Goal: Task Accomplishment & Management: Manage account settings

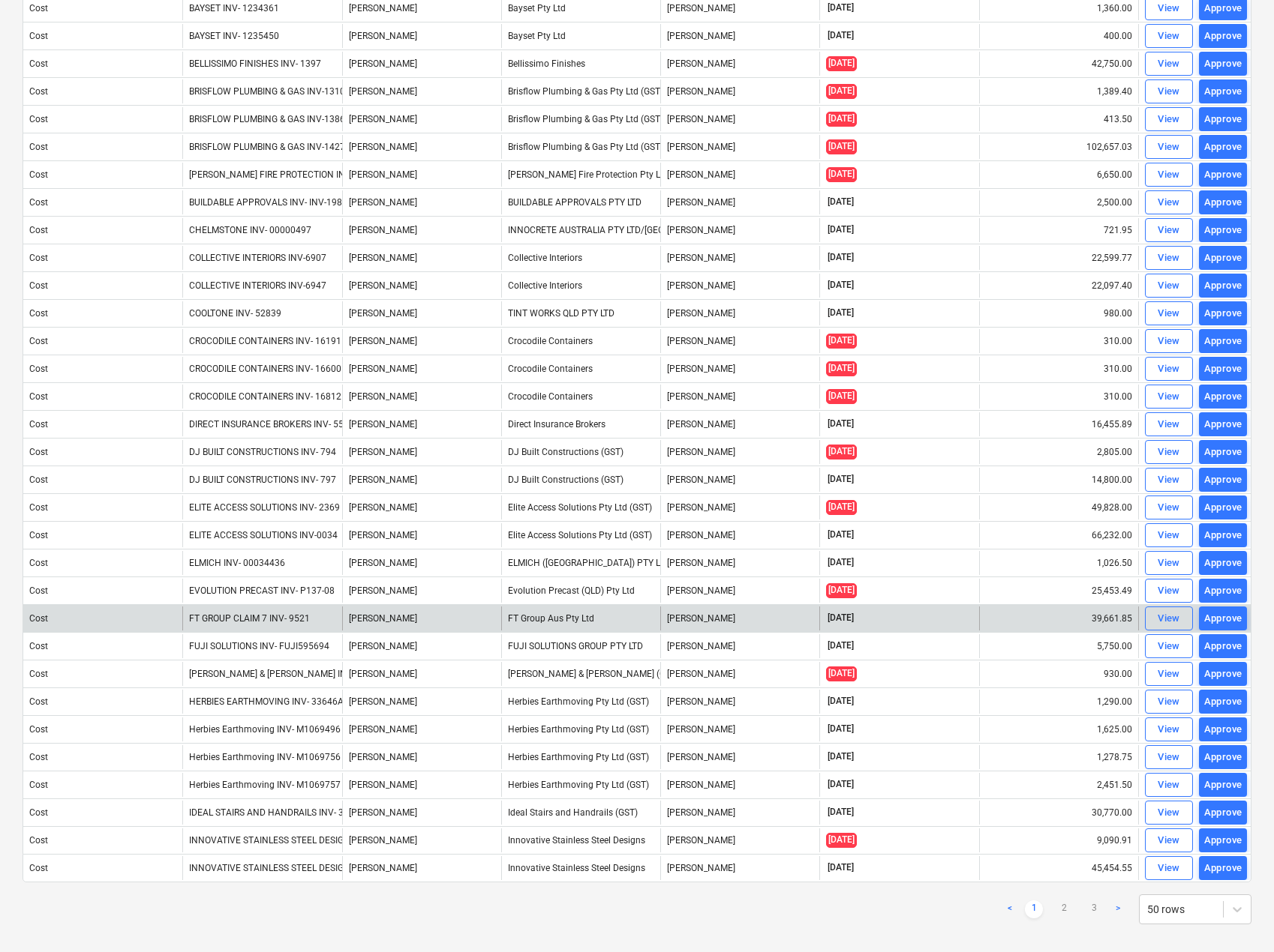
scroll to position [690, 0]
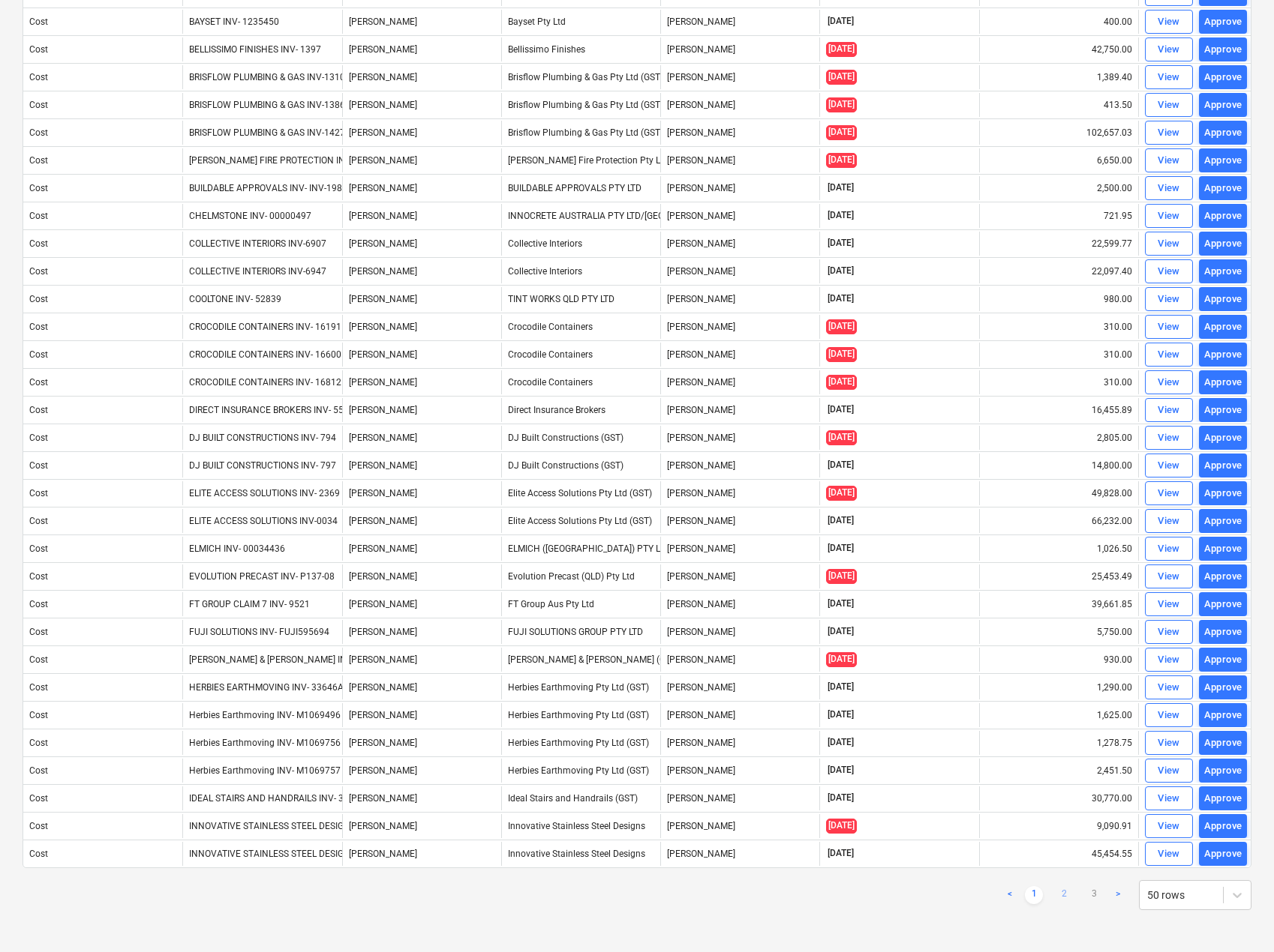
click at [1065, 890] on link "2" at bounding box center [1063, 895] width 18 height 18
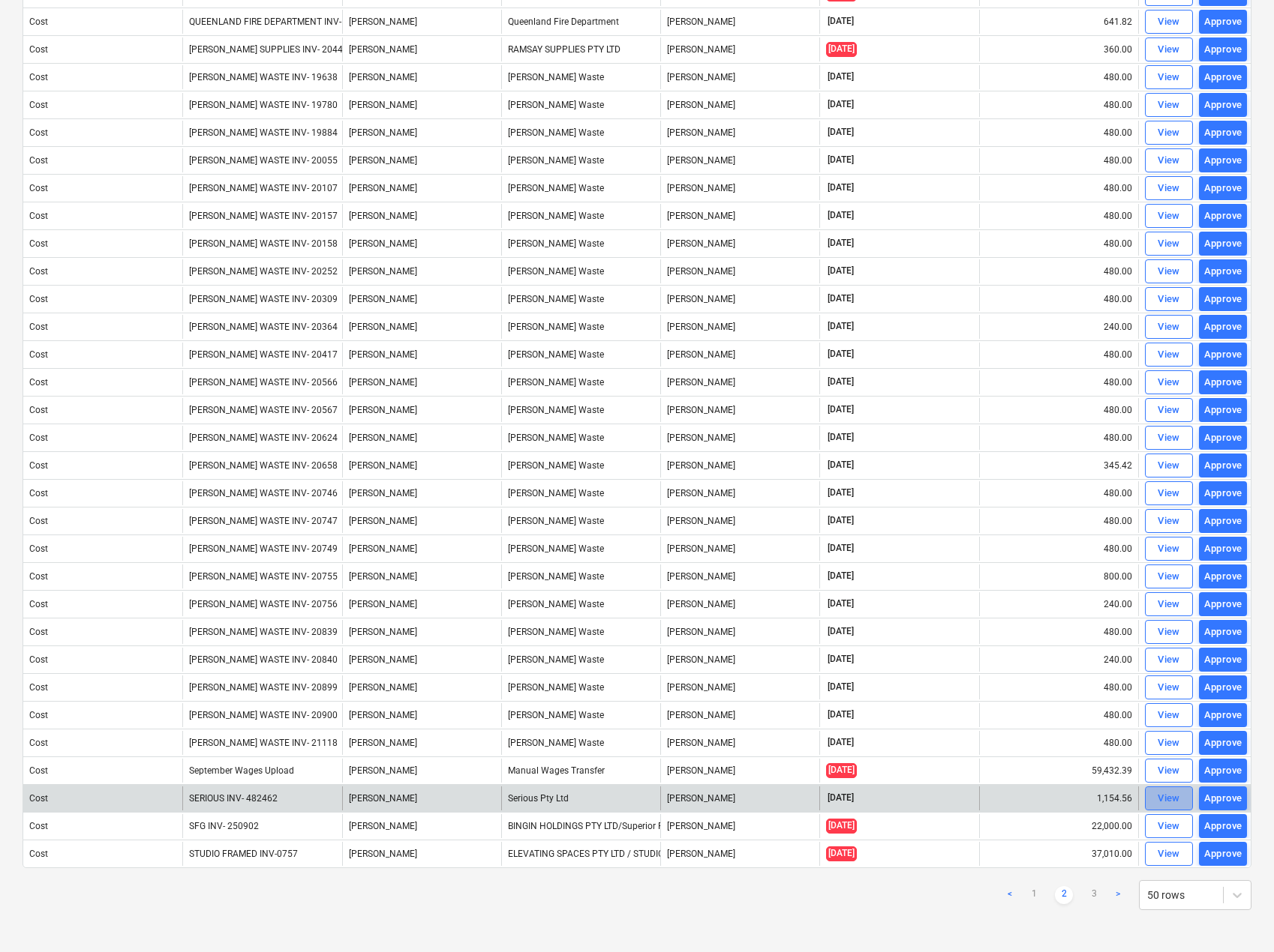
click at [1152, 802] on span "View" at bounding box center [1169, 799] width 33 height 17
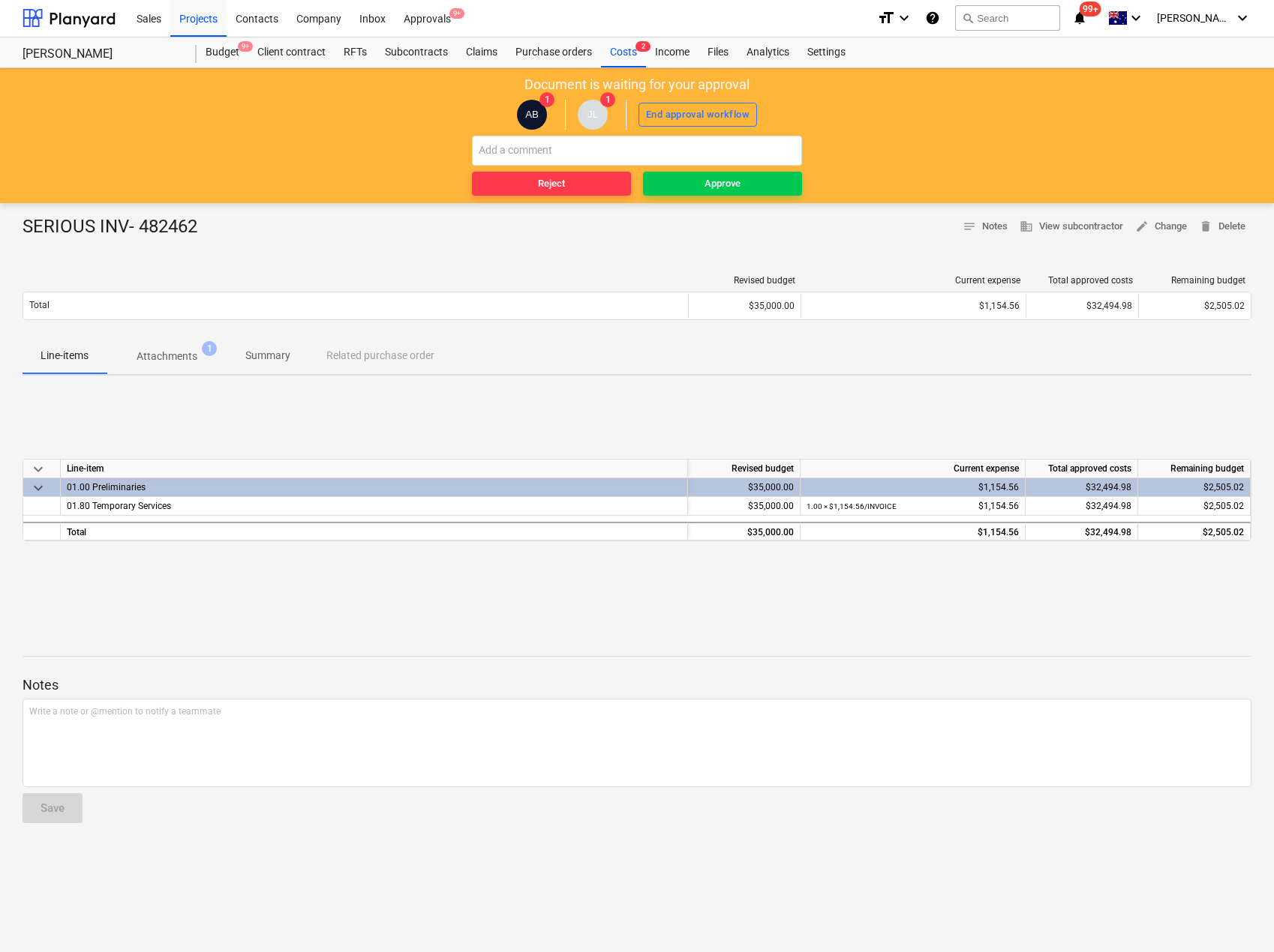
click at [180, 351] on p "Attachments" at bounding box center [166, 356] width 61 height 15
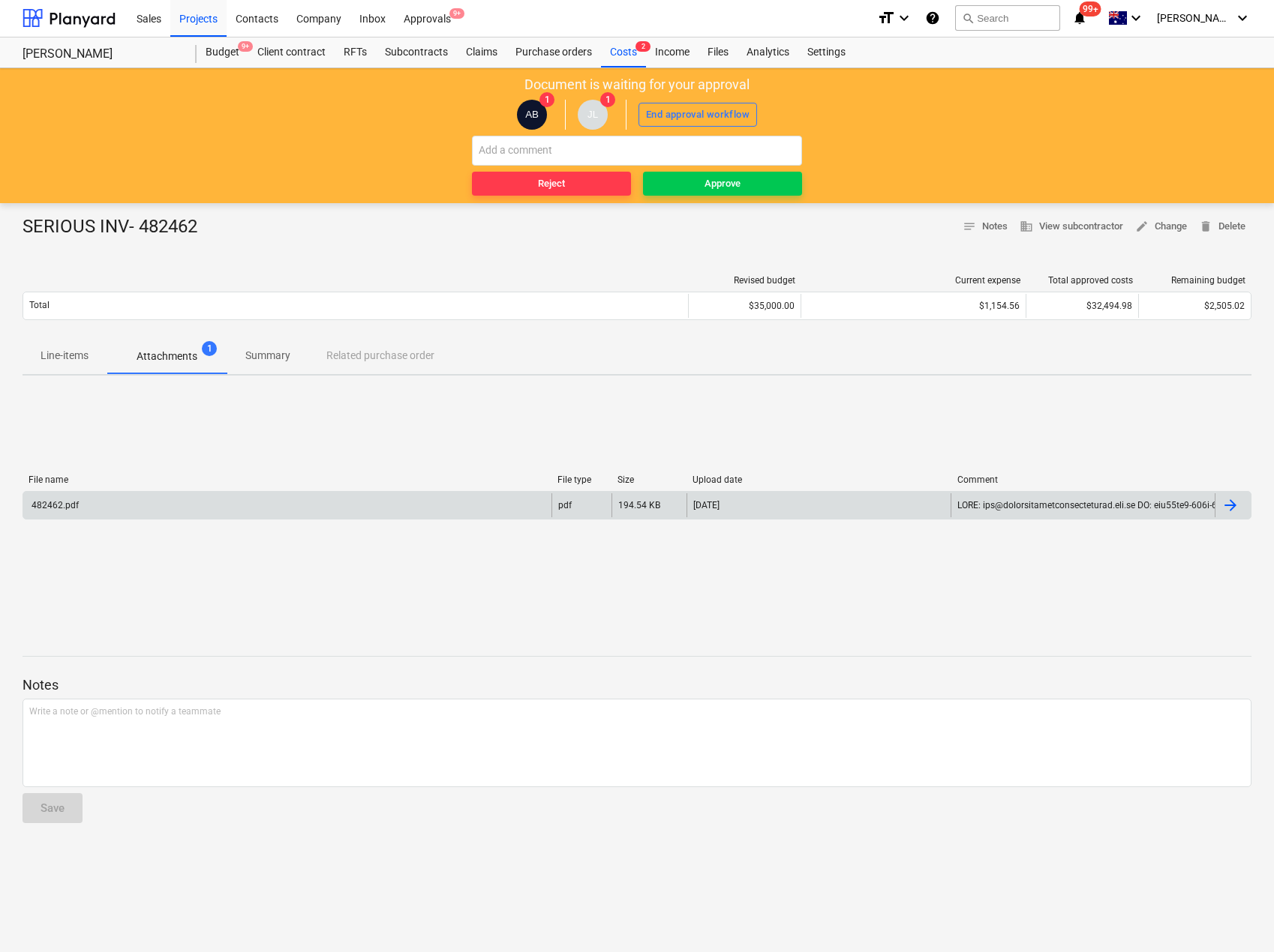
click at [60, 508] on div "482462.pdf" at bounding box center [54, 506] width 50 height 10
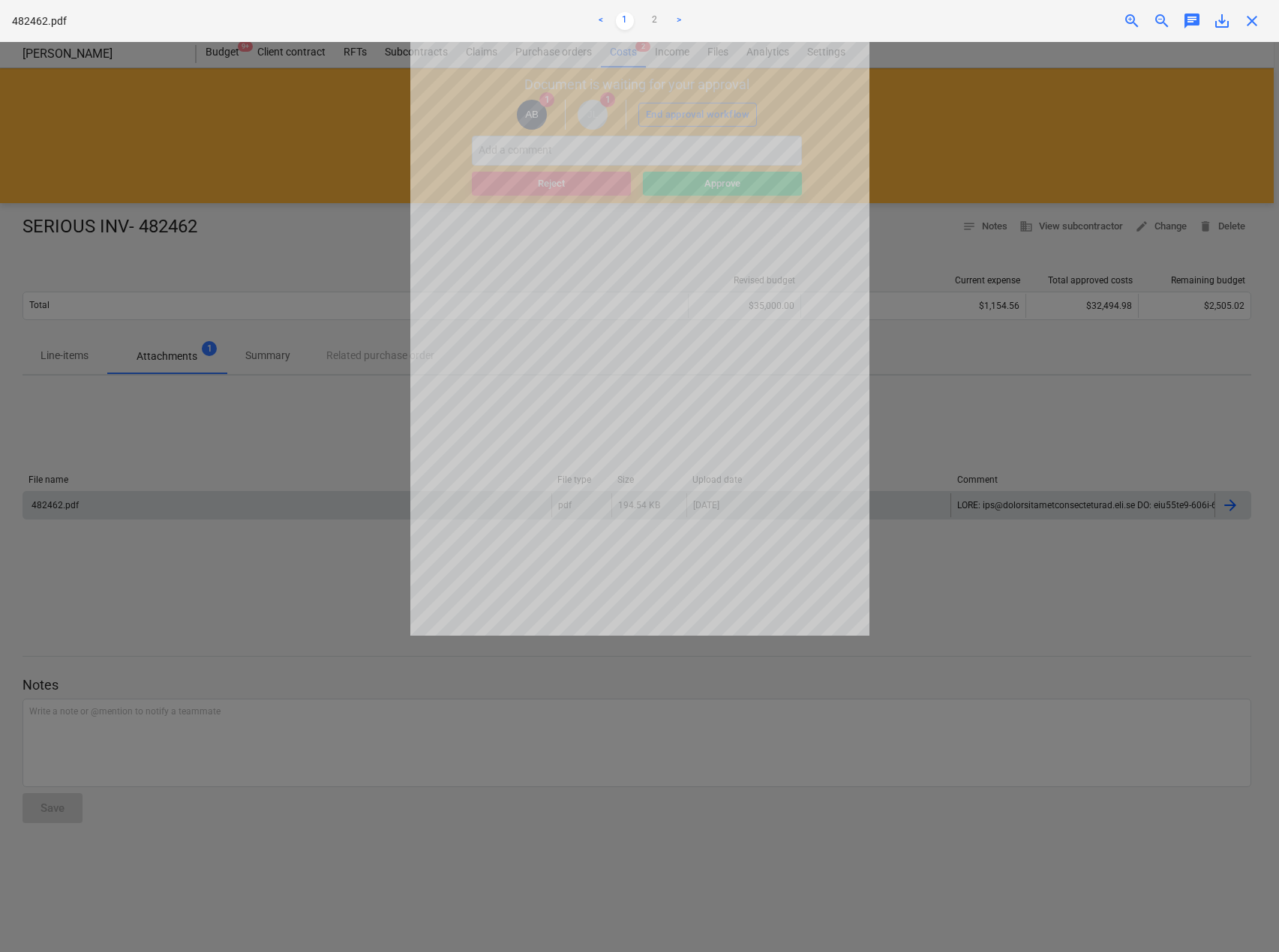
click at [1258, 20] on span "close" at bounding box center [1252, 21] width 18 height 18
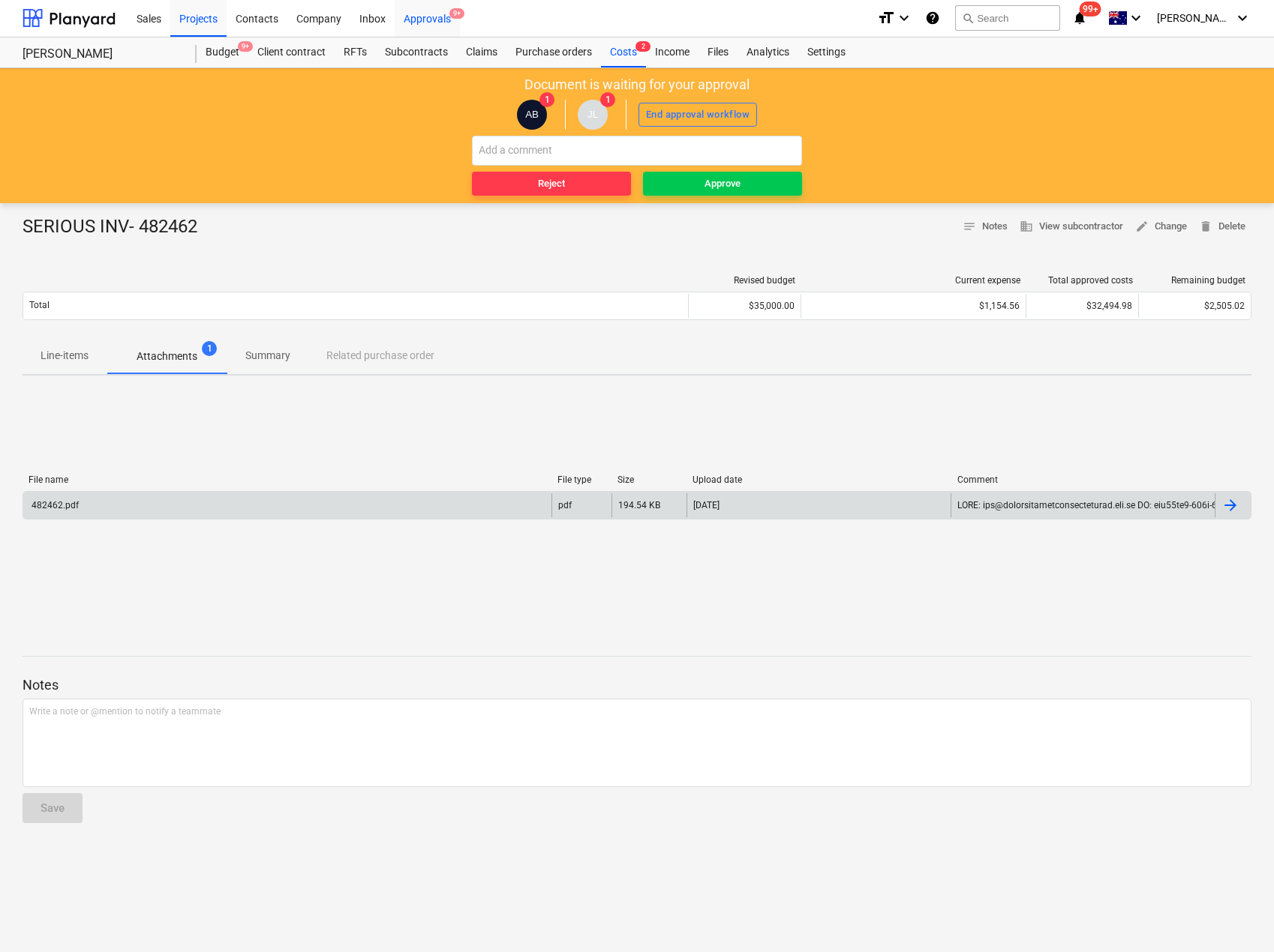
click at [435, 20] on div "Approvals 9+" at bounding box center [427, 17] width 65 height 39
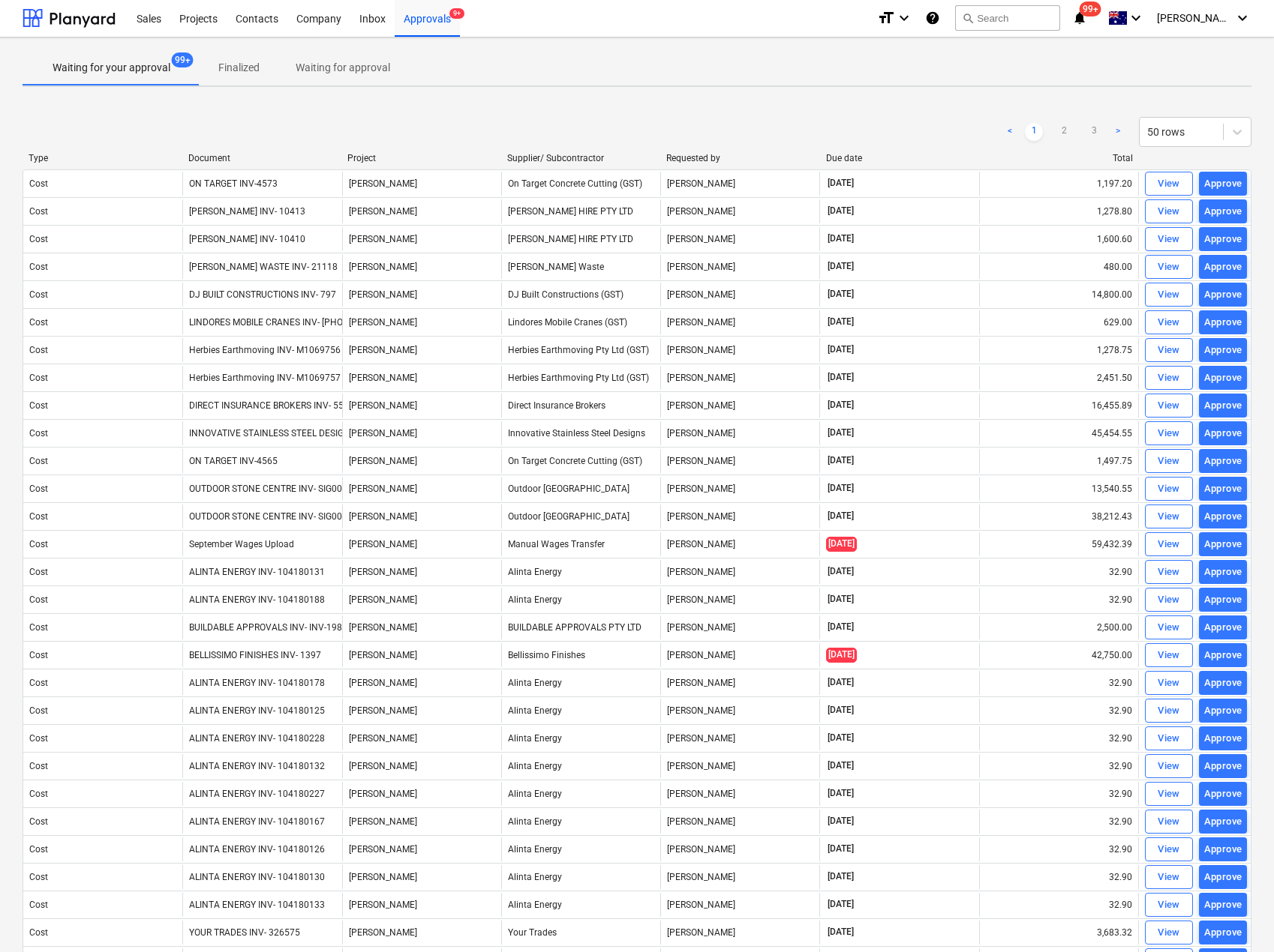
click at [212, 159] on div "Document" at bounding box center [262, 159] width 147 height 10
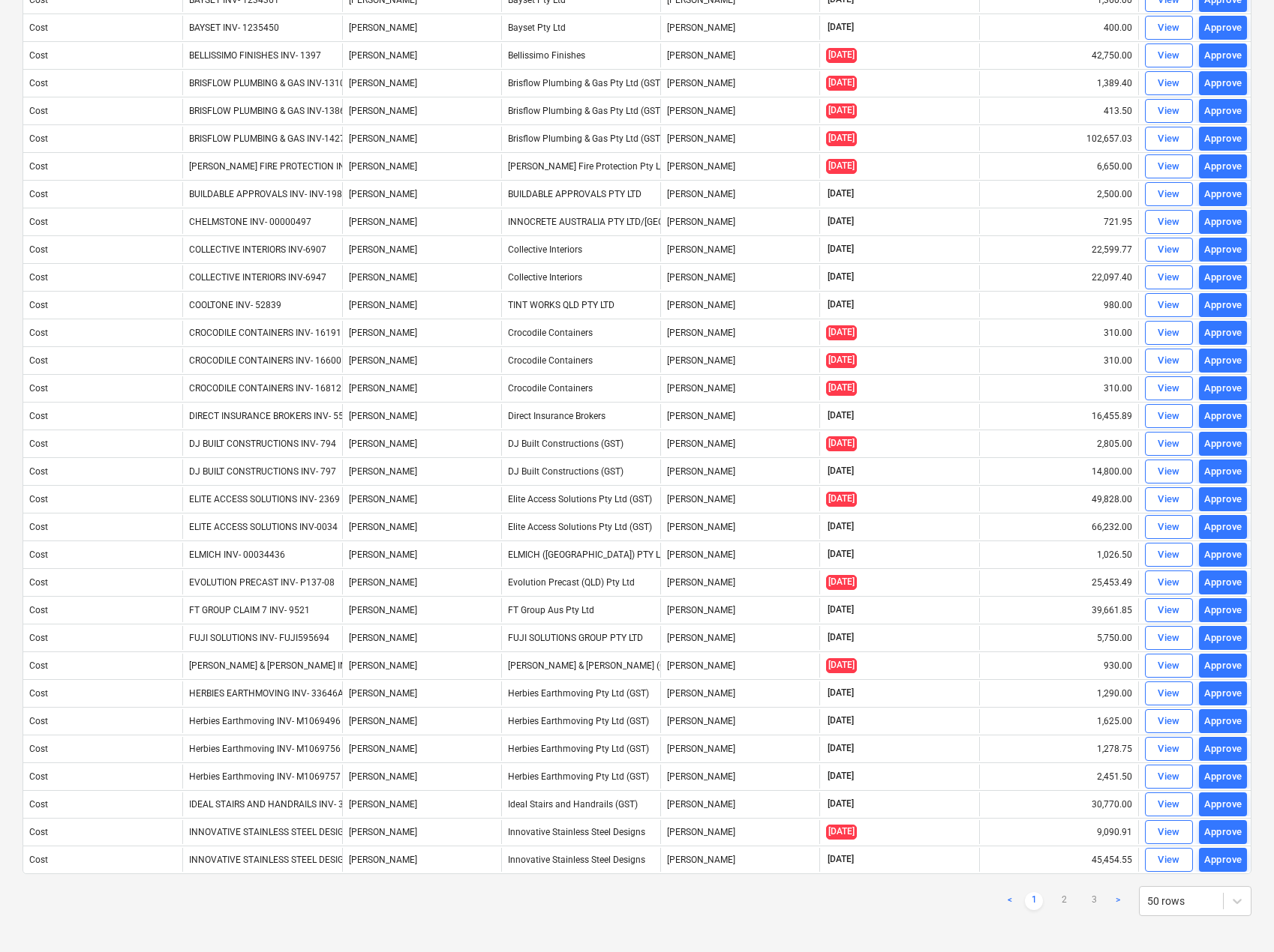
scroll to position [690, 0]
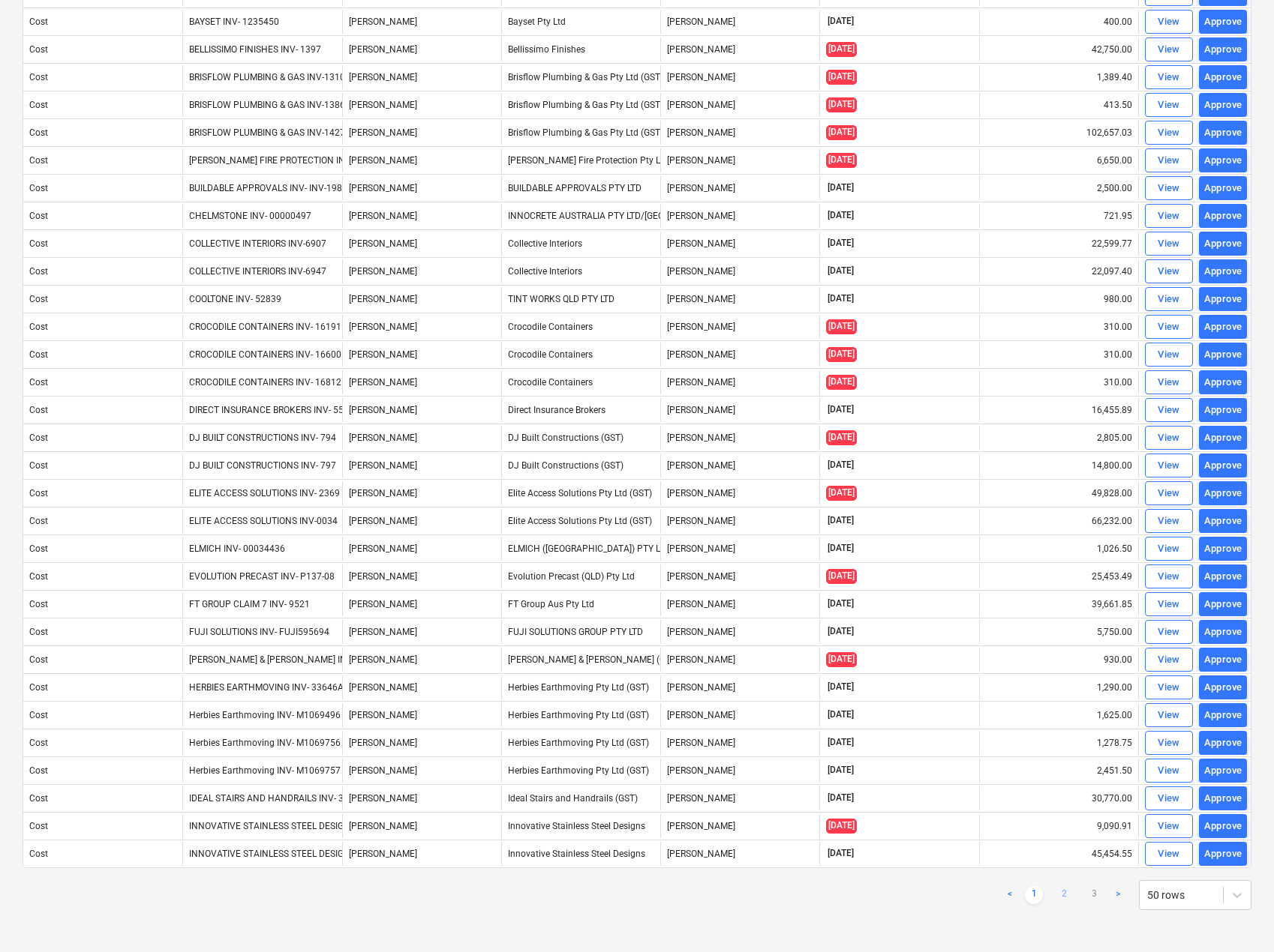
click at [1066, 895] on link "2" at bounding box center [1063, 895] width 18 height 18
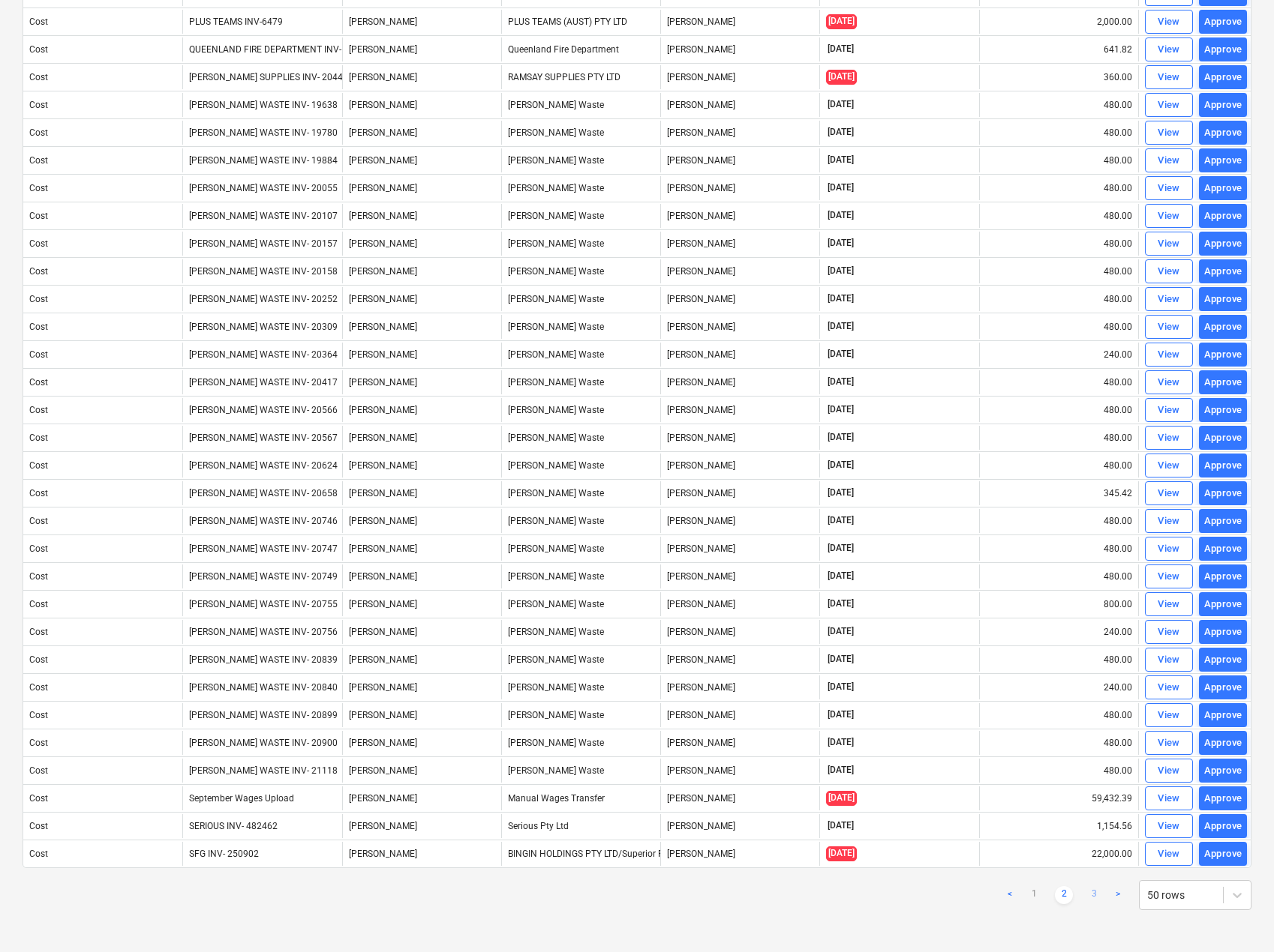
click at [1096, 895] on link "3" at bounding box center [1093, 895] width 18 height 18
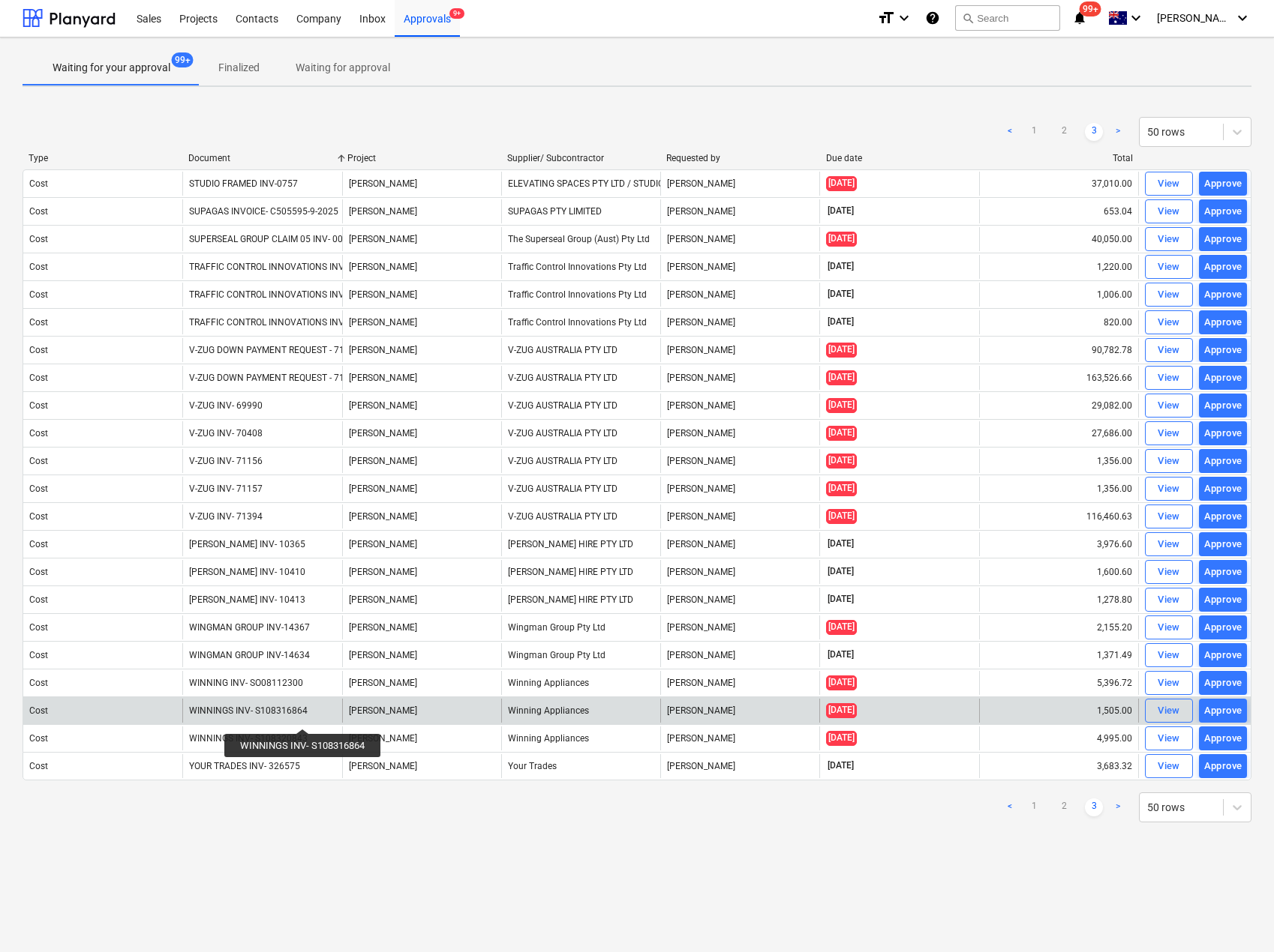
click at [303, 715] on div "WINNINGS INV- S108316864" at bounding box center [249, 710] width 118 height 10
click at [1165, 710] on div "View" at bounding box center [1169, 711] width 22 height 17
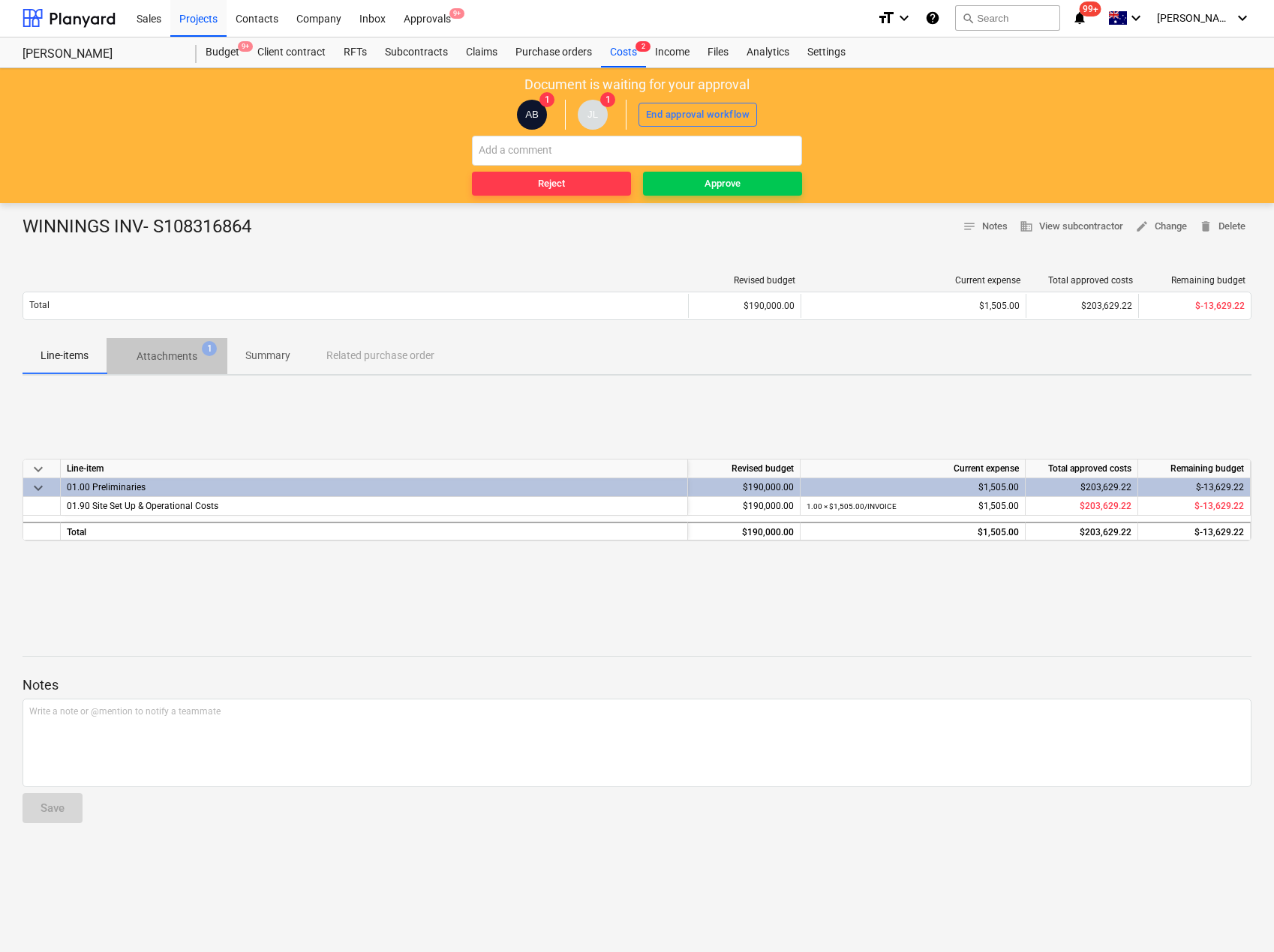
click at [156, 345] on span "Attachments 1" at bounding box center [166, 356] width 121 height 27
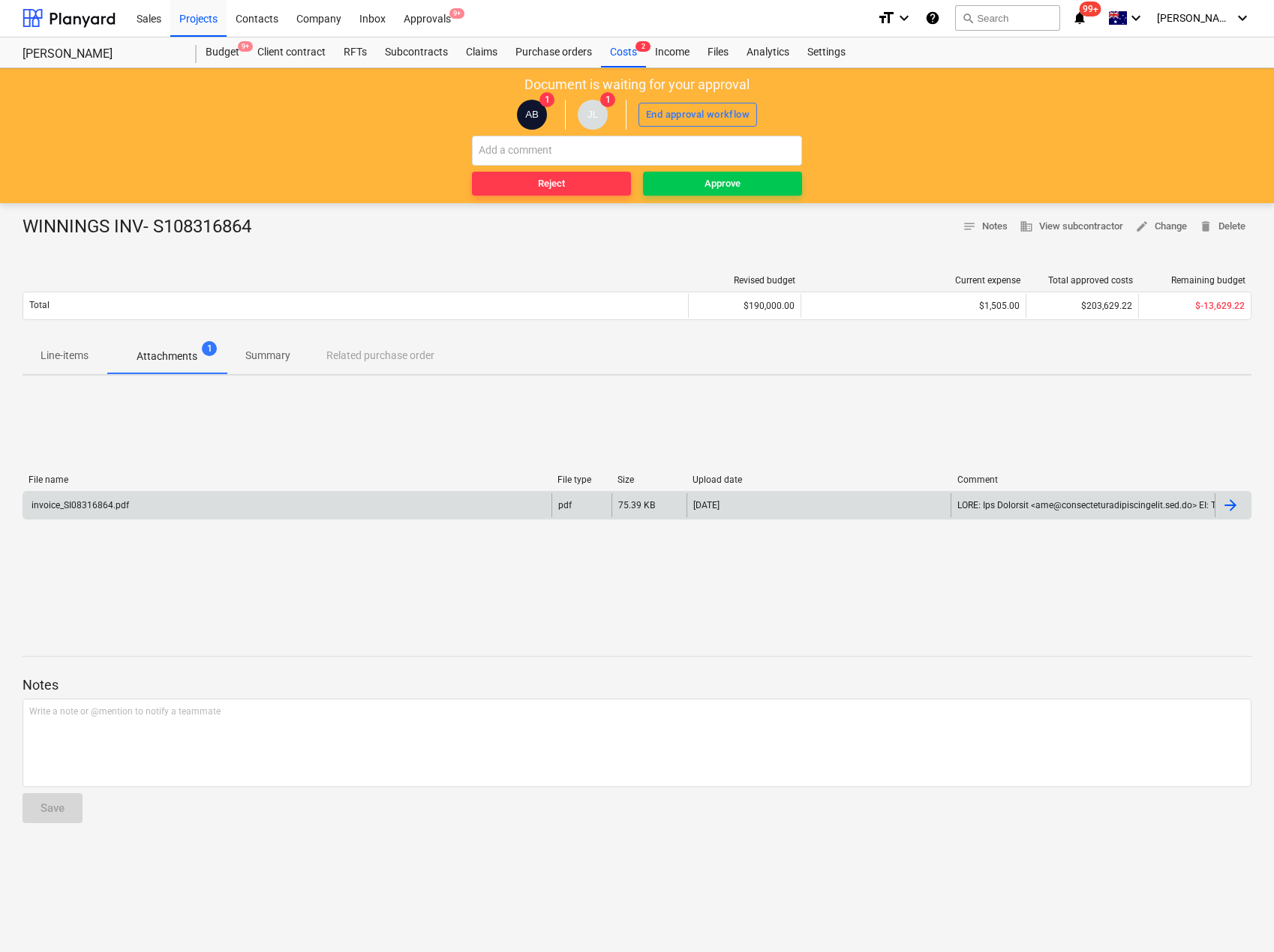
click at [106, 495] on div "invoice_SI08316864.pdf" at bounding box center [287, 506] width 528 height 24
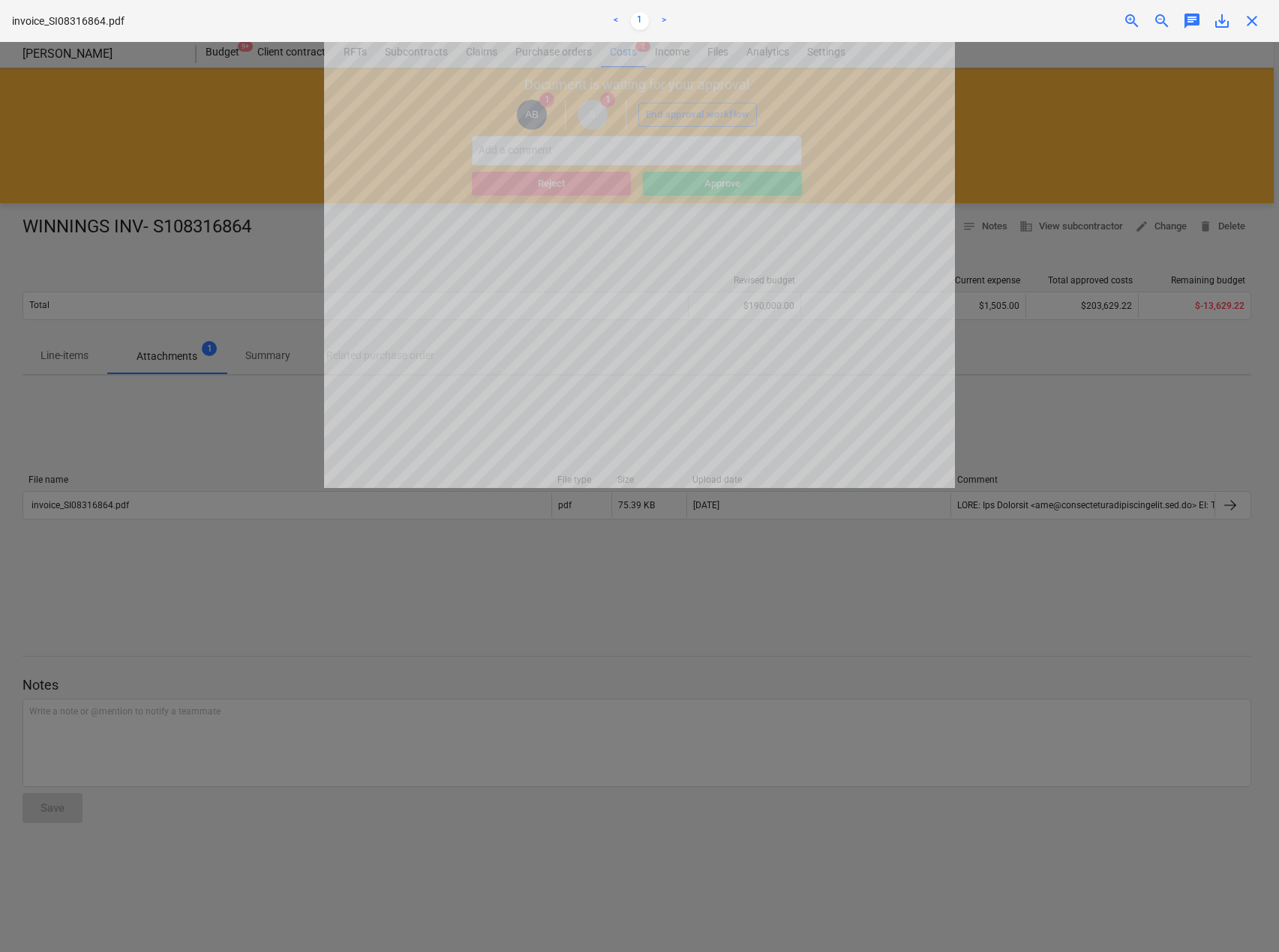
click at [1267, 14] on div "close" at bounding box center [1252, 21] width 30 height 18
click at [1257, 20] on span "close" at bounding box center [1252, 21] width 18 height 18
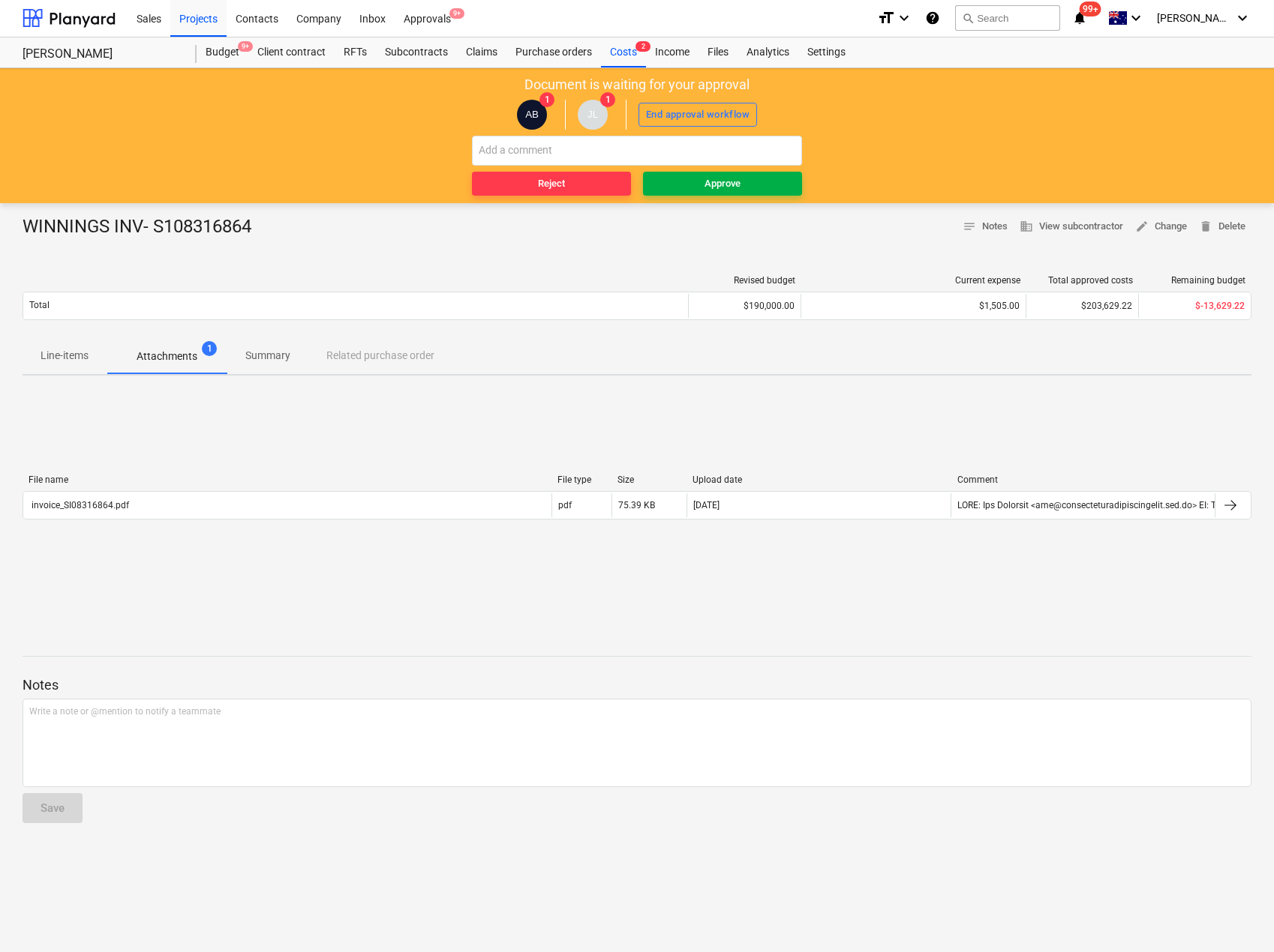
click at [711, 192] on div "Approve" at bounding box center [723, 184] width 36 height 17
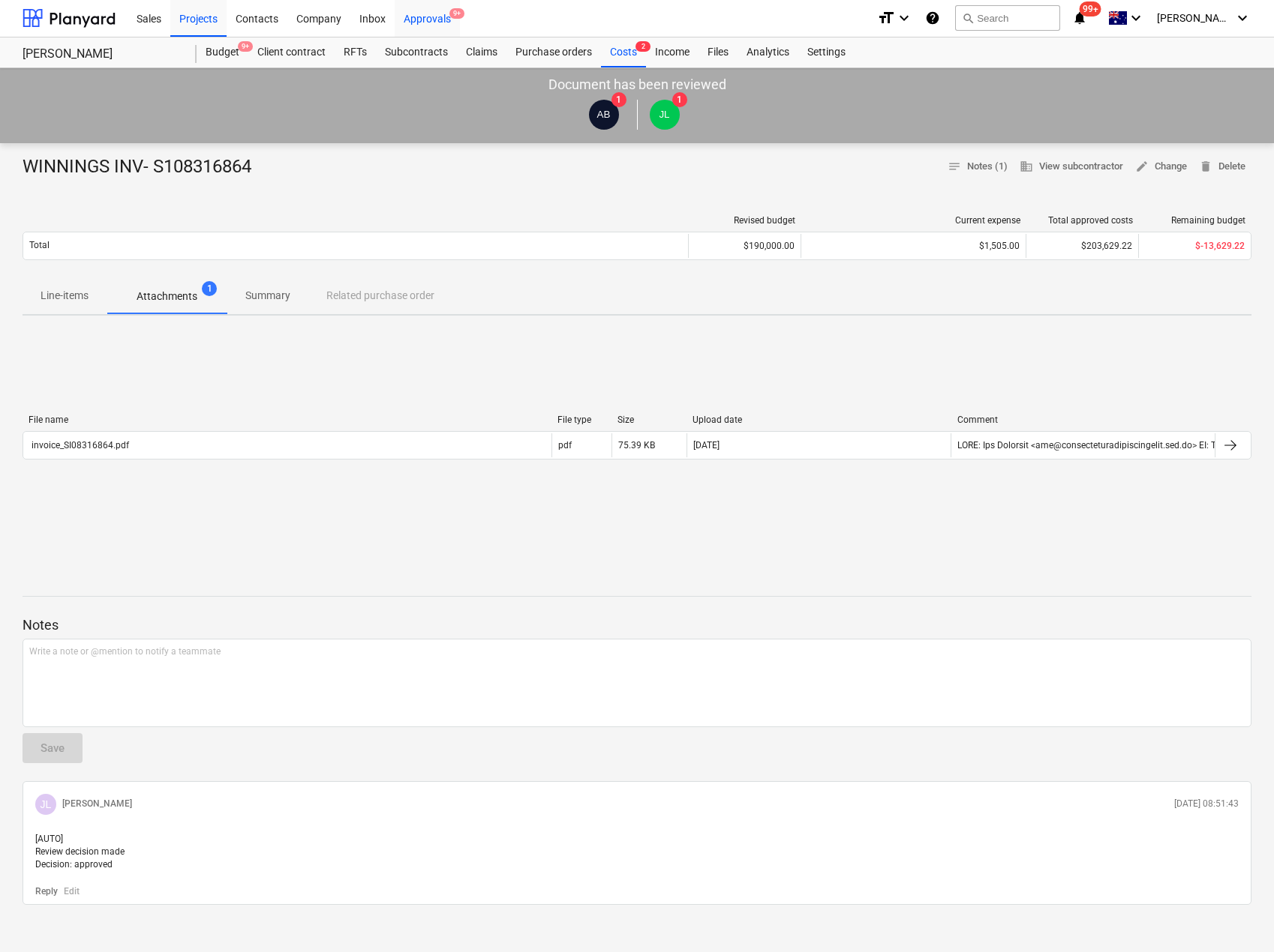
click at [412, 25] on div "Approvals 9+" at bounding box center [427, 17] width 65 height 39
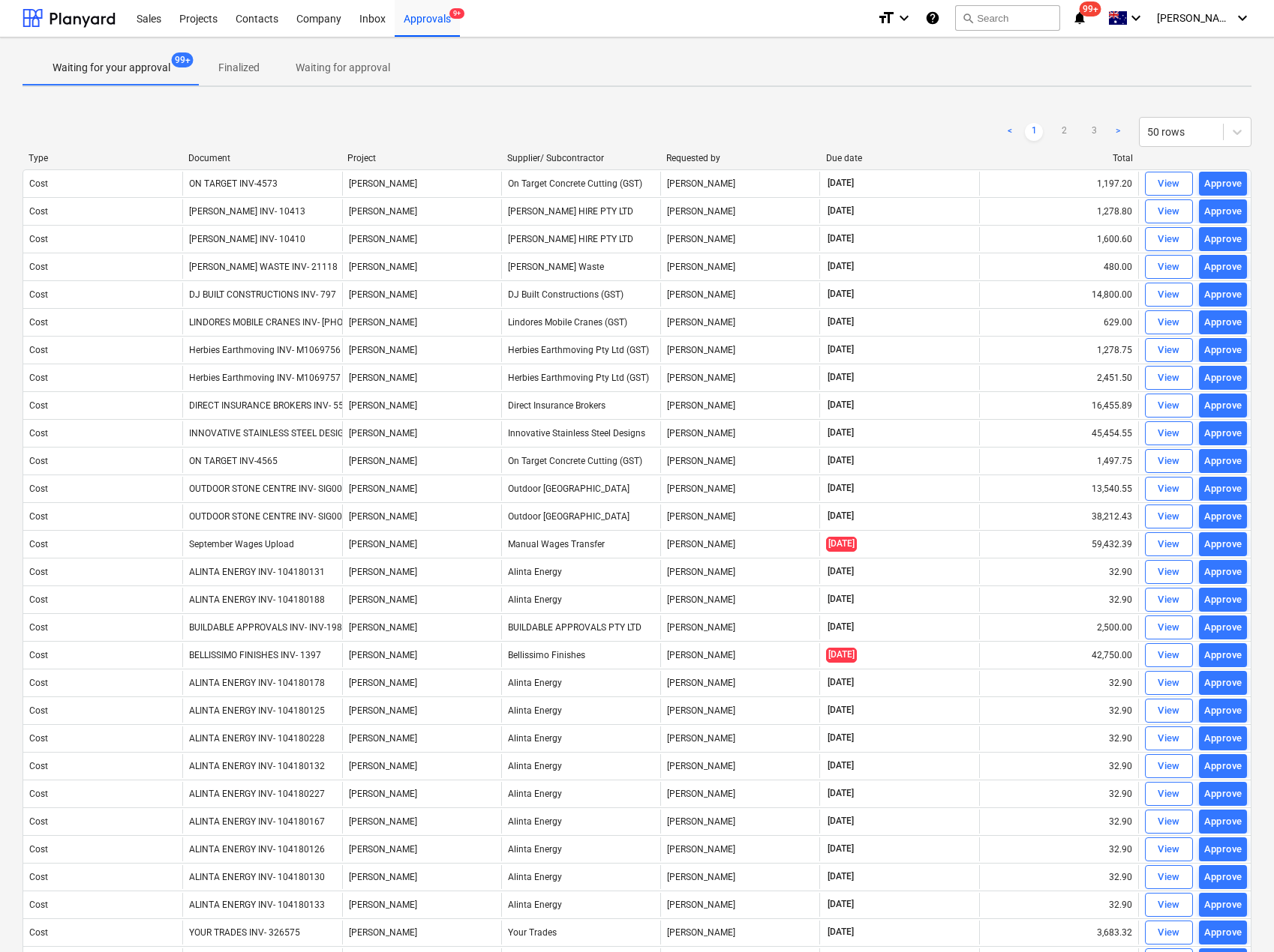
click at [221, 154] on div "Document" at bounding box center [262, 159] width 147 height 10
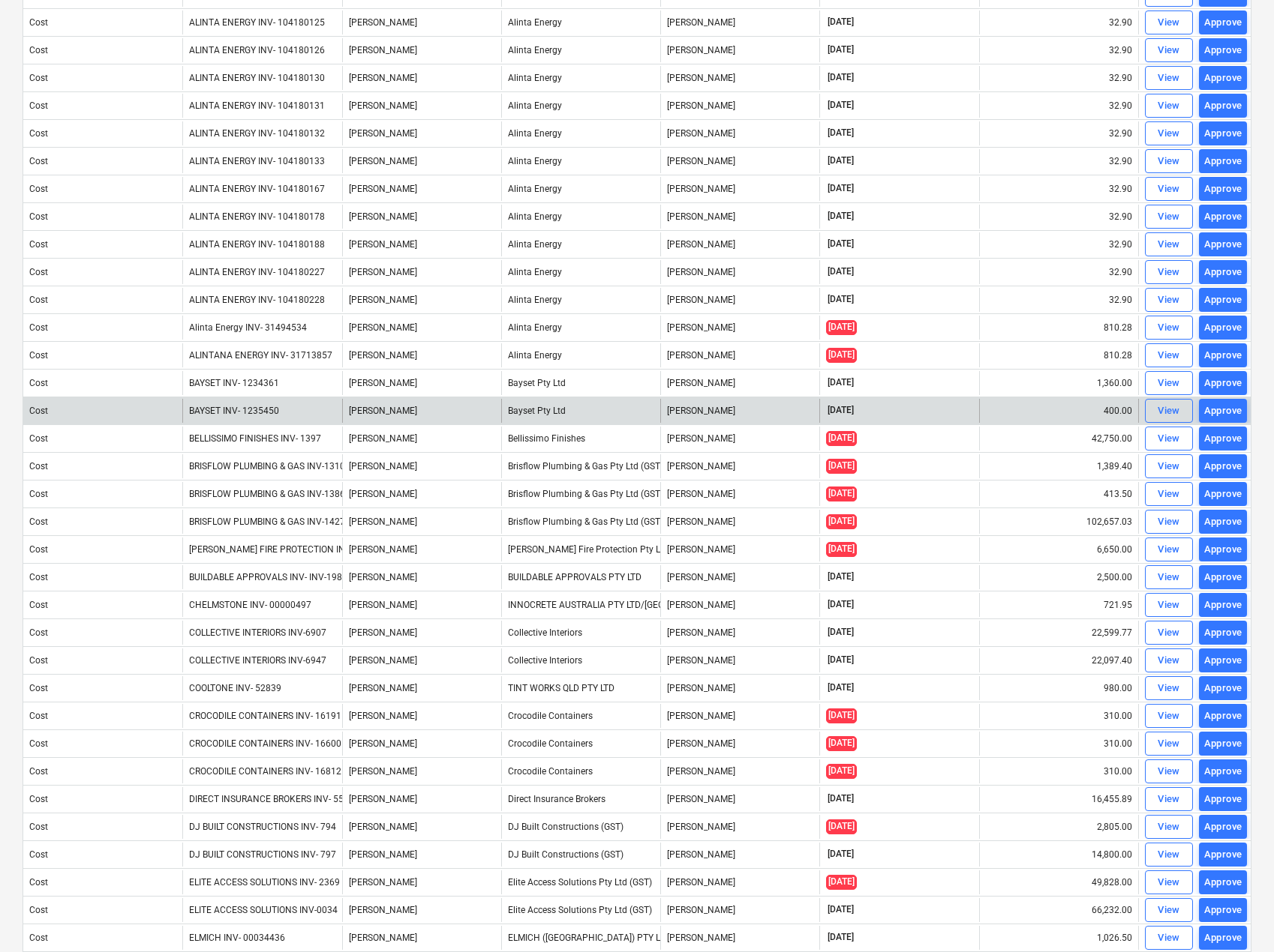
scroll to position [690, 0]
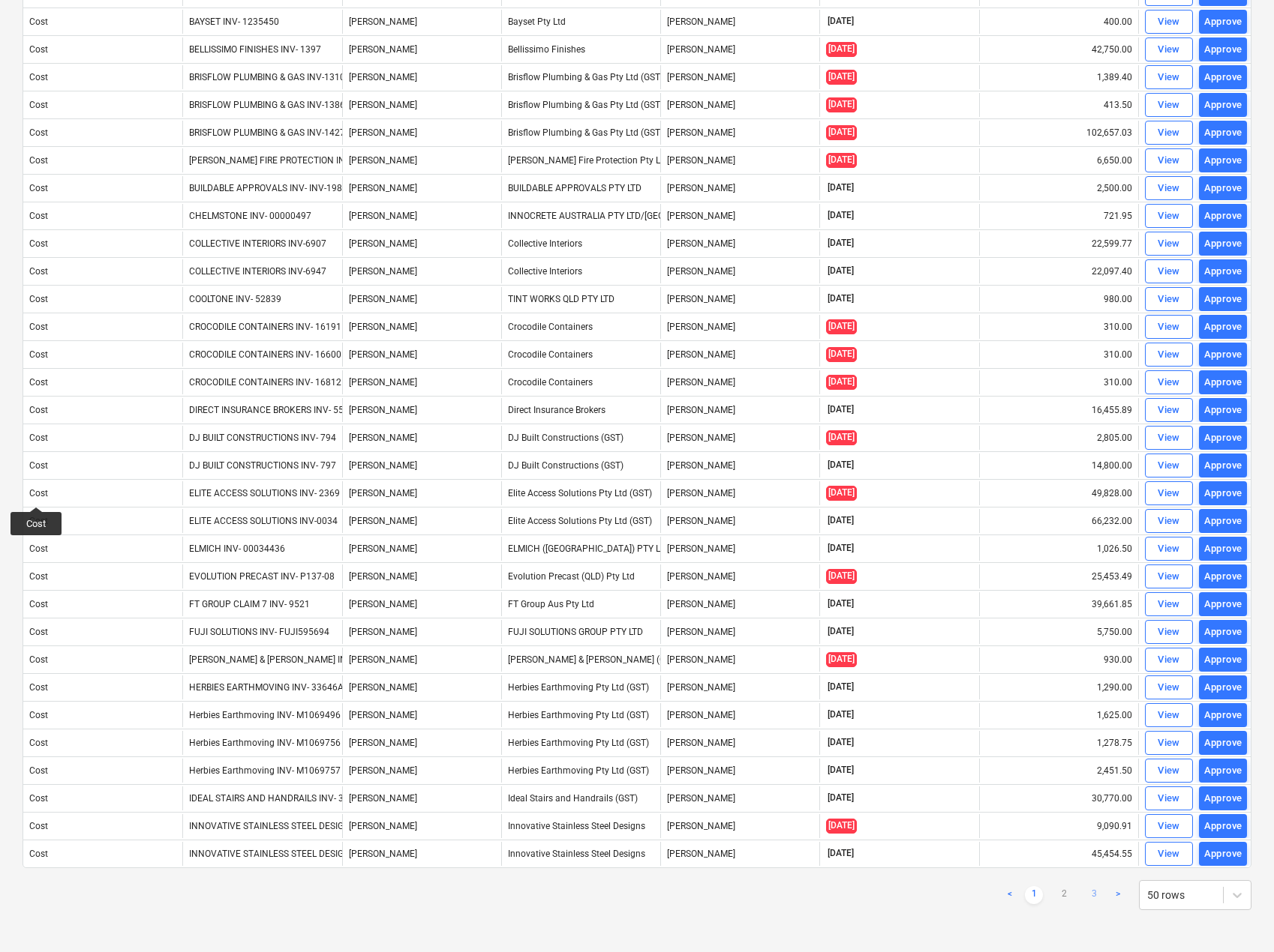
click at [1097, 897] on link "3" at bounding box center [1093, 895] width 18 height 18
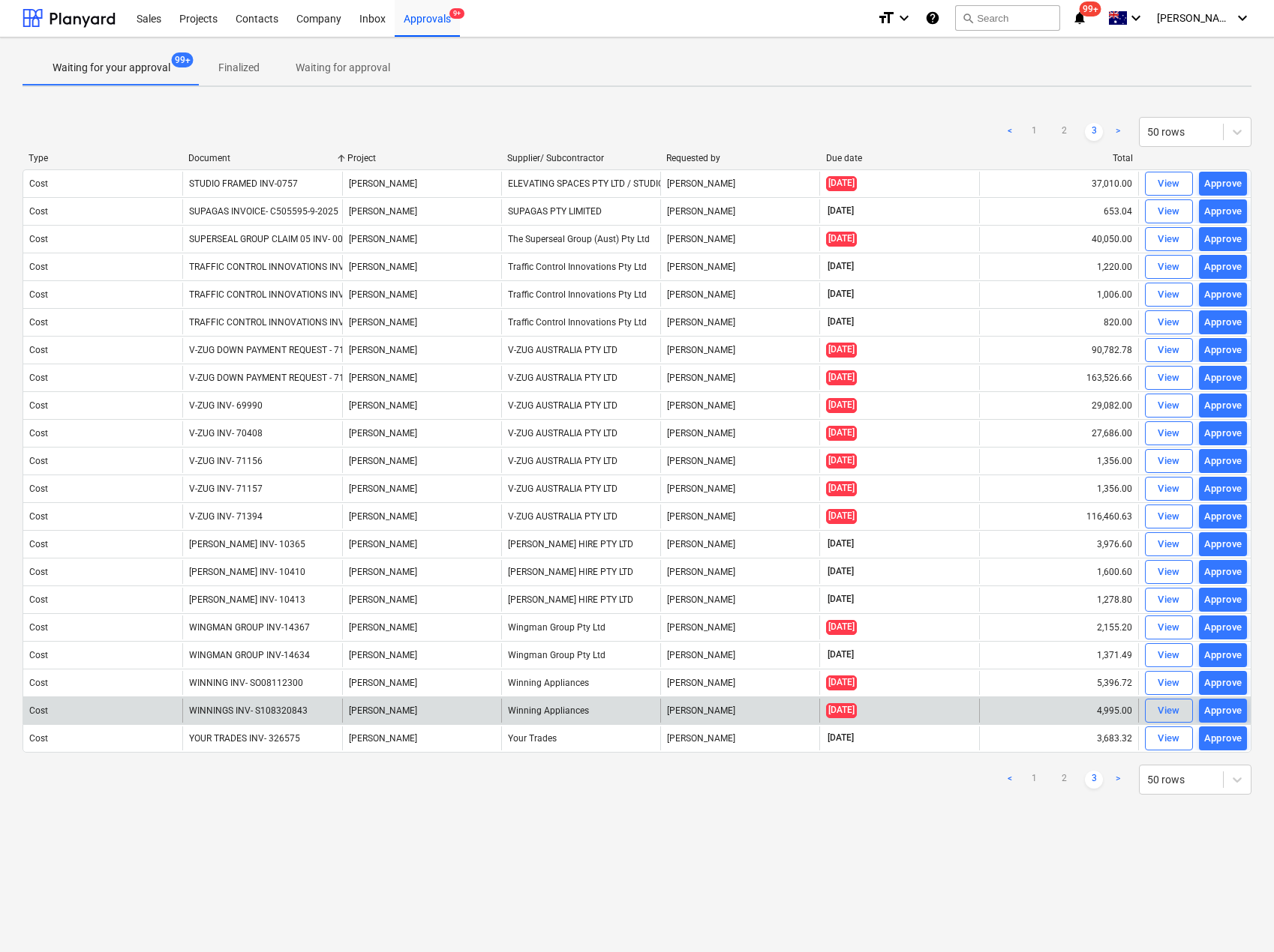
click at [465, 704] on div "[PERSON_NAME]" at bounding box center [422, 711] width 159 height 24
click at [462, 705] on div "[PERSON_NAME]" at bounding box center [422, 711] width 159 height 24
click at [1171, 711] on div "View" at bounding box center [1169, 711] width 22 height 17
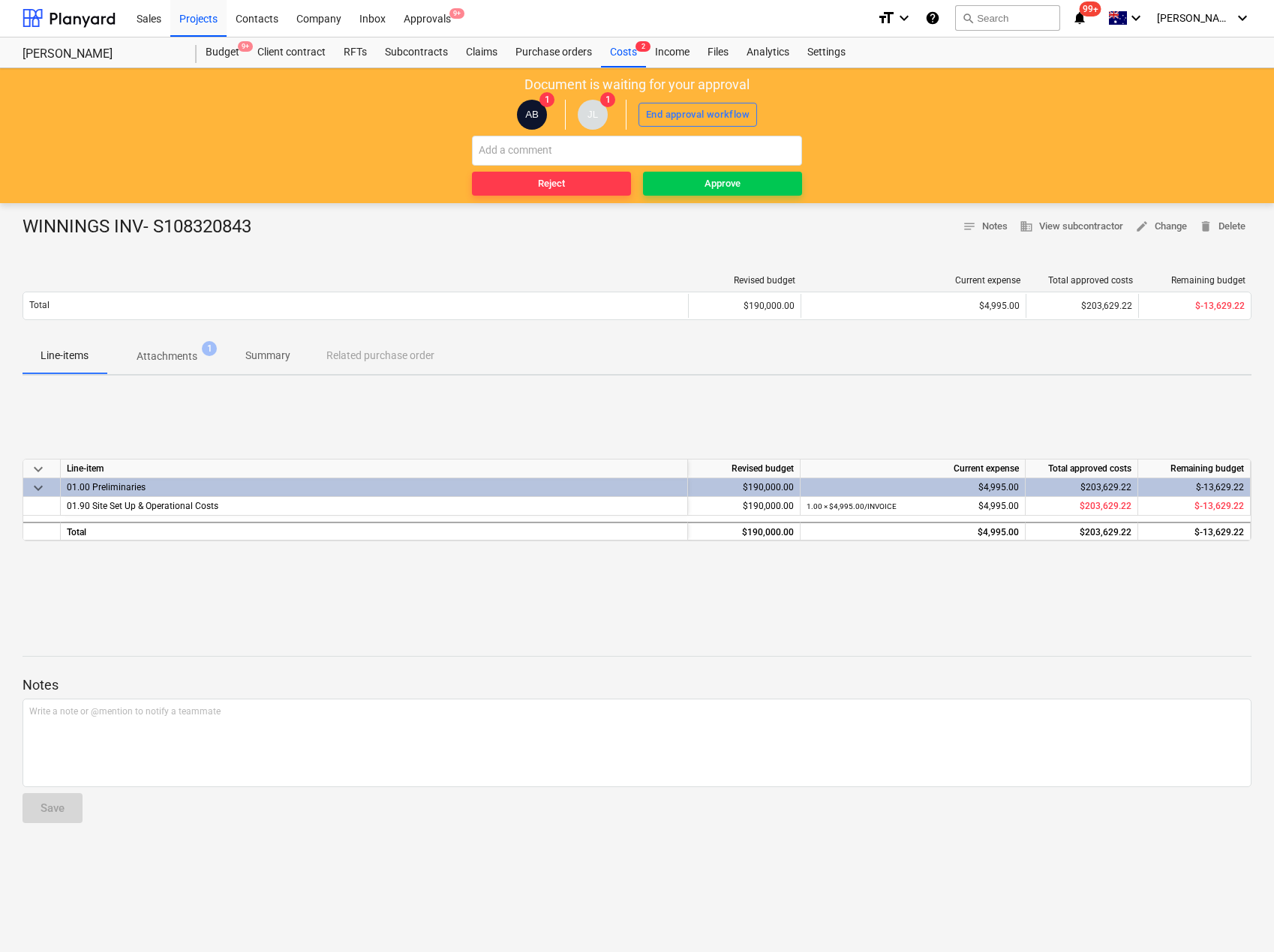
click at [156, 221] on div "WINNINGS INV- S108320843" at bounding box center [142, 227] width 241 height 24
click at [142, 361] on p "Attachments" at bounding box center [166, 356] width 61 height 15
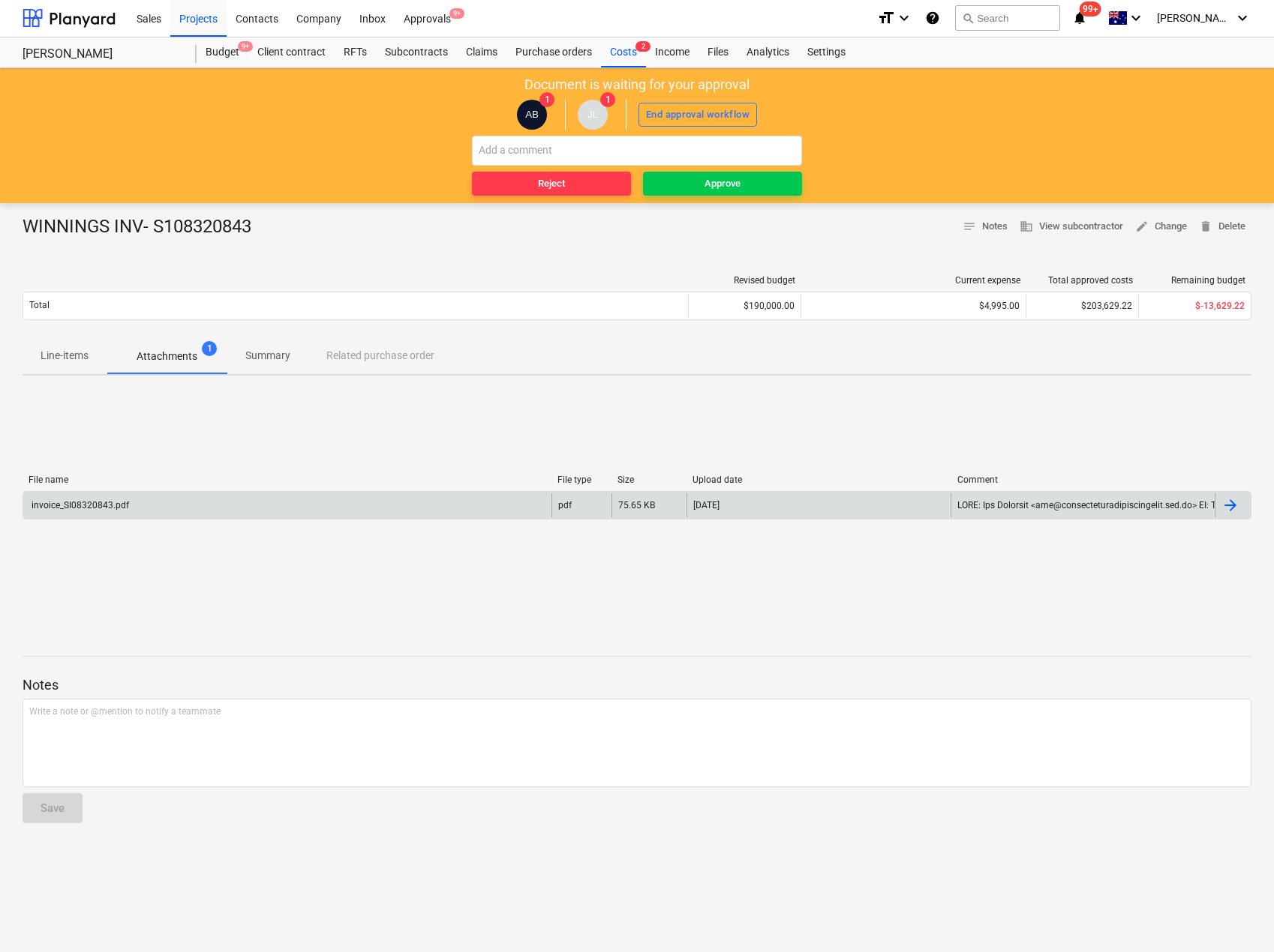
click at [90, 501] on div "invoice_SI08320843.pdf" at bounding box center [79, 506] width 99 height 10
click at [135, 500] on div "invoice_SI08320843.pdf" at bounding box center [287, 506] width 528 height 24
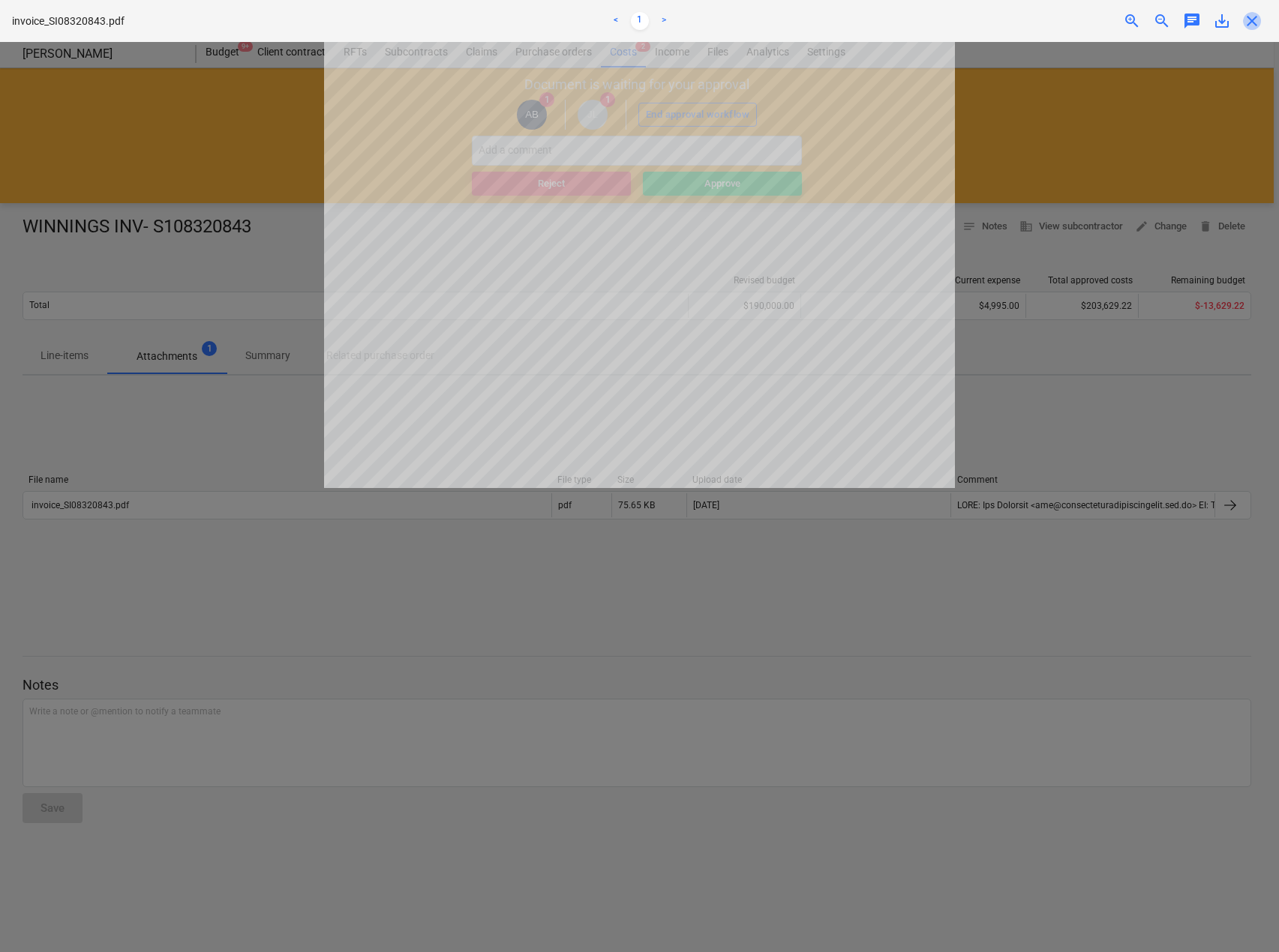
click at [1246, 27] on span "close" at bounding box center [1252, 21] width 18 height 18
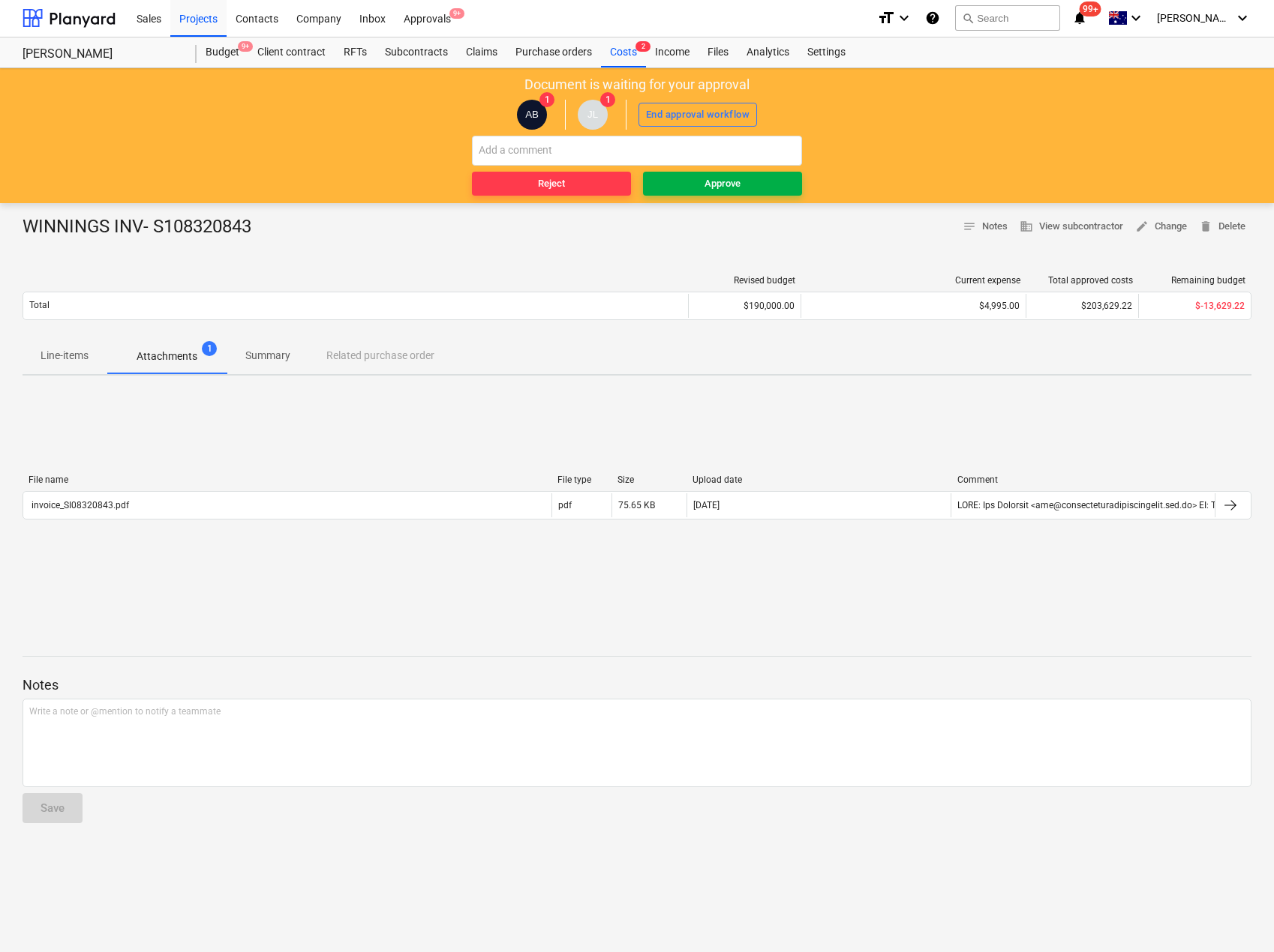
click at [694, 184] on span "Approve" at bounding box center [723, 184] width 147 height 17
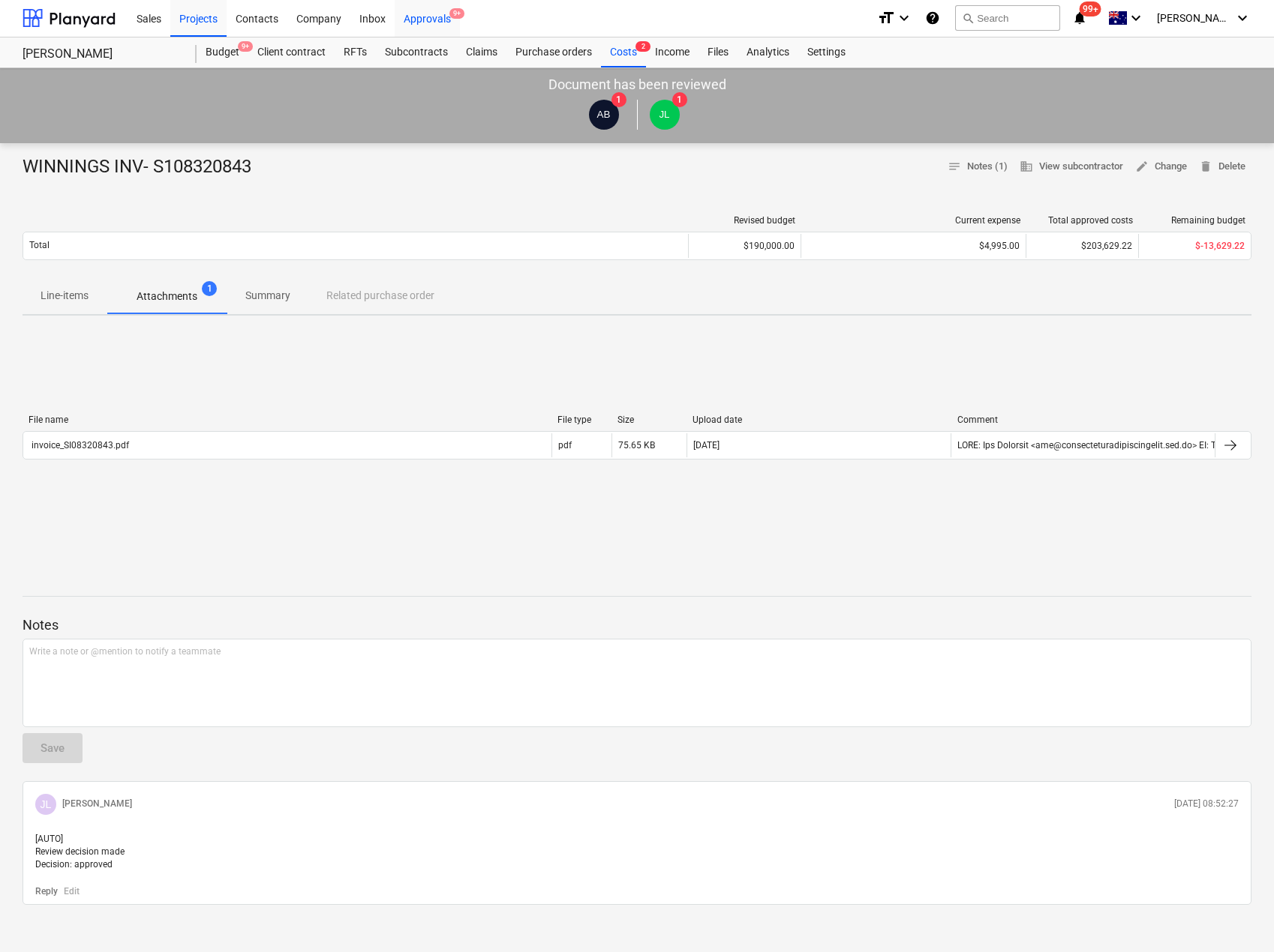
click at [442, 21] on div "Approvals 9+" at bounding box center [427, 17] width 65 height 39
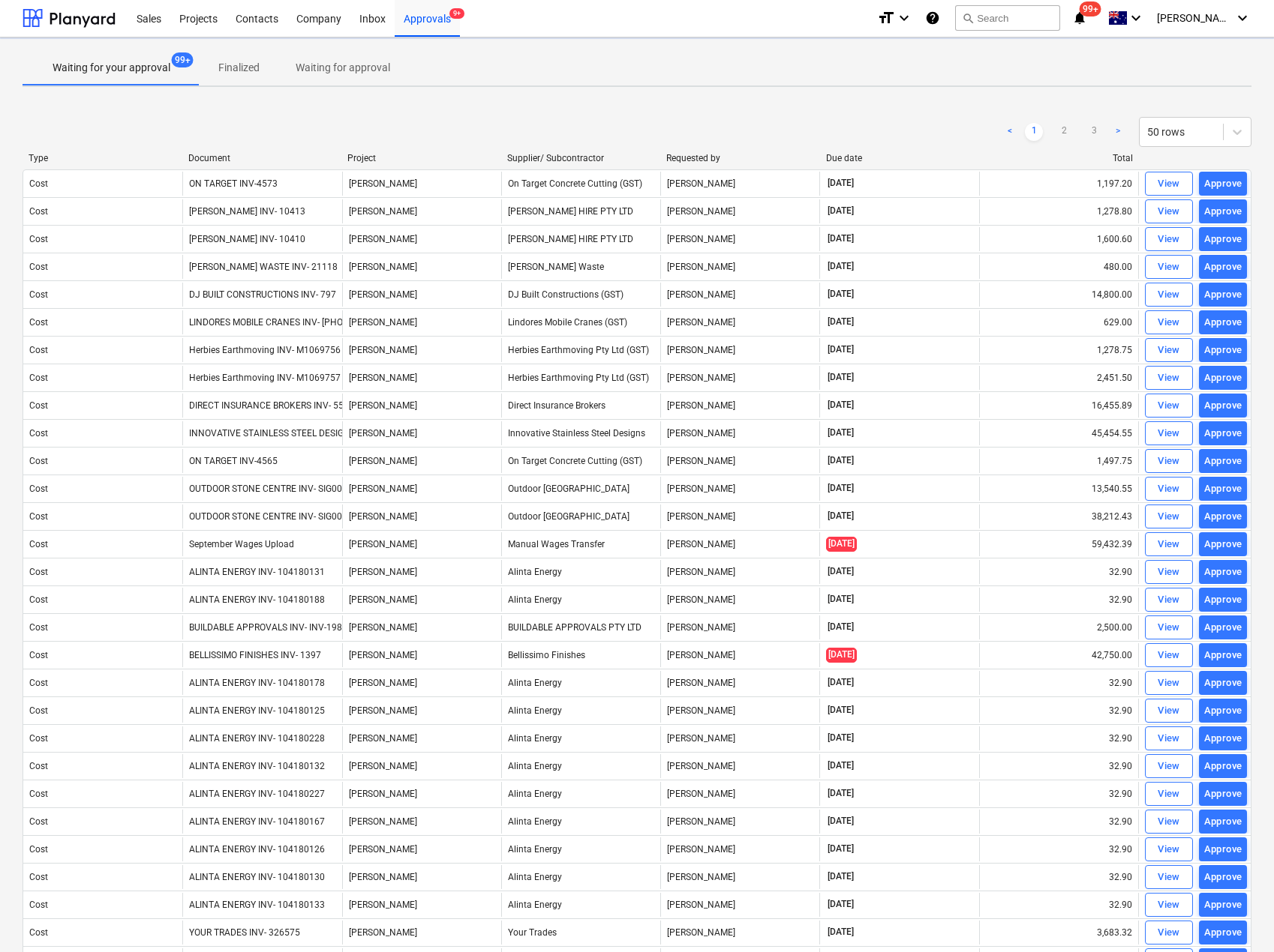
click at [218, 161] on div "Document" at bounding box center [262, 159] width 147 height 10
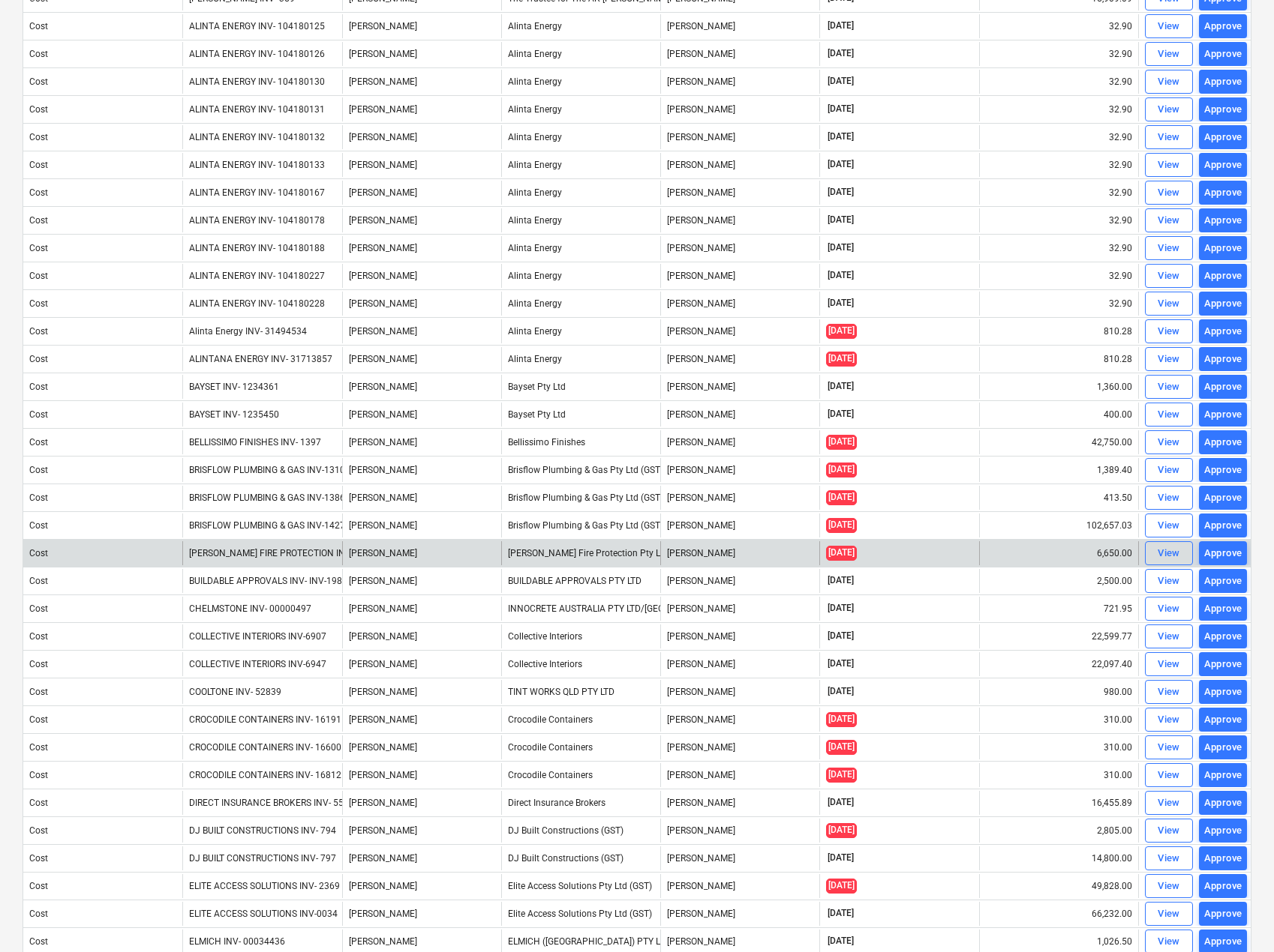
scroll to position [301, 0]
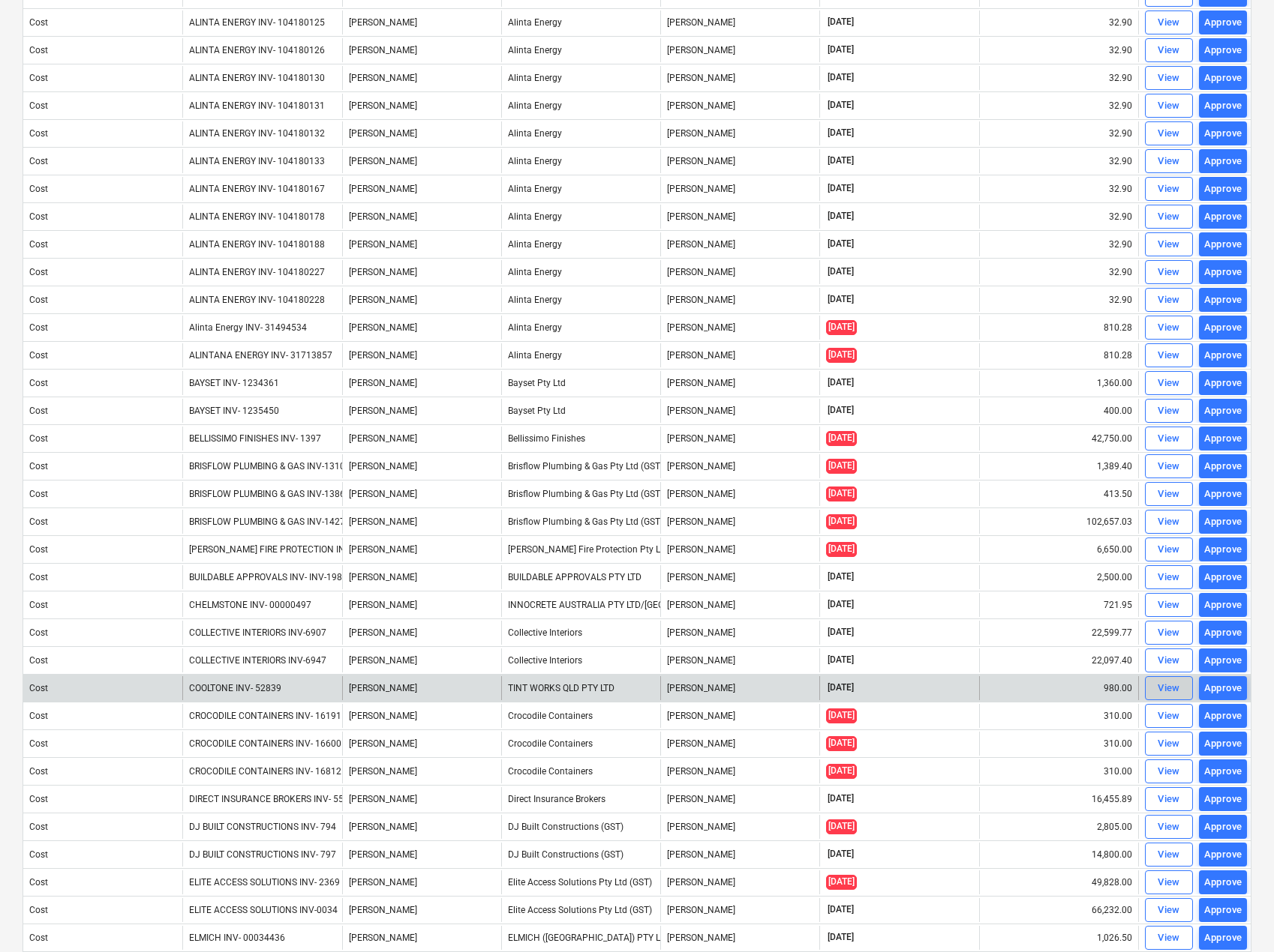
click at [1186, 692] on button "View" at bounding box center [1169, 688] width 48 height 24
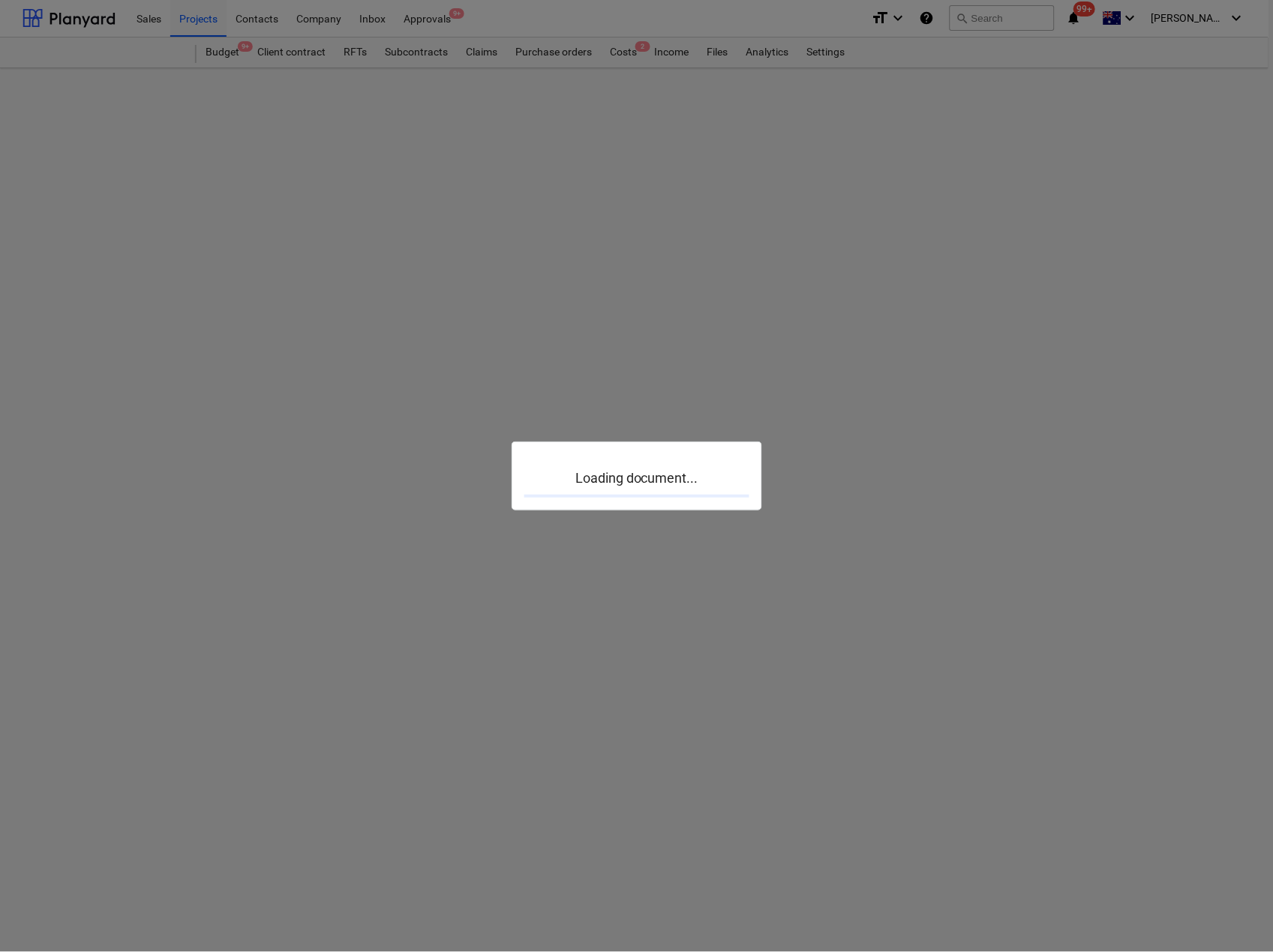
scroll to position [1, 0]
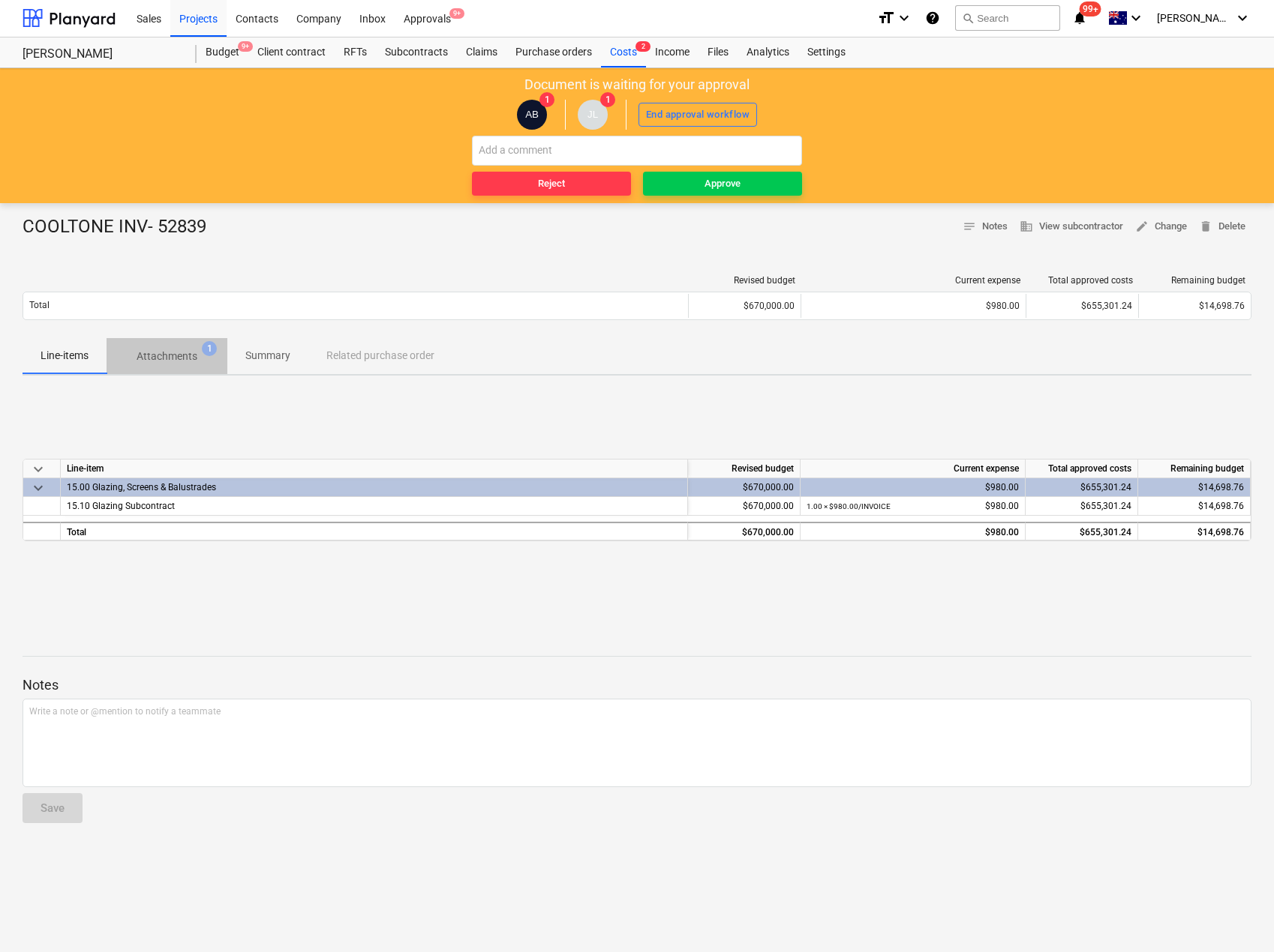
click at [150, 356] on p "Attachments" at bounding box center [166, 356] width 61 height 15
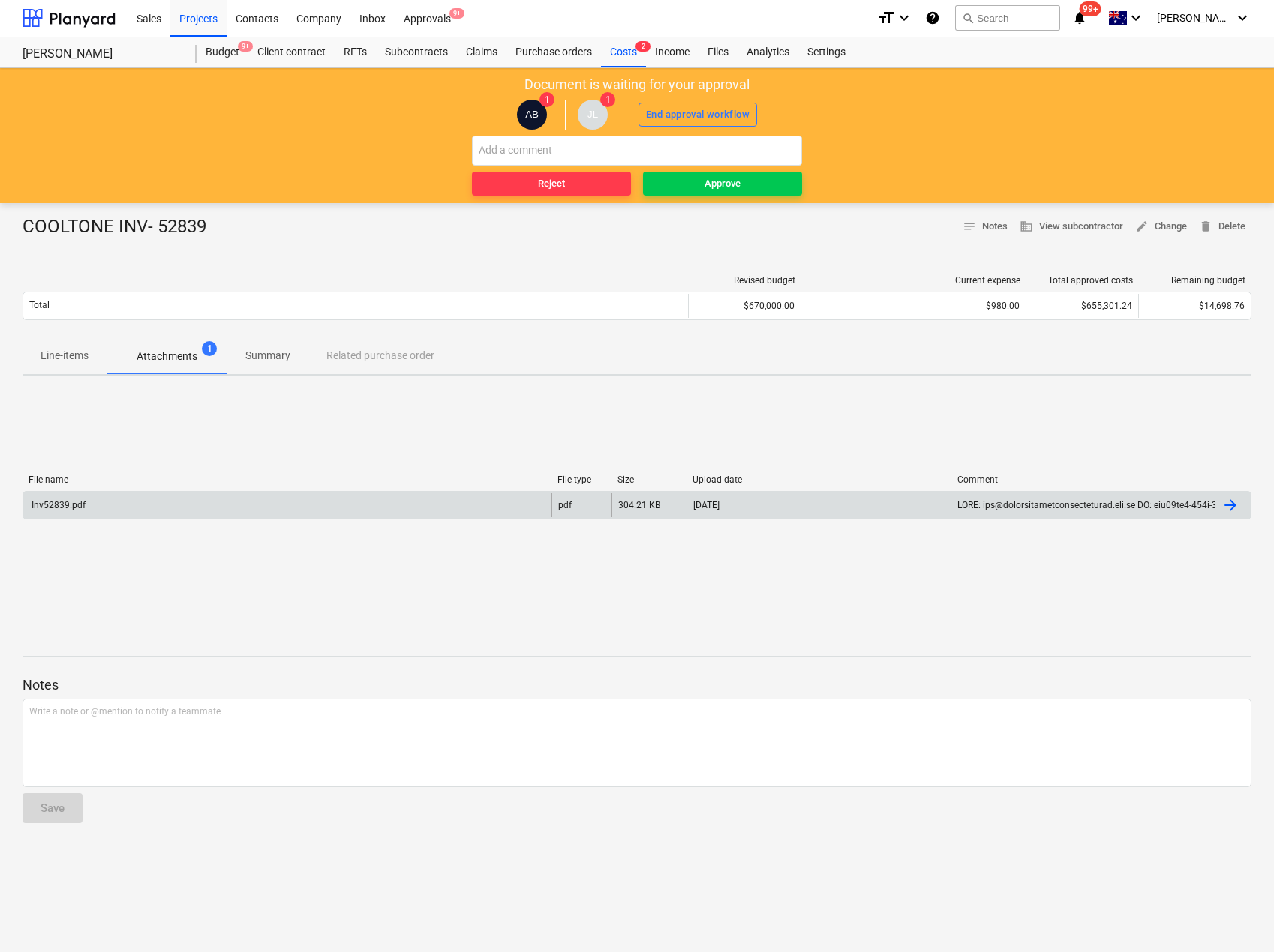
click at [57, 506] on div "Inv52839.pdf" at bounding box center [57, 506] width 57 height 10
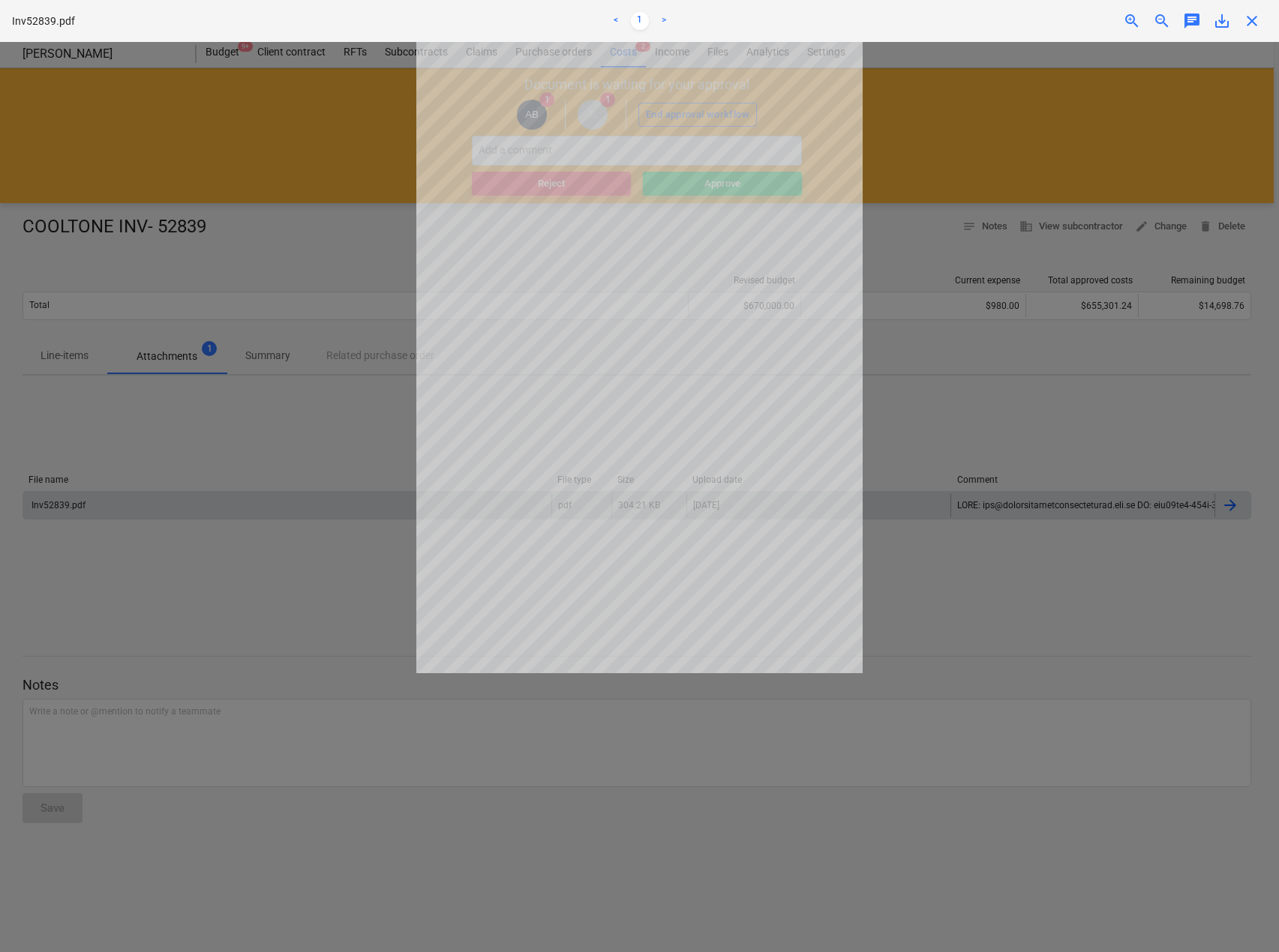
click at [1255, 26] on span "close" at bounding box center [1252, 21] width 18 height 18
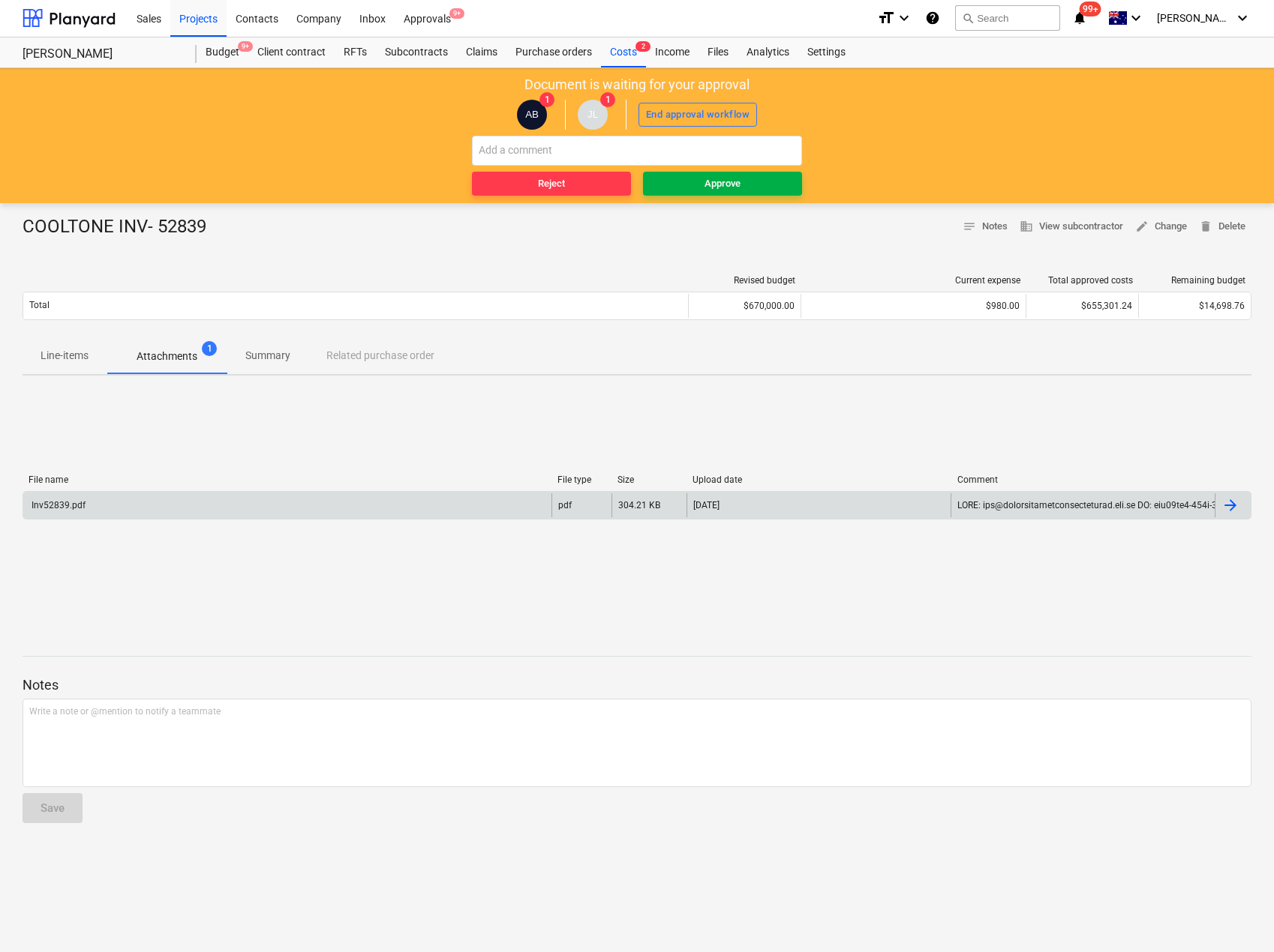
click at [695, 189] on span "Approve" at bounding box center [723, 184] width 147 height 17
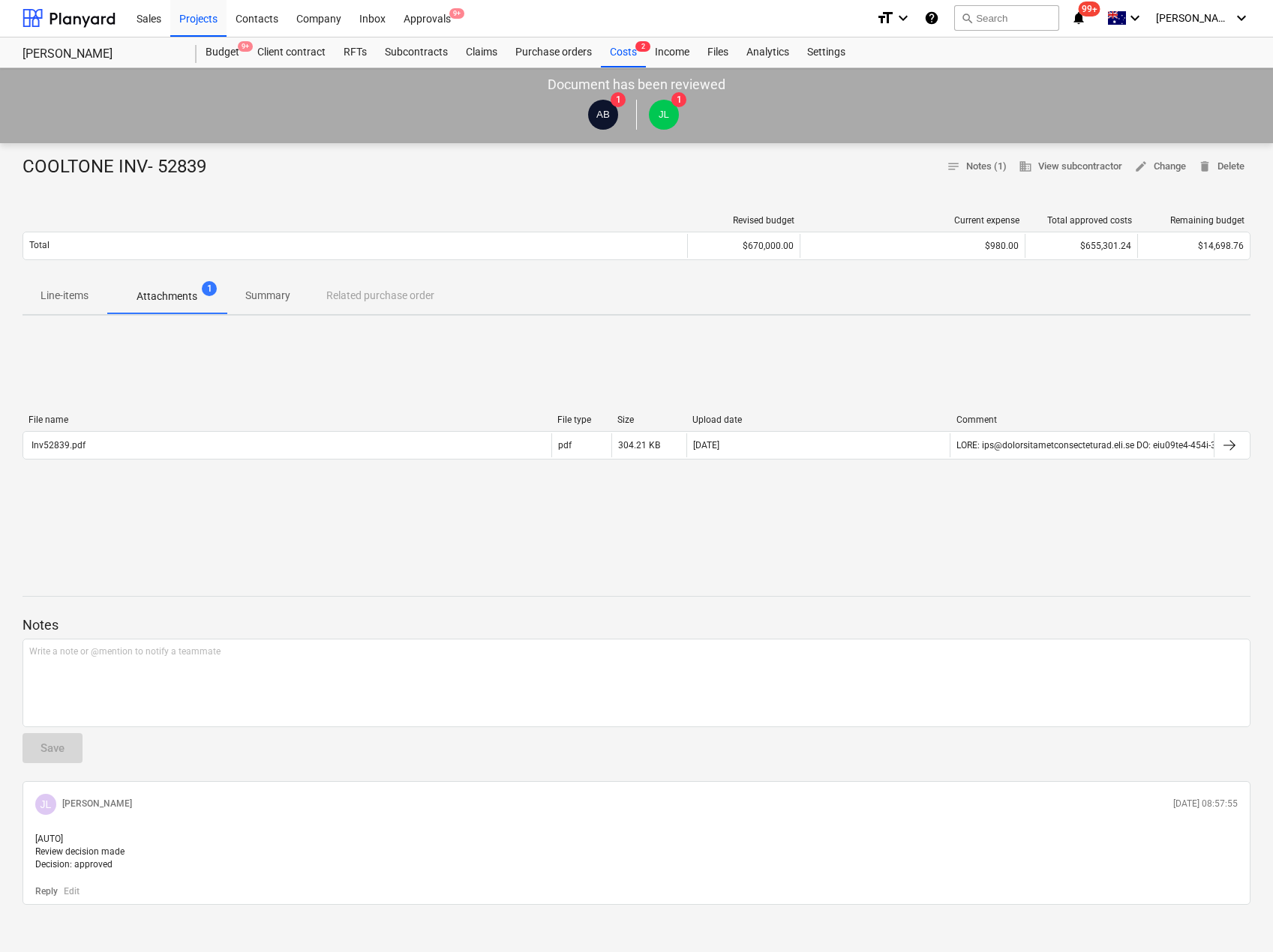
click at [1135, 75] on div "Document has been reviewed AB 1 JL 1" at bounding box center [636, 106] width 1273 height 75
drag, startPoint x: 232, startPoint y: 119, endPoint x: -504, endPoint y: 13, distance: 743.6
click at [0, 13] on html "This website stores cookies on your computer. These cookies are used to collect…" at bounding box center [636, 475] width 1273 height 952
click at [445, 24] on div "Approvals 9+" at bounding box center [427, 18] width 65 height 39
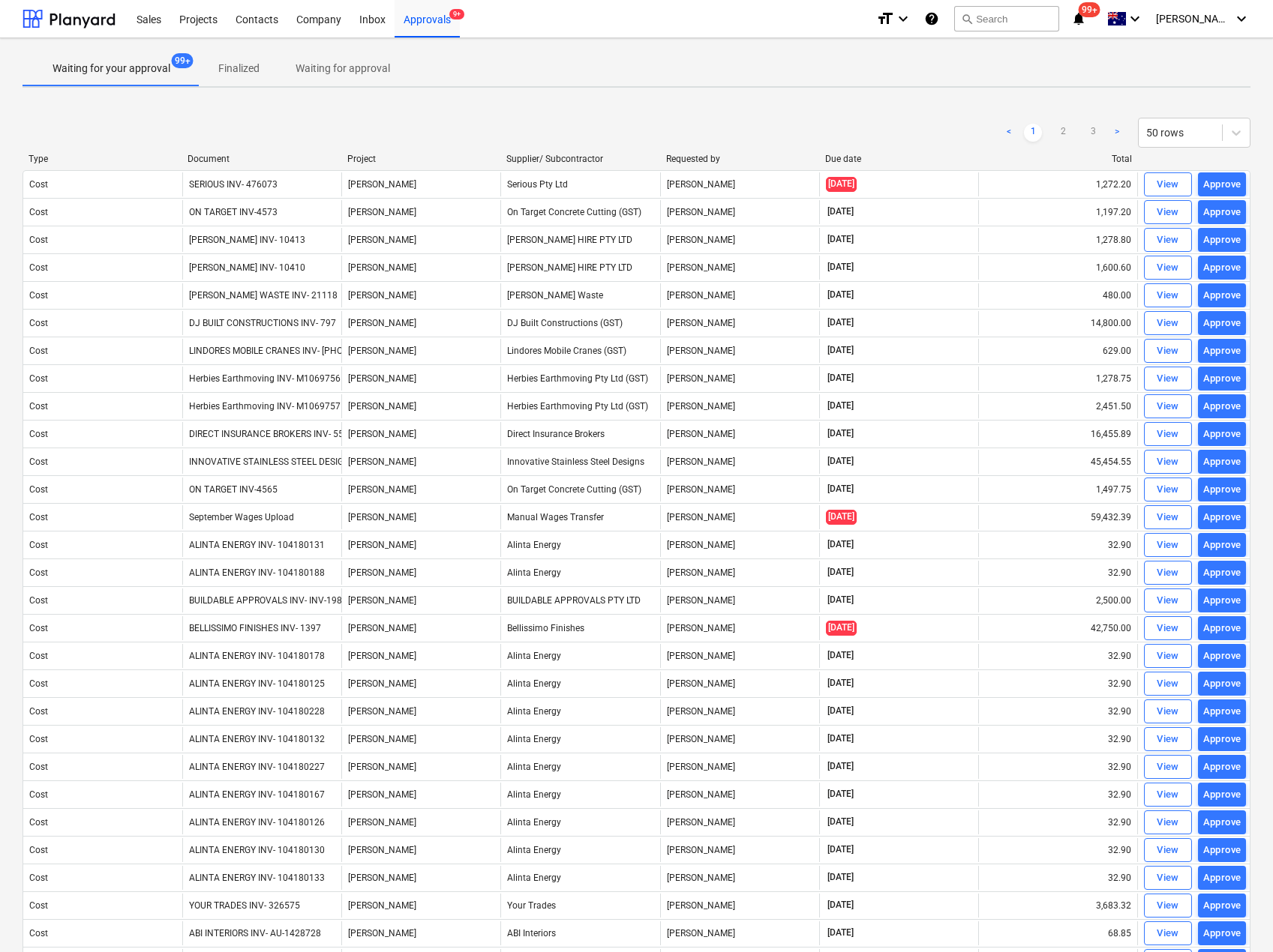
click at [852, 163] on div "Due date" at bounding box center [899, 159] width 147 height 10
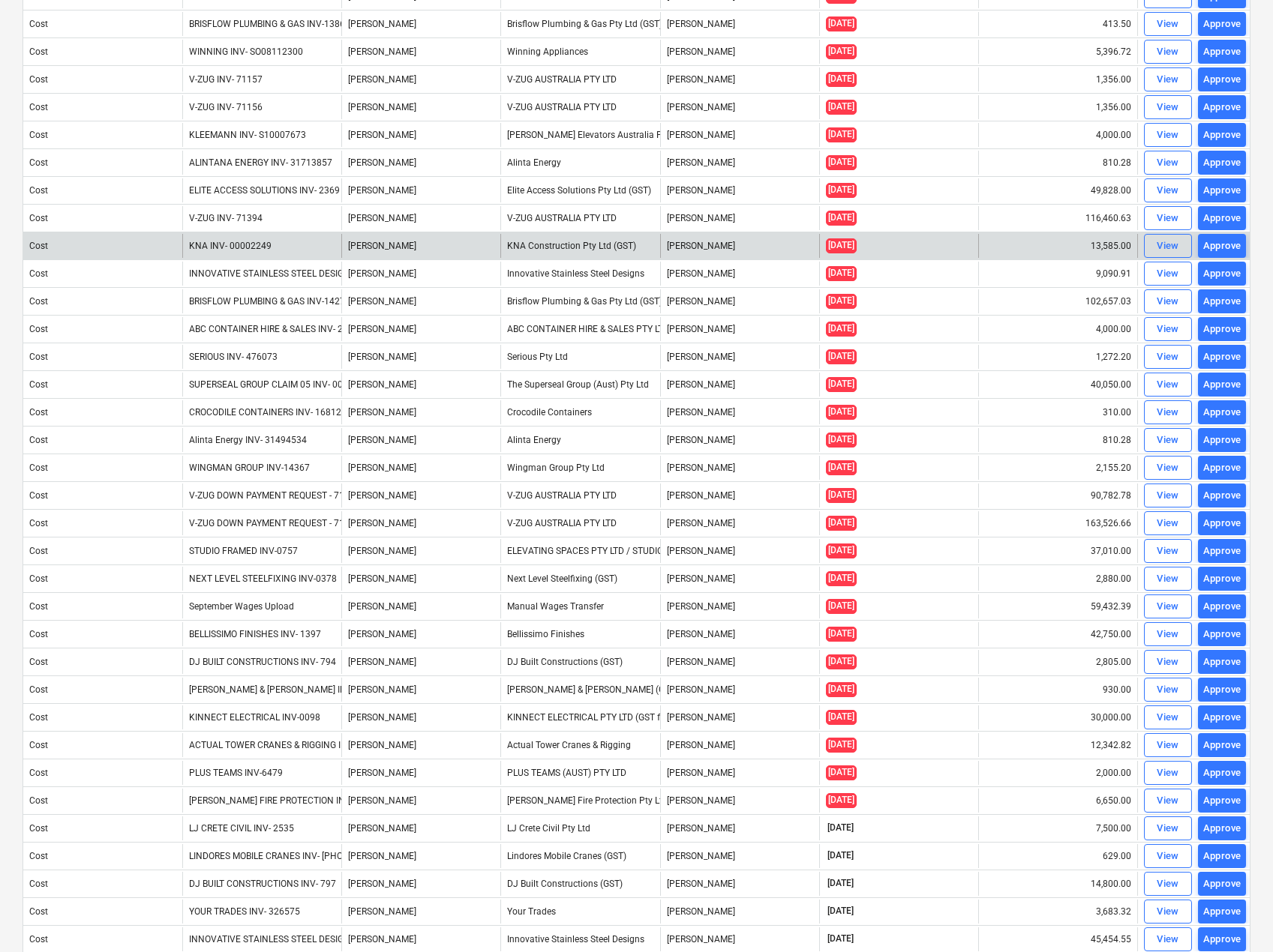
scroll to position [450, 0]
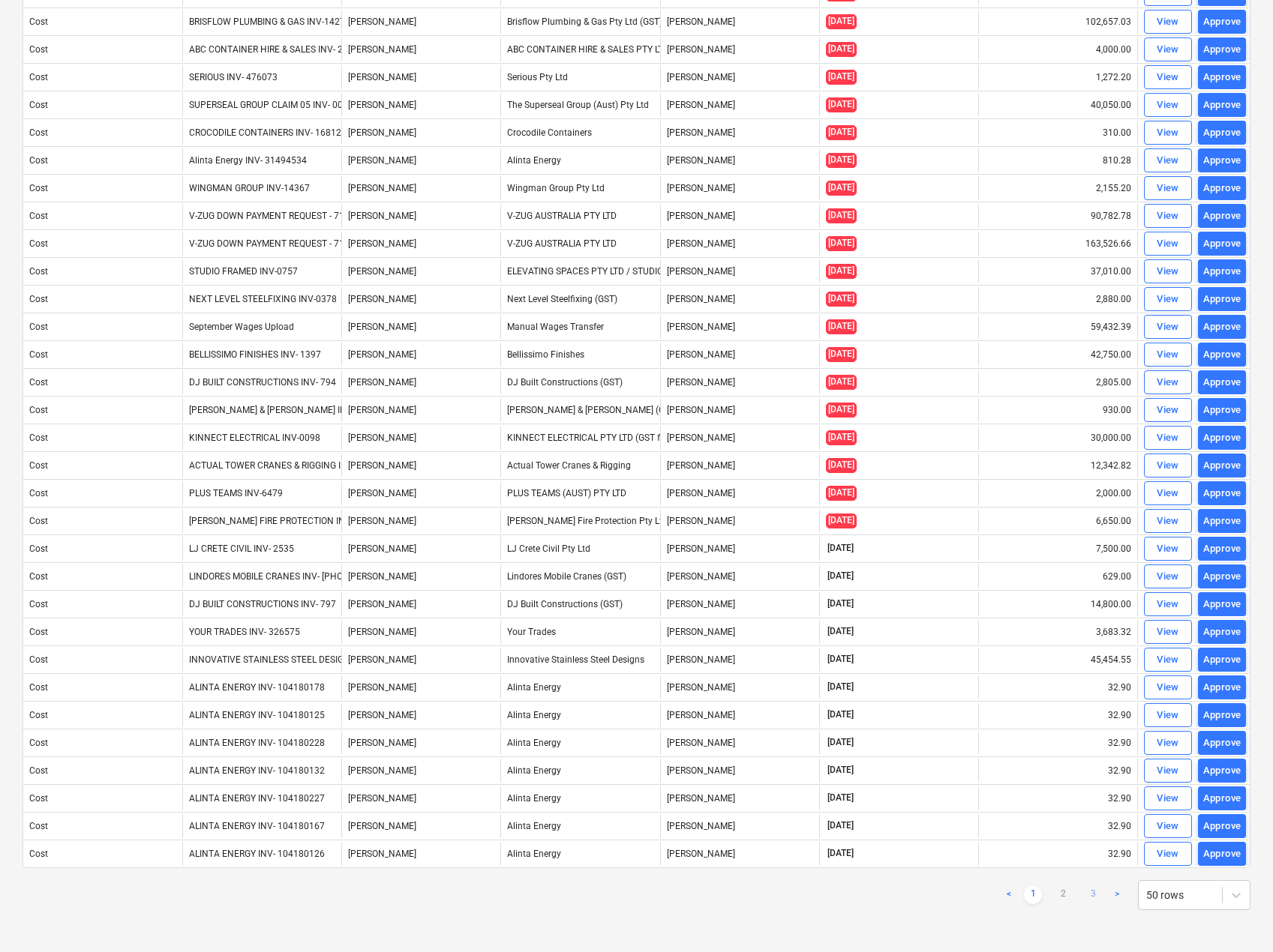
click at [1096, 895] on link "3" at bounding box center [1092, 895] width 18 height 18
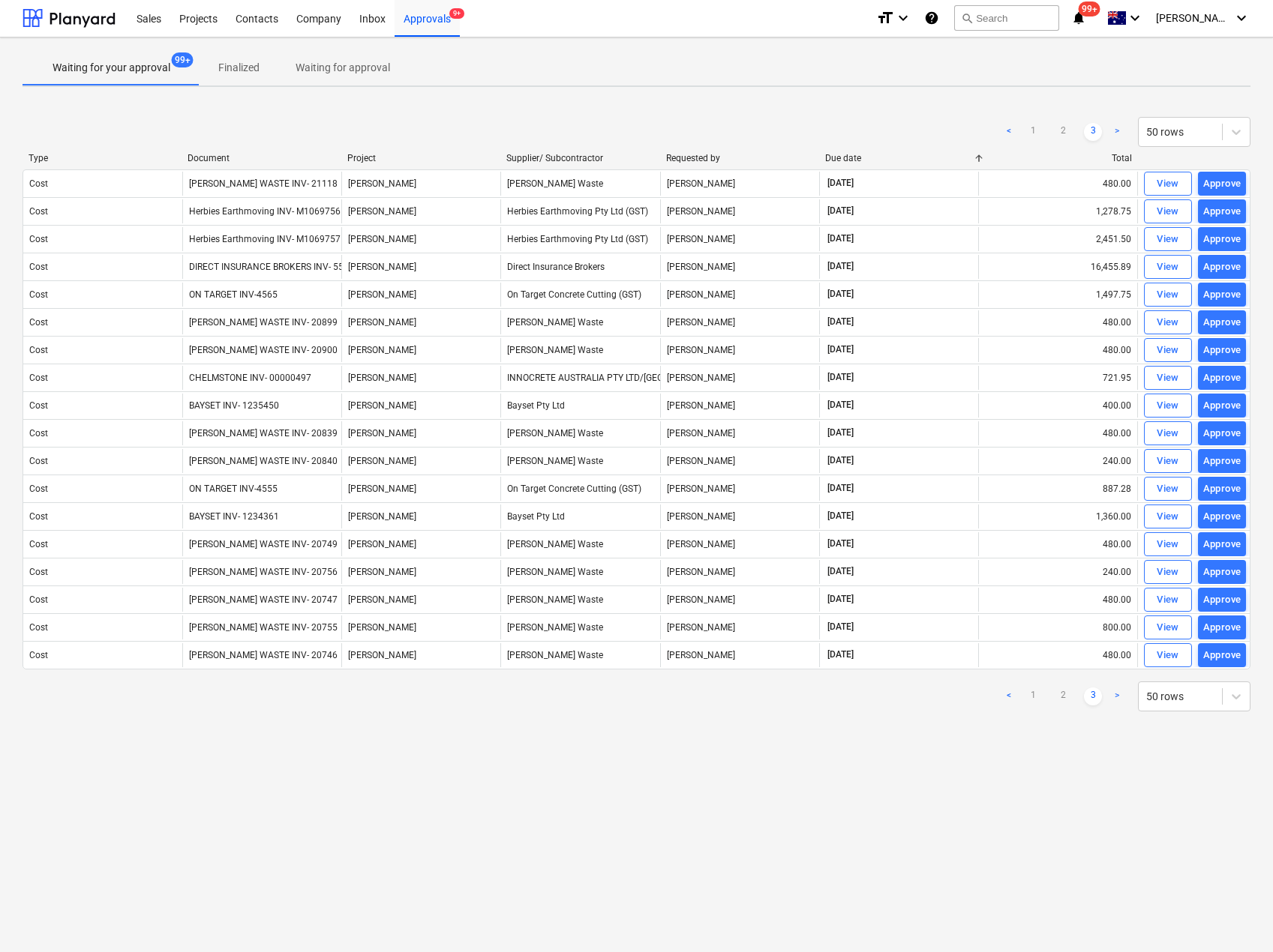
click at [220, 157] on div "Document" at bounding box center [261, 159] width 147 height 10
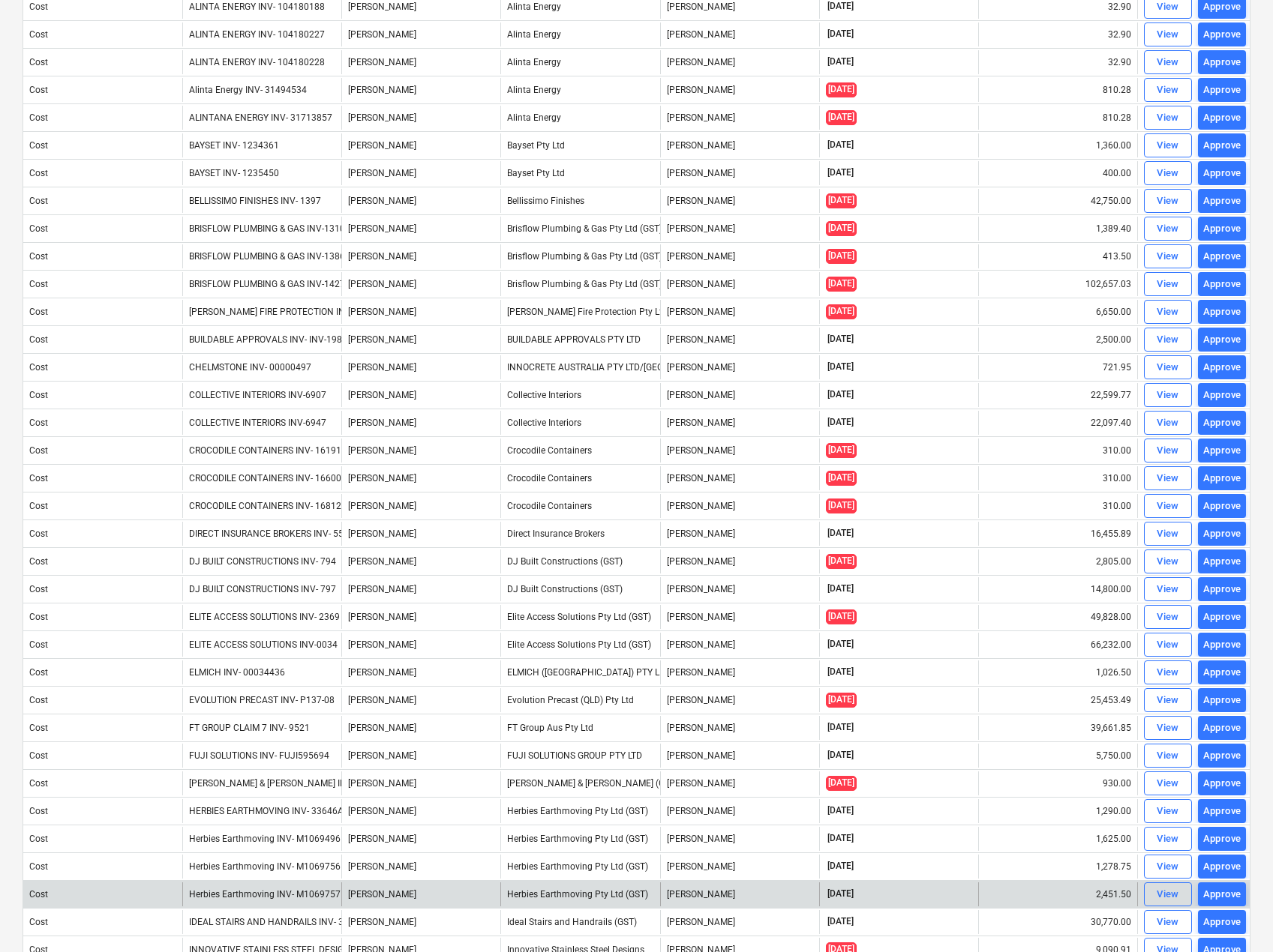
scroll to position [690, 0]
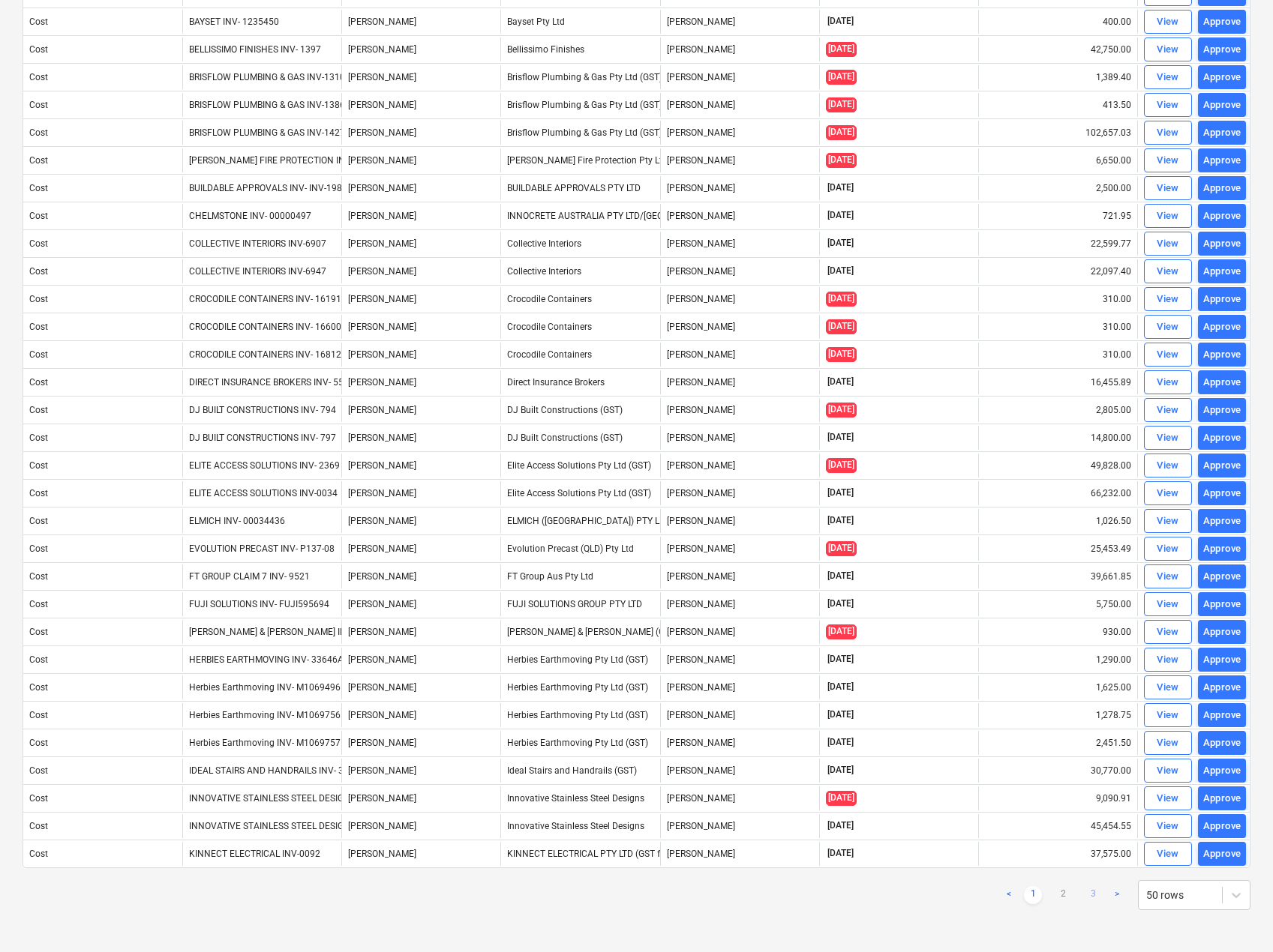
click at [1096, 895] on link "3" at bounding box center [1092, 895] width 18 height 18
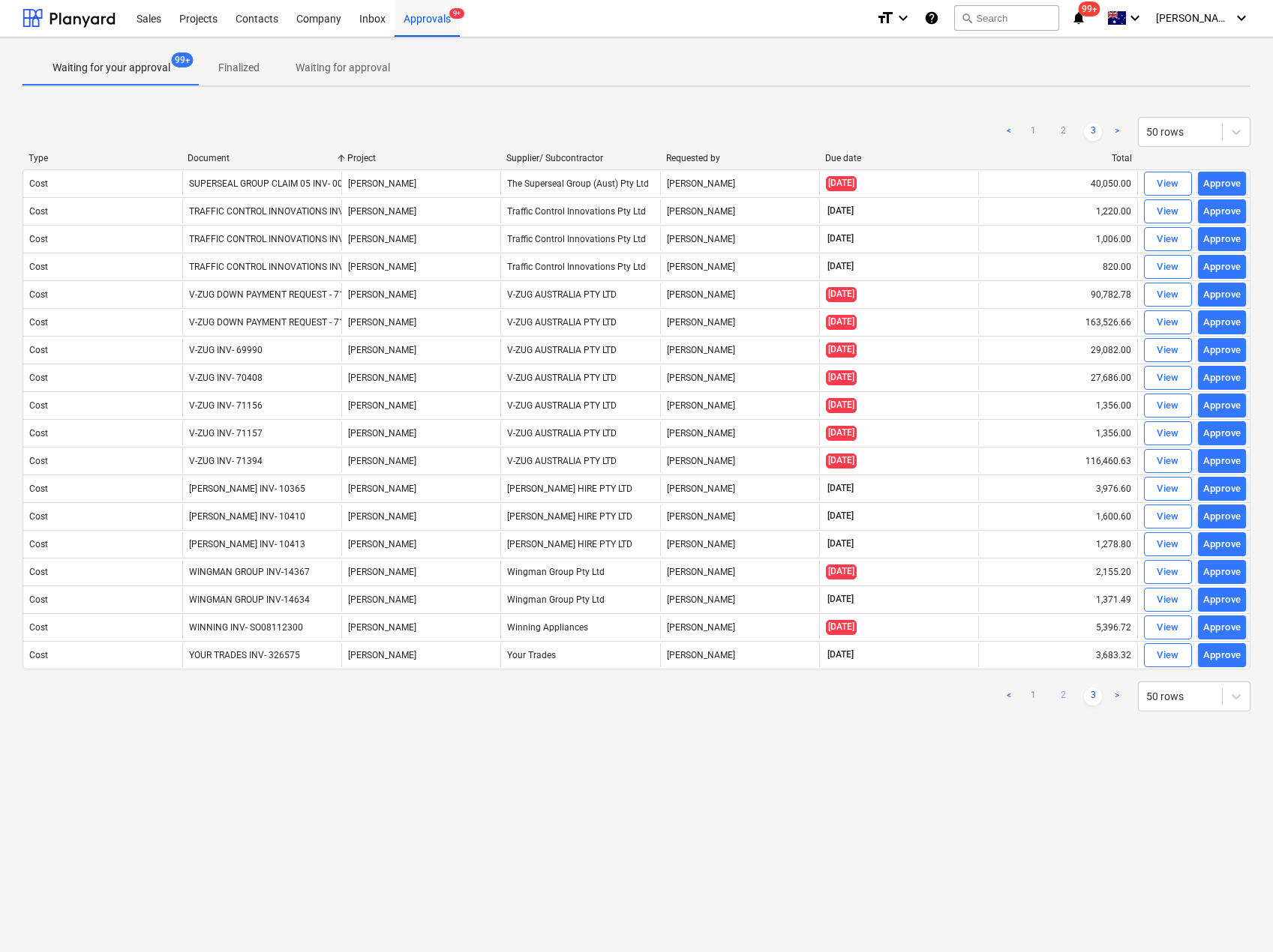
click at [1065, 693] on link "2" at bounding box center [1062, 696] width 18 height 18
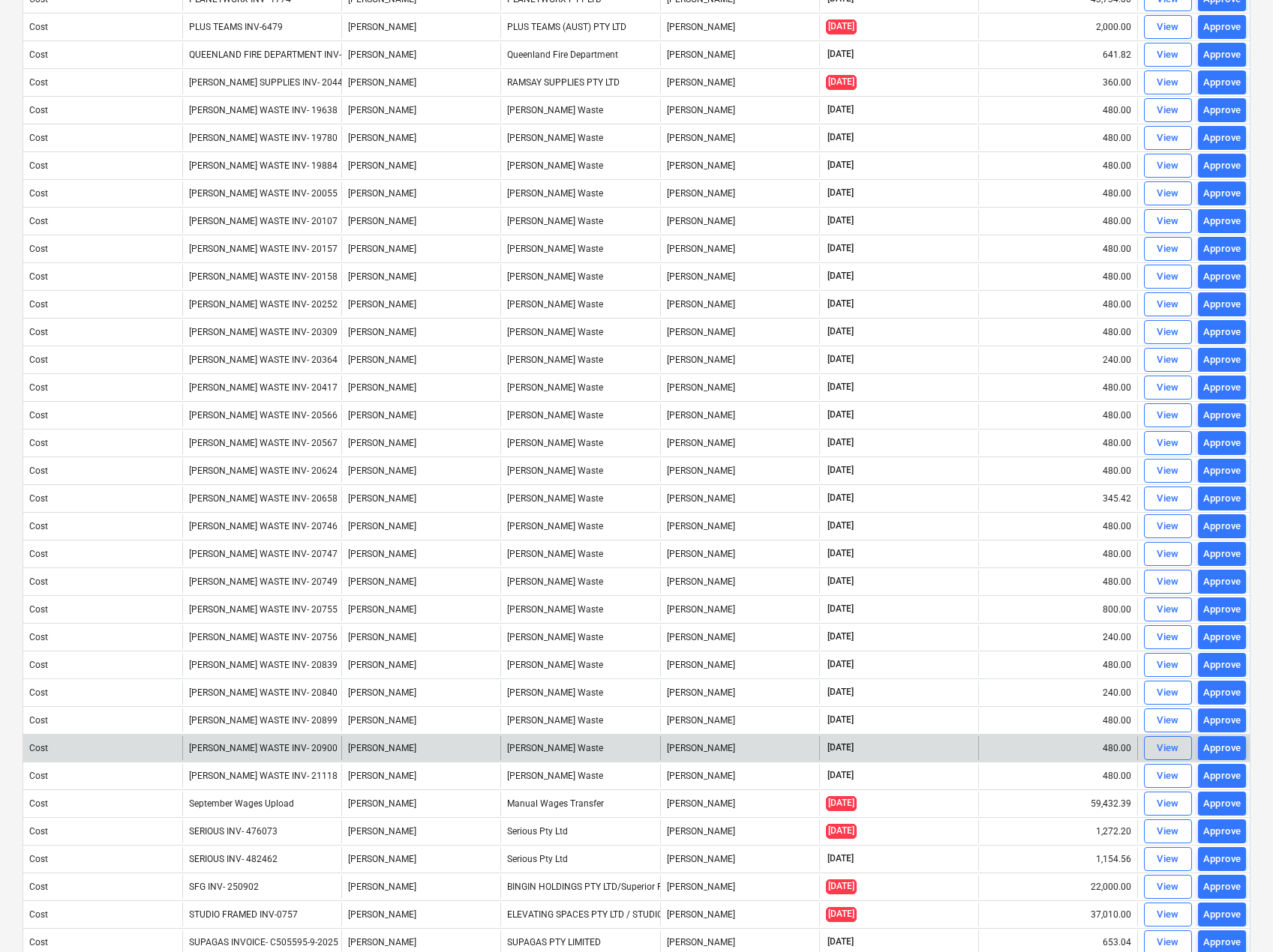
scroll to position [690, 0]
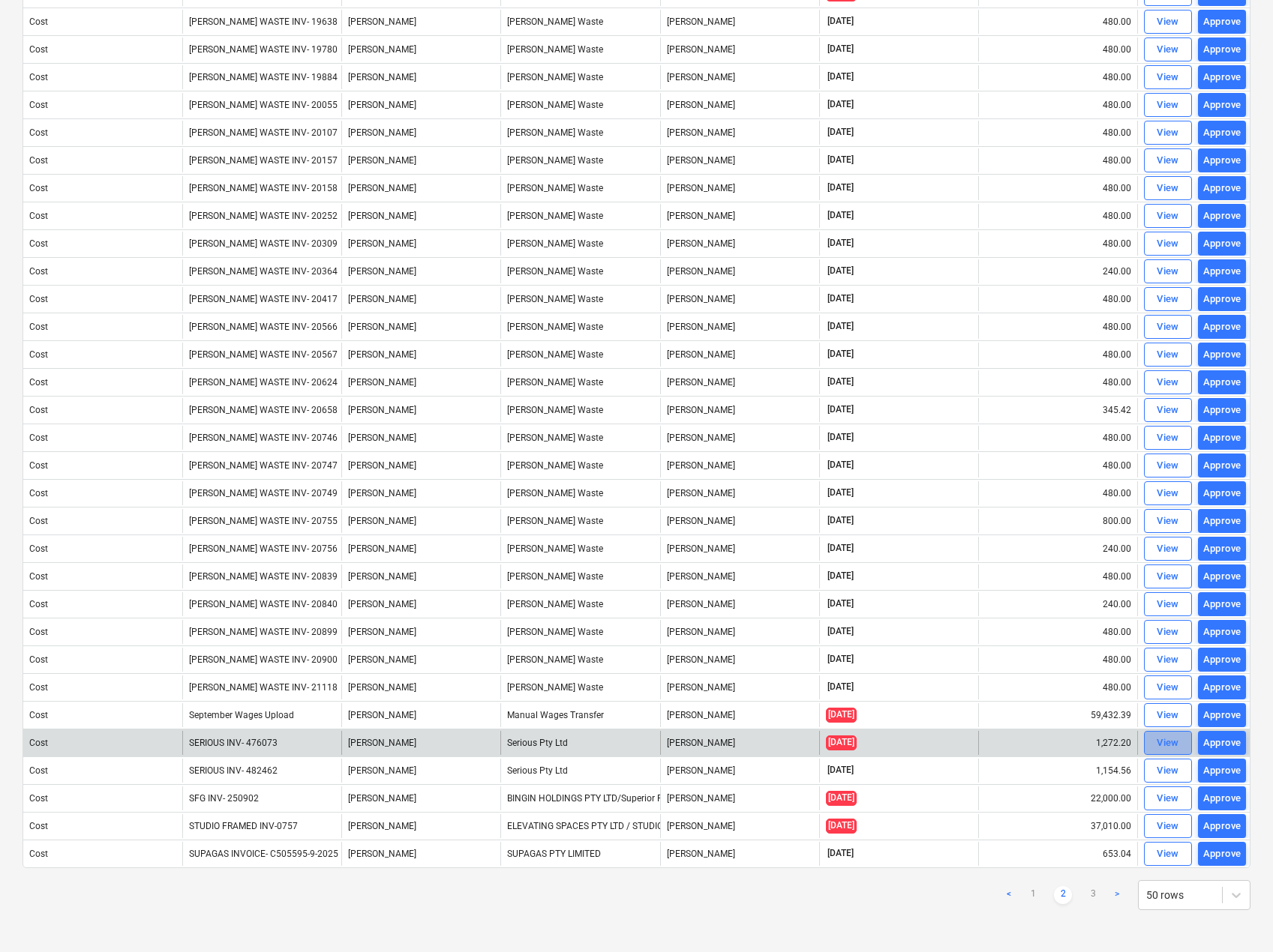
click at [1178, 742] on div "View" at bounding box center [1168, 744] width 22 height 17
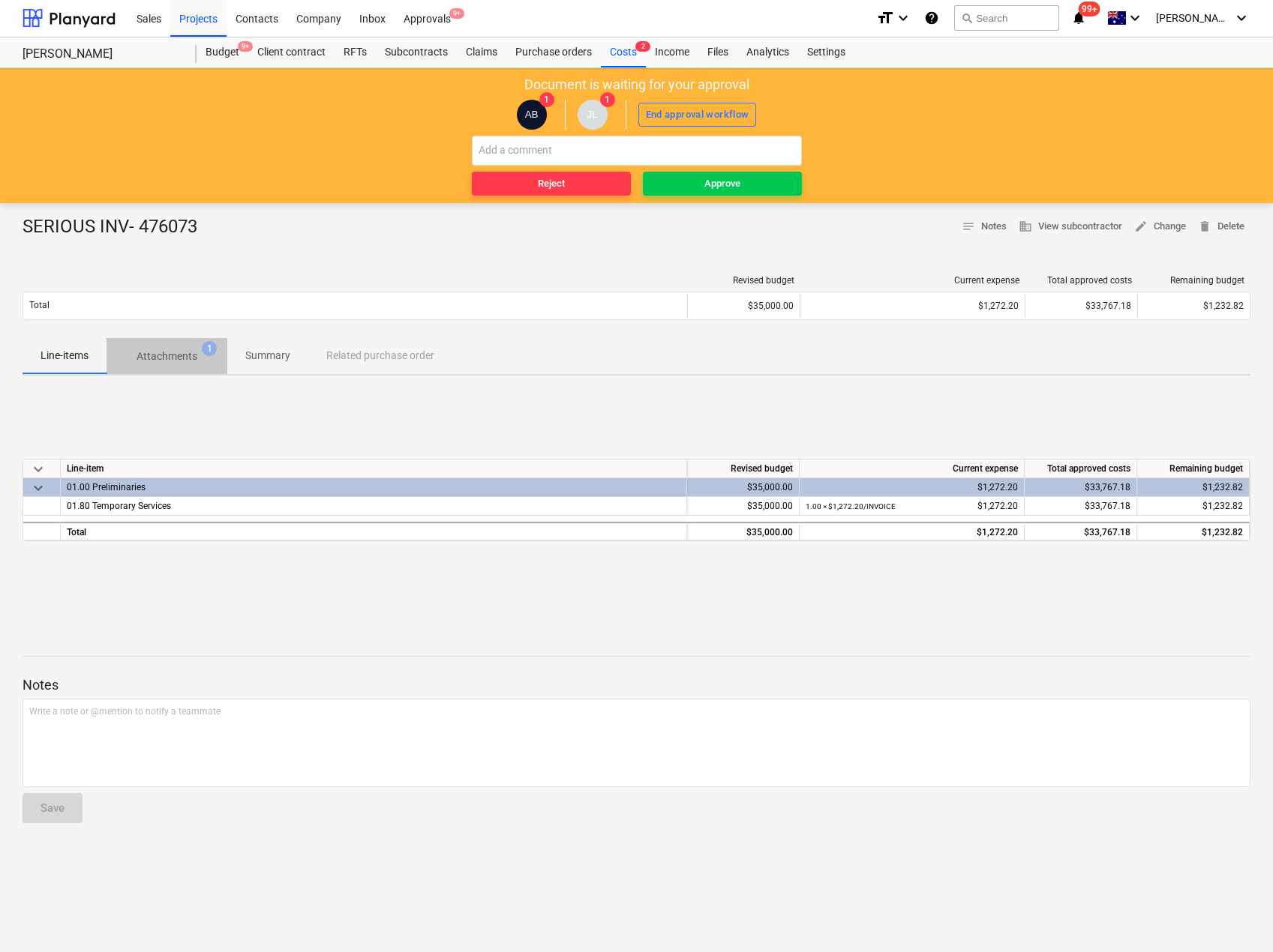
click at [165, 348] on span "Attachments 1" at bounding box center [166, 356] width 121 height 27
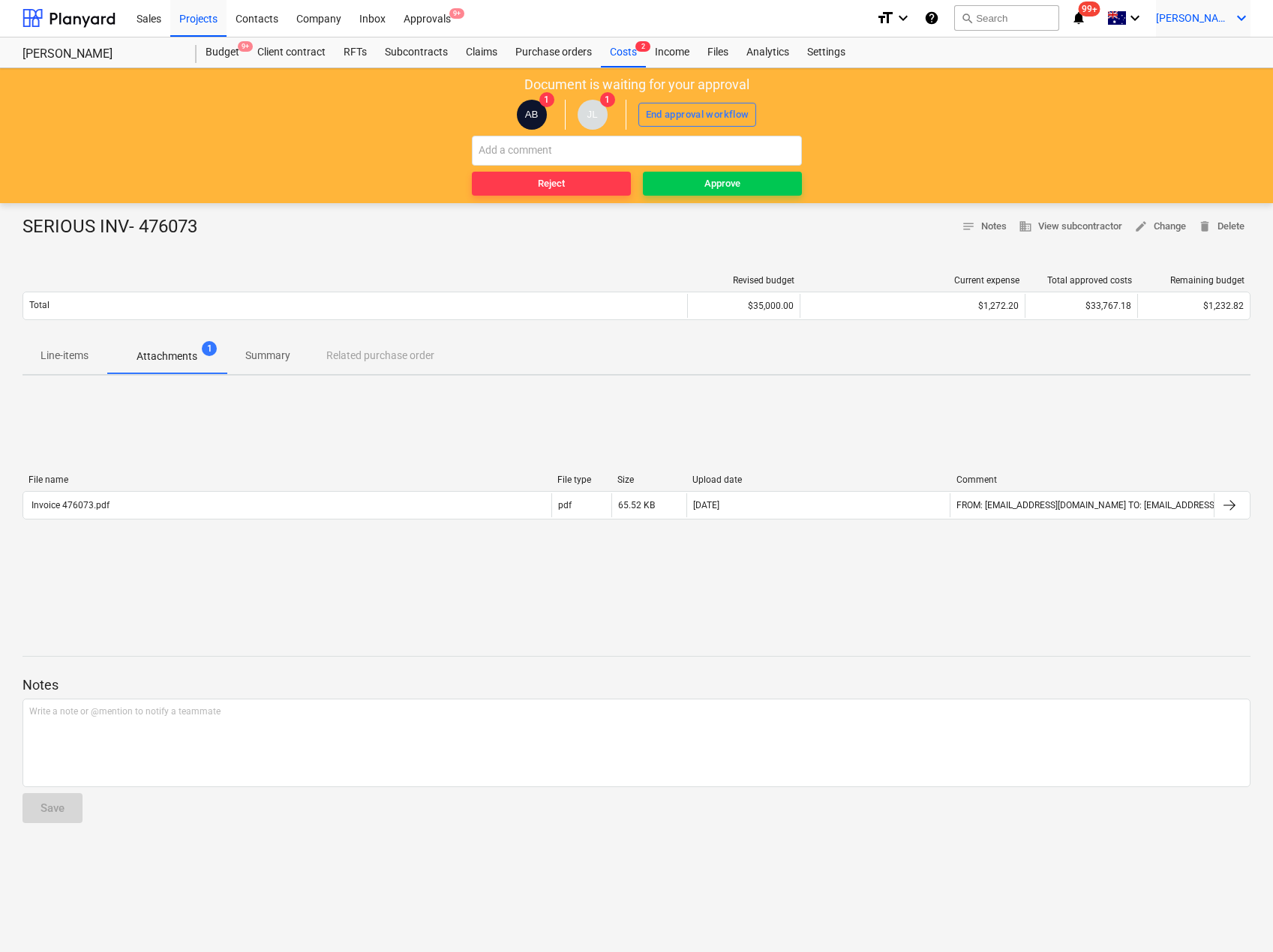
click at [1243, 10] on icon "keyboard_arrow_down" at bounding box center [1241, 18] width 18 height 18
click at [1191, 87] on div "Log out" at bounding box center [1205, 81] width 90 height 24
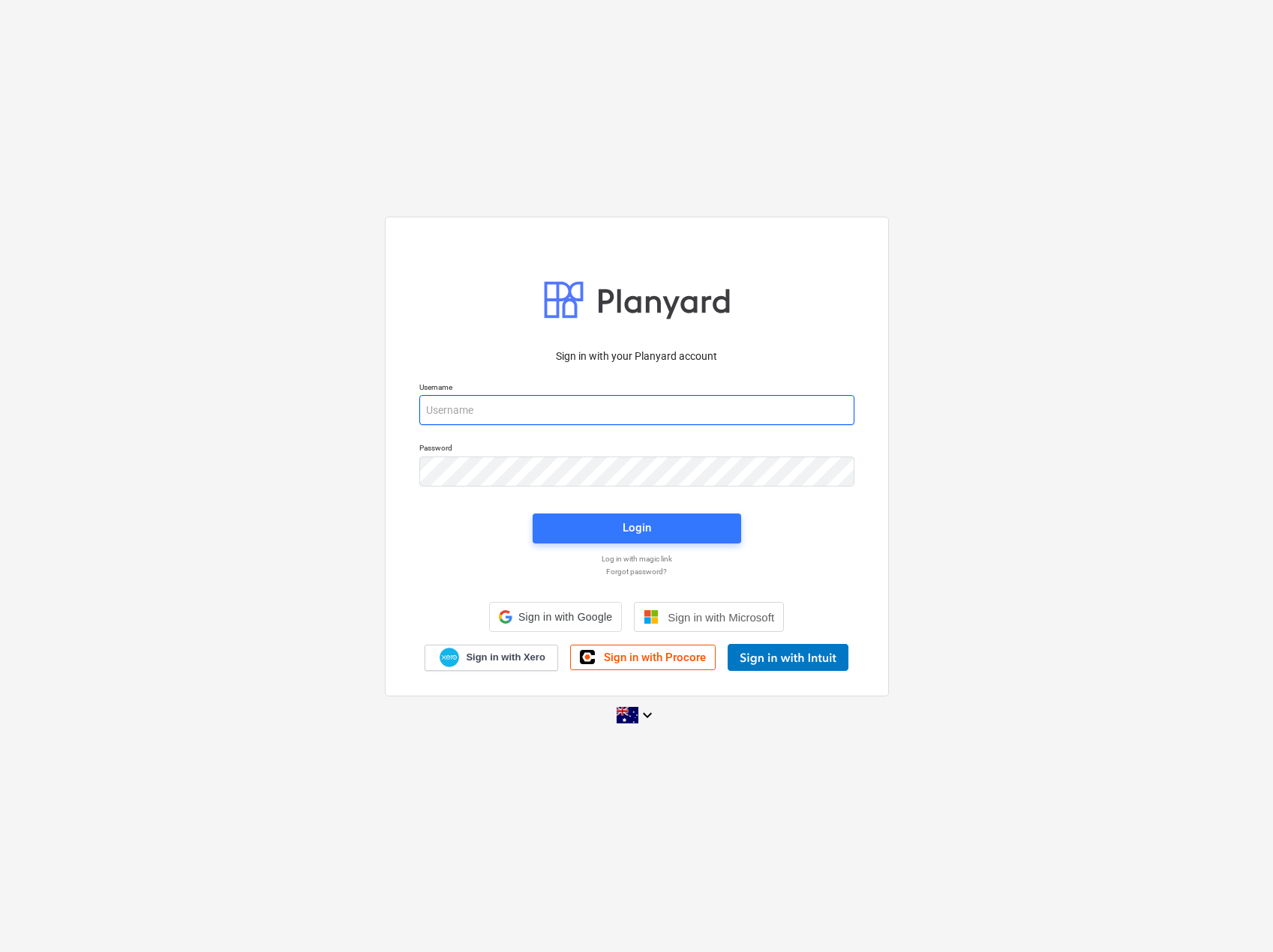
click at [510, 412] on input "email" at bounding box center [637, 410] width 435 height 30
click at [560, 410] on input "email" at bounding box center [637, 410] width 435 height 30
click at [634, 414] on input "email" at bounding box center [637, 410] width 435 height 30
type input "[PERSON_NAME][EMAIL_ADDRESS][DOMAIN_NAME][PERSON_NAME]"
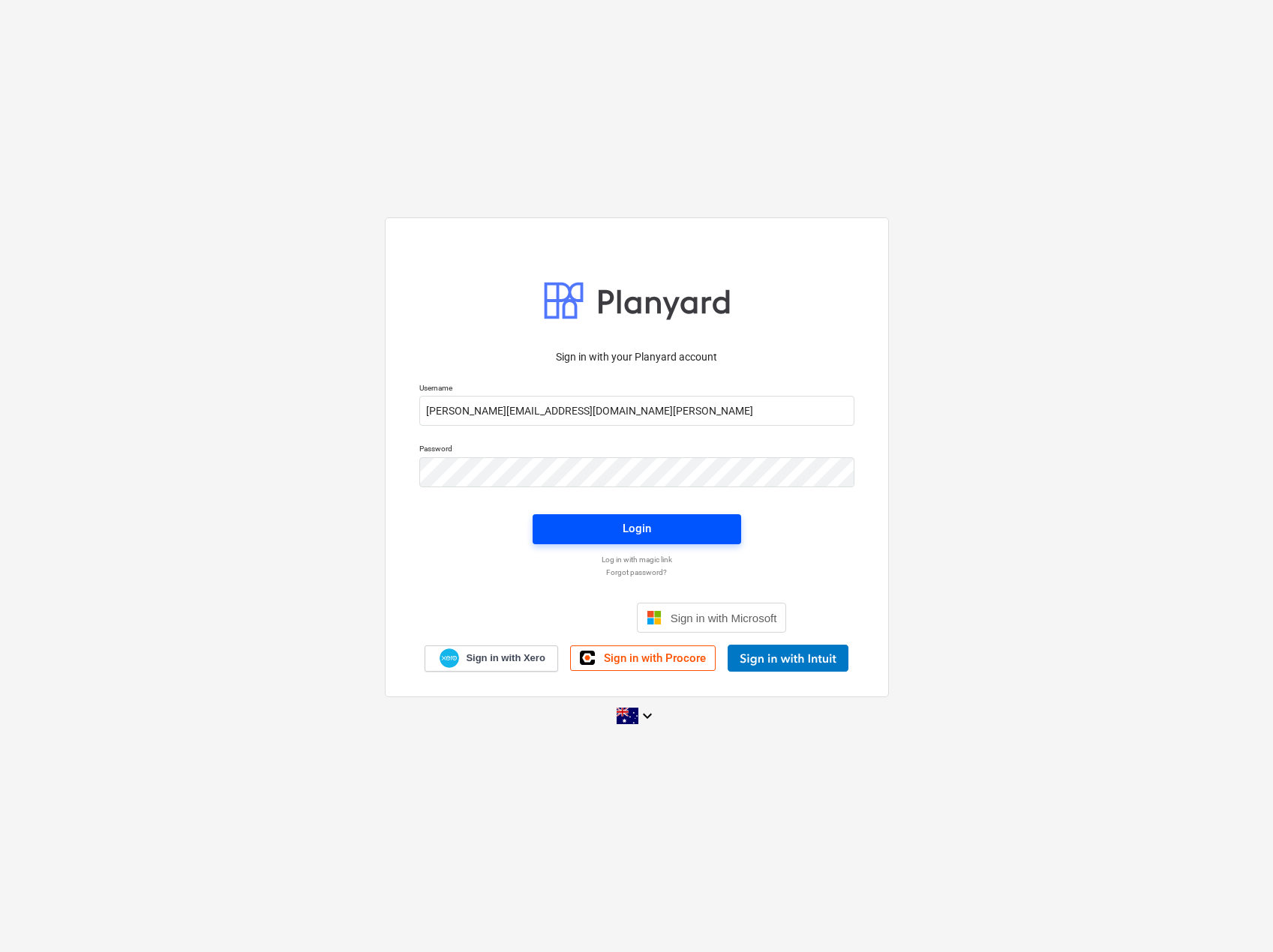
click at [694, 534] on span "Login" at bounding box center [636, 529] width 172 height 20
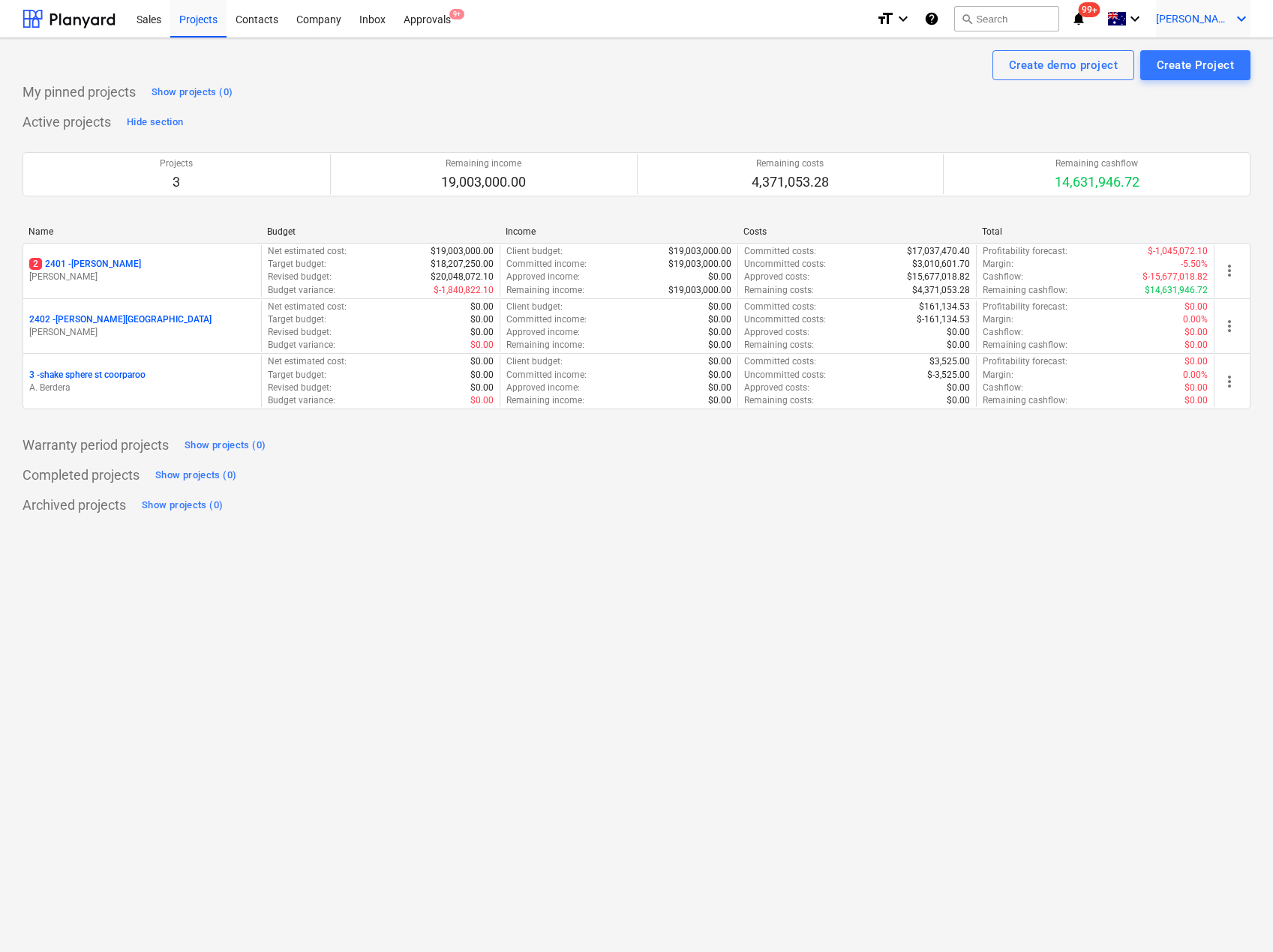
click at [1237, 15] on icon "keyboard_arrow_down" at bounding box center [1241, 18] width 18 height 18
click at [1208, 80] on div "Log out" at bounding box center [1205, 82] width 90 height 24
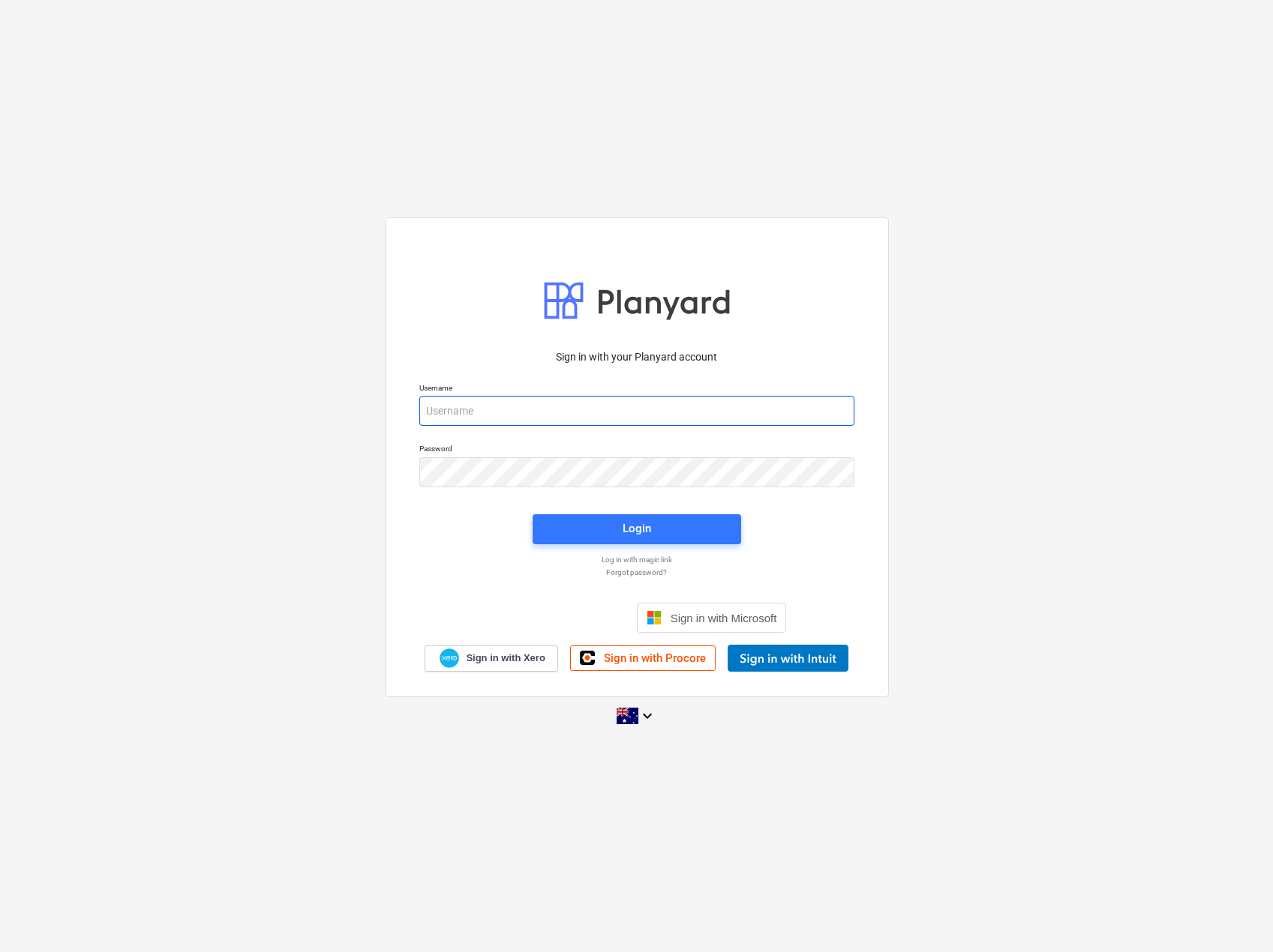
click at [464, 416] on input "email" at bounding box center [637, 410] width 435 height 30
type input "[PERSON_NAME][EMAIL_ADDRESS][DOMAIN_NAME][PERSON_NAME]"
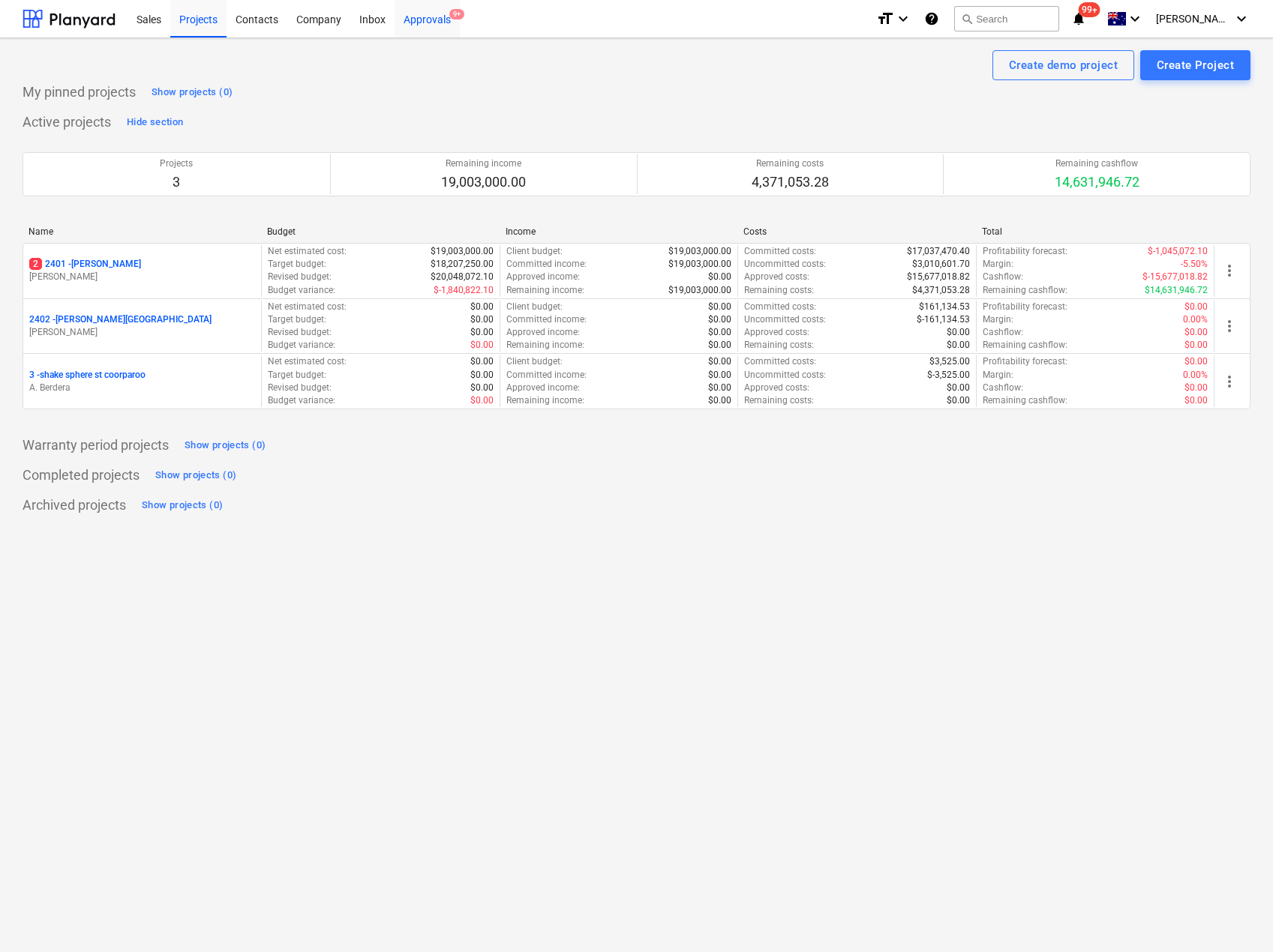
click at [441, 24] on div "Approvals 9+" at bounding box center [427, 18] width 65 height 39
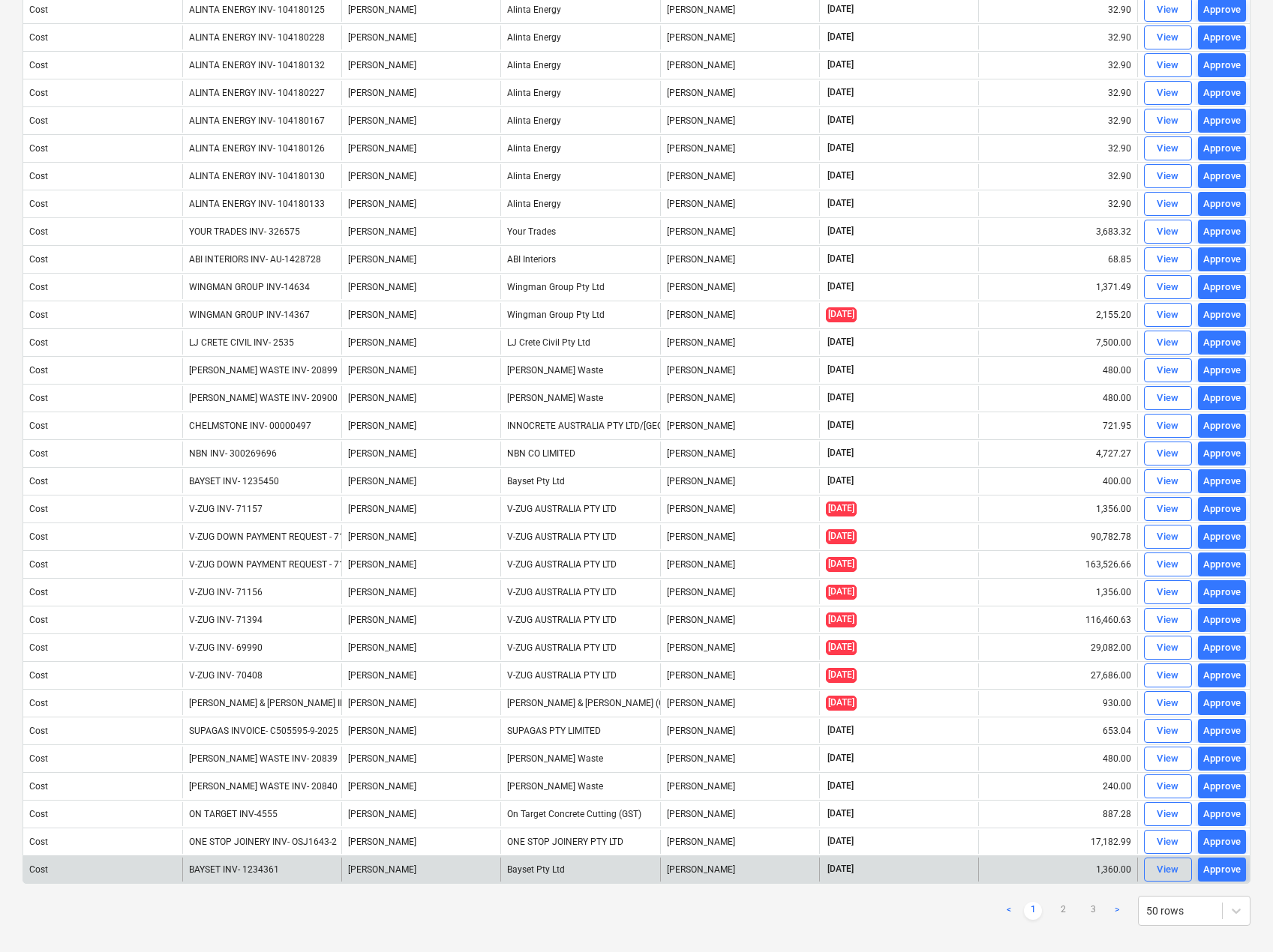
scroll to position [690, 0]
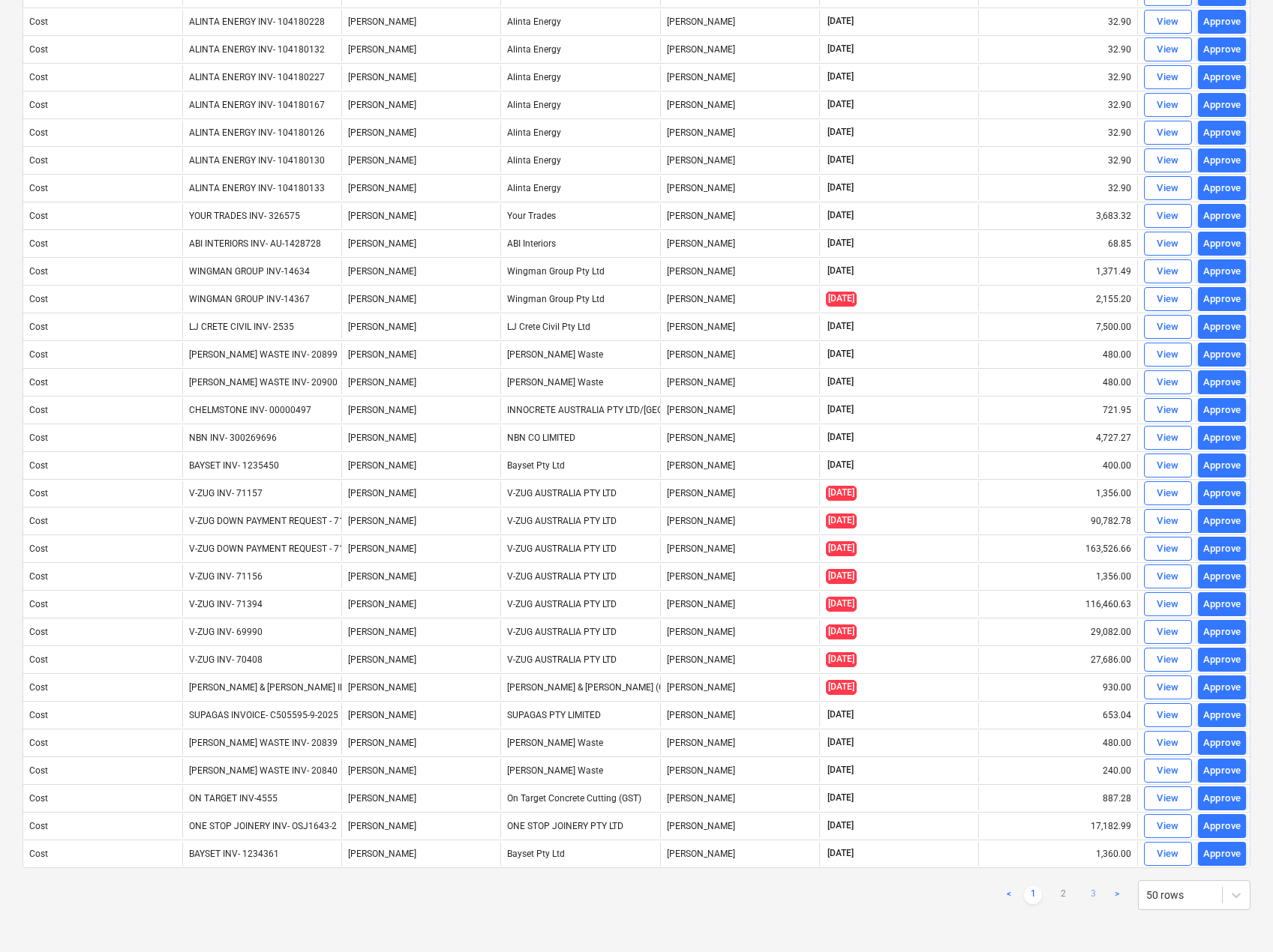
click at [1096, 889] on link "3" at bounding box center [1092, 895] width 18 height 18
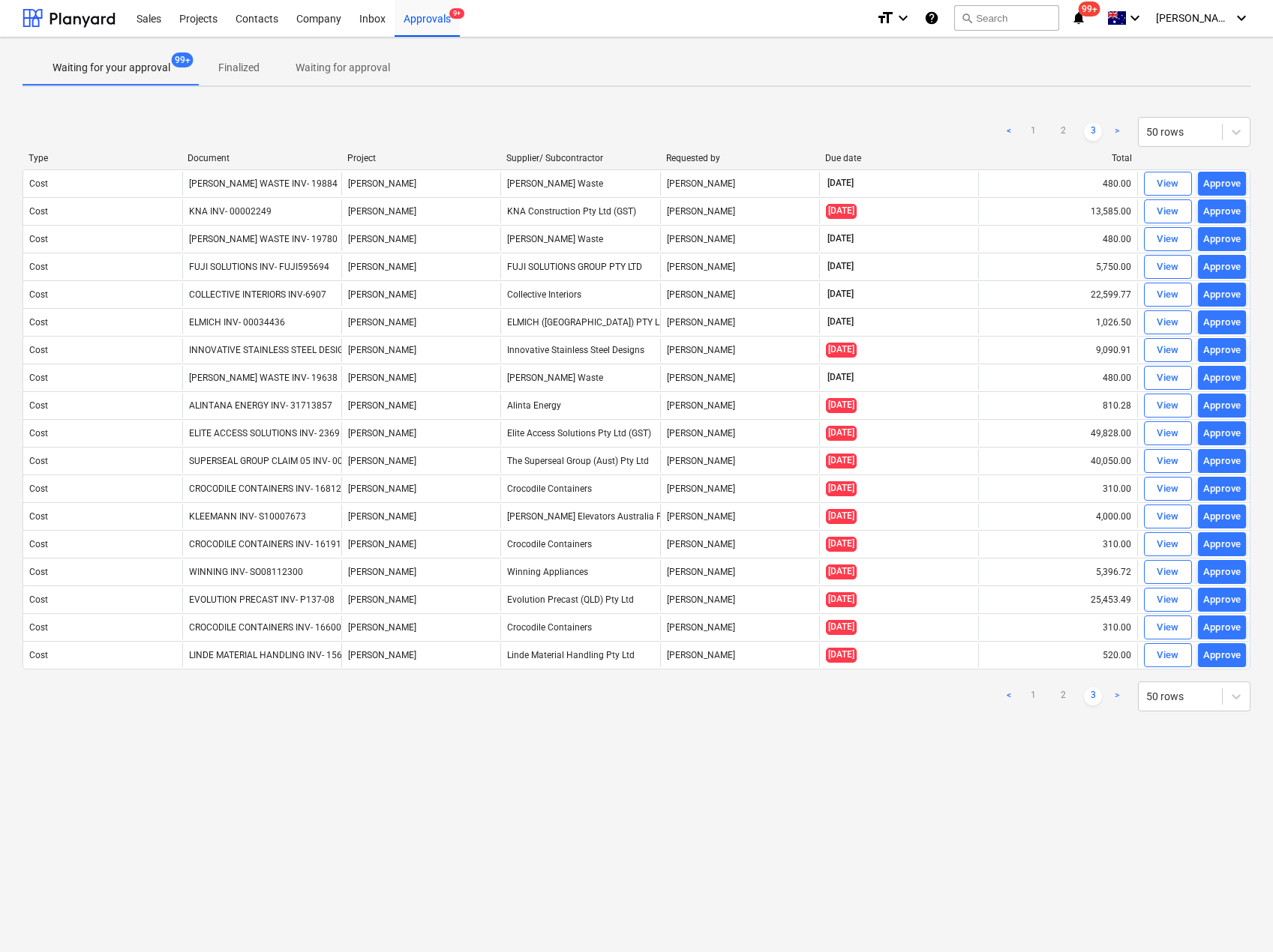
scroll to position [1, 0]
click at [219, 155] on div "Document" at bounding box center [261, 159] width 147 height 10
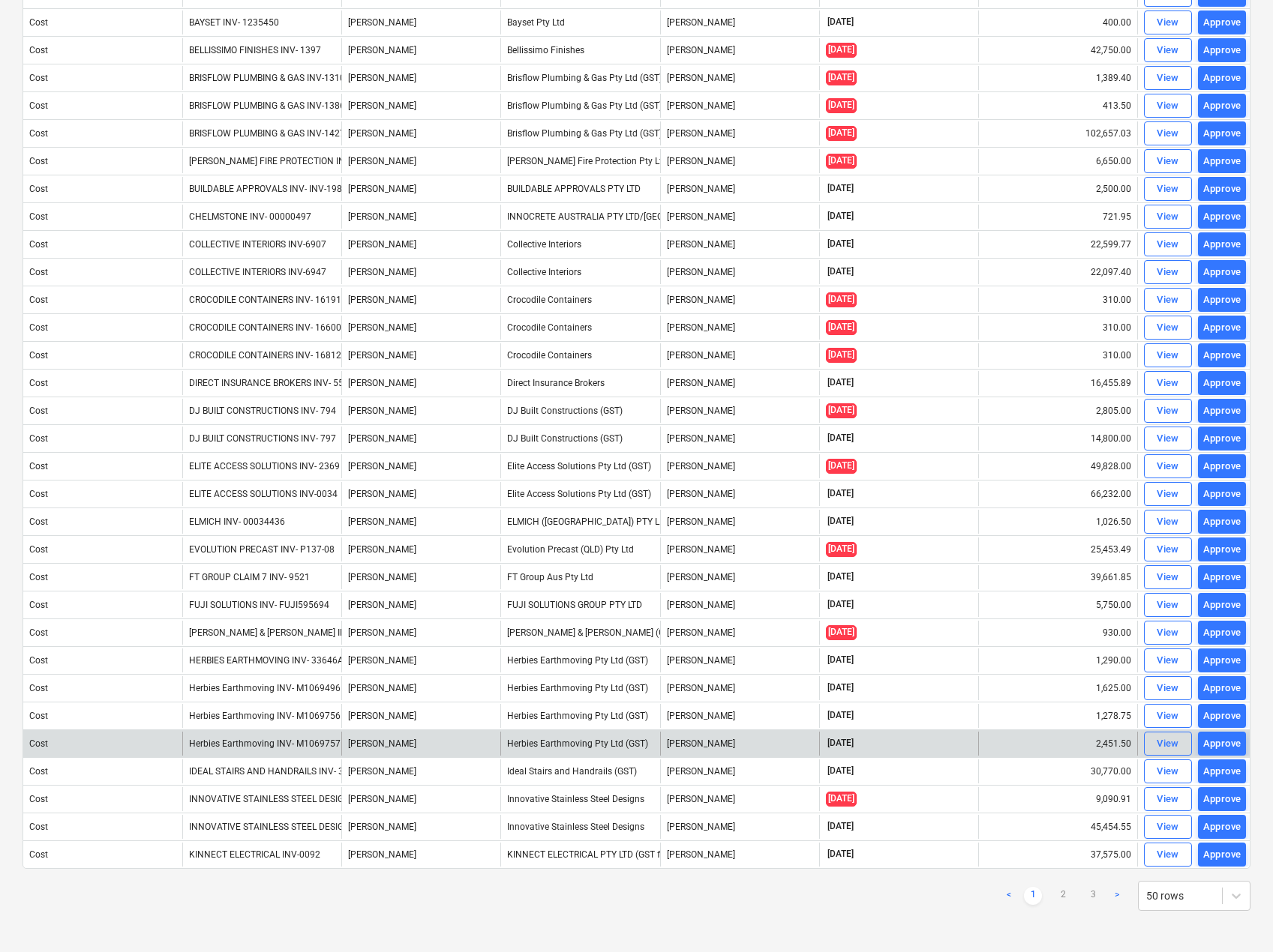
scroll to position [690, 0]
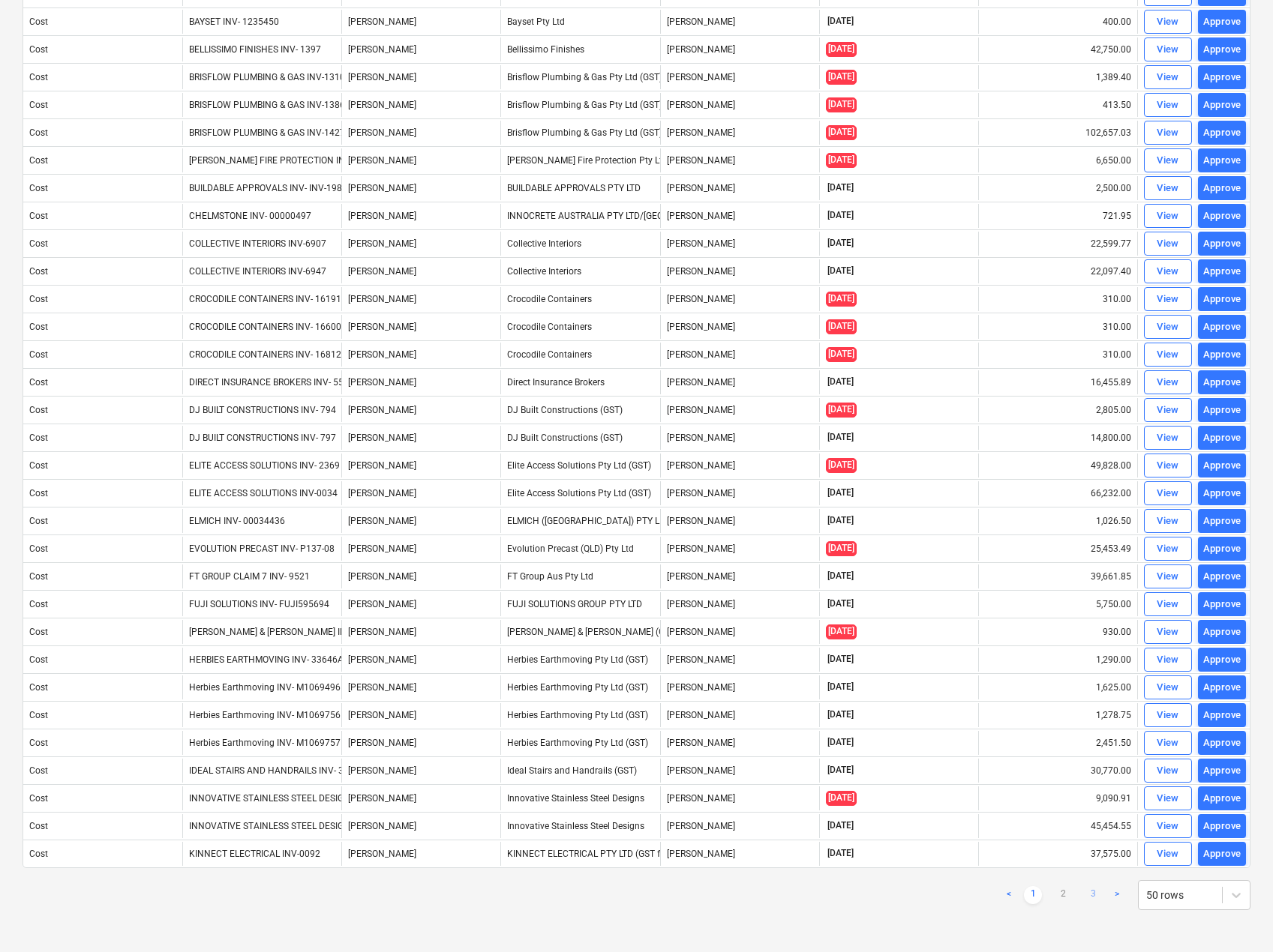
click at [1090, 893] on link "3" at bounding box center [1092, 895] width 18 height 18
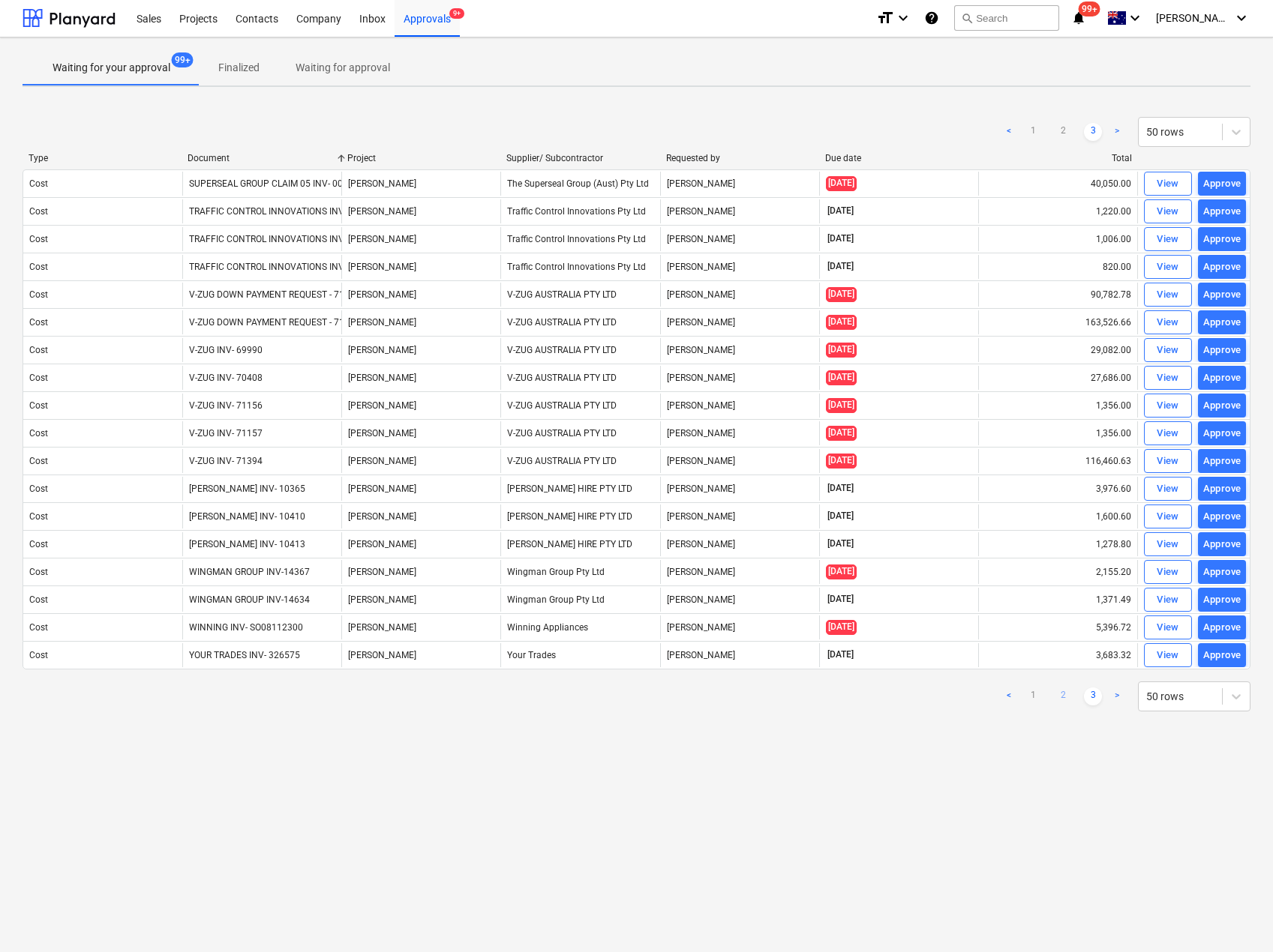
click at [1066, 700] on link "2" at bounding box center [1062, 696] width 18 height 18
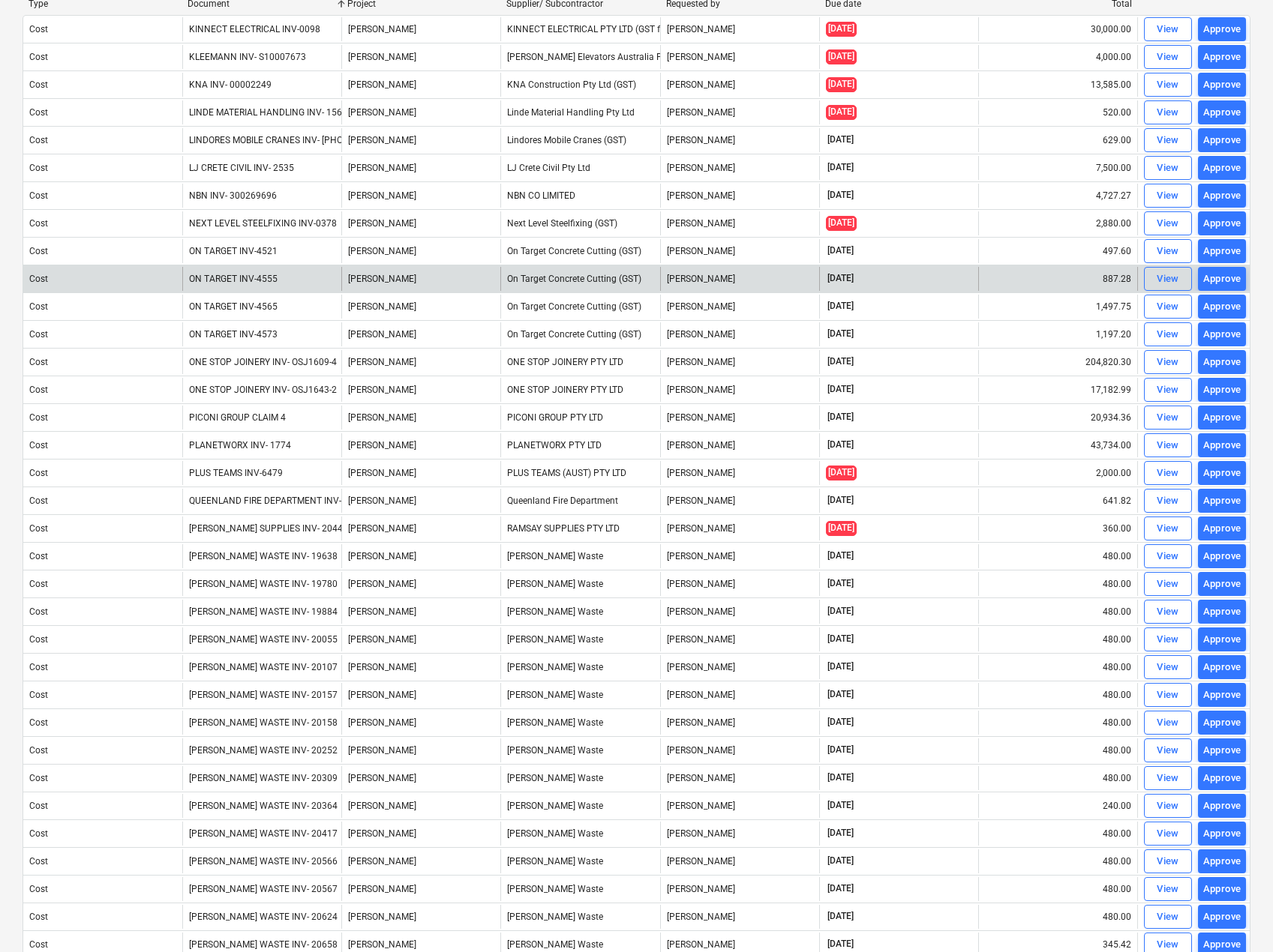
scroll to position [301, 0]
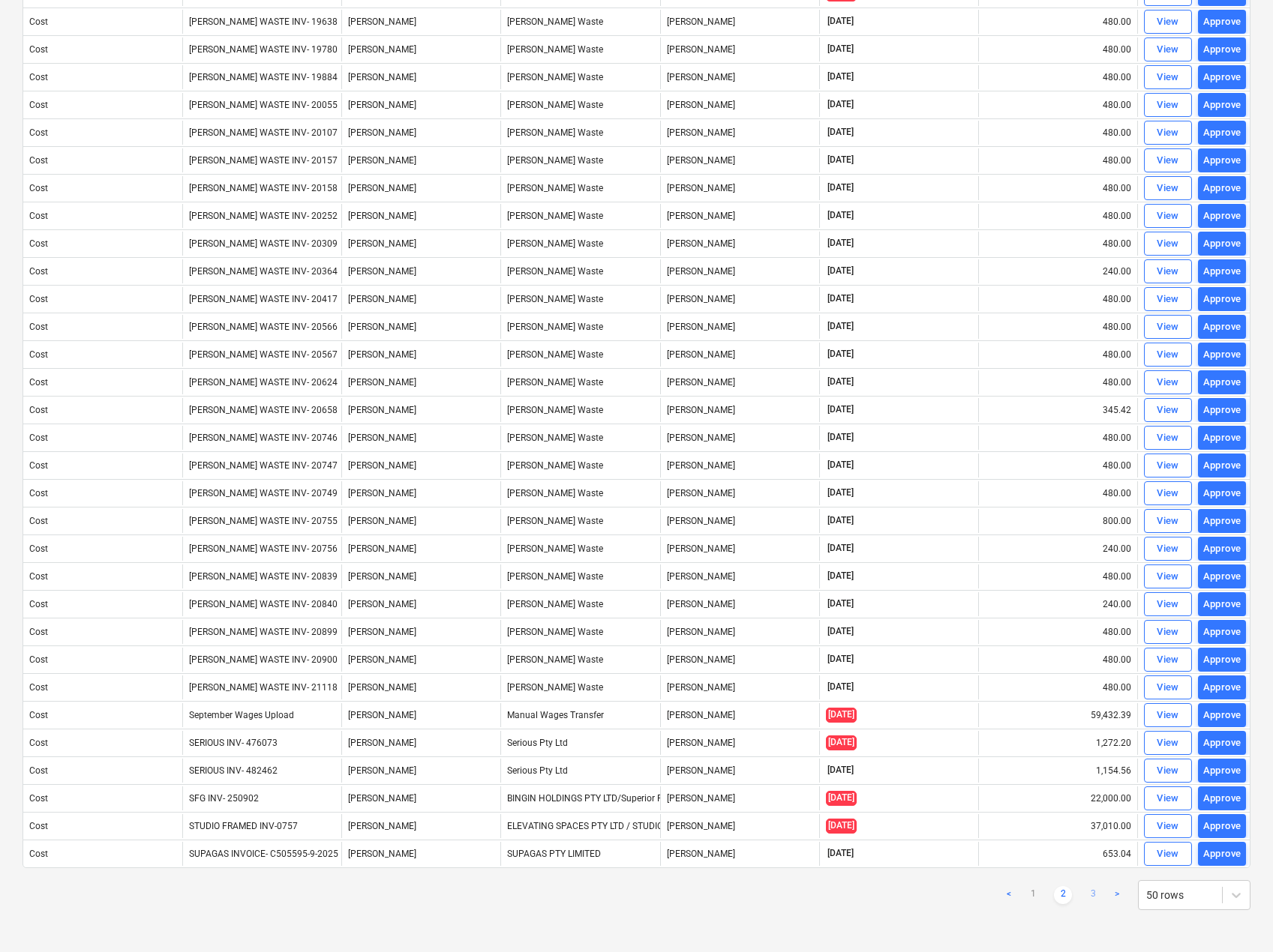
click at [1088, 894] on link "3" at bounding box center [1092, 895] width 18 height 18
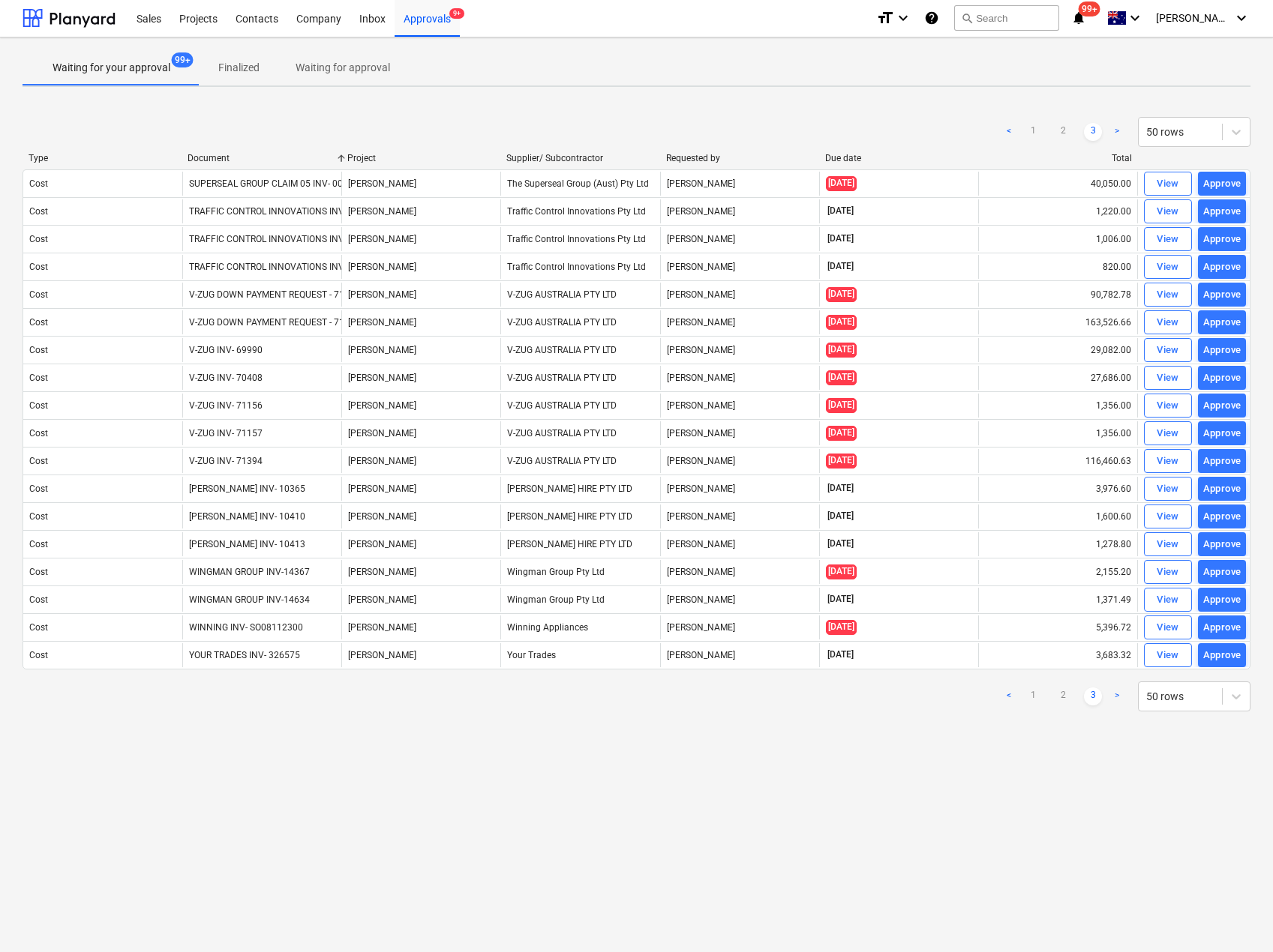
scroll to position [0, 0]
click at [1030, 699] on link "1" at bounding box center [1032, 697] width 18 height 18
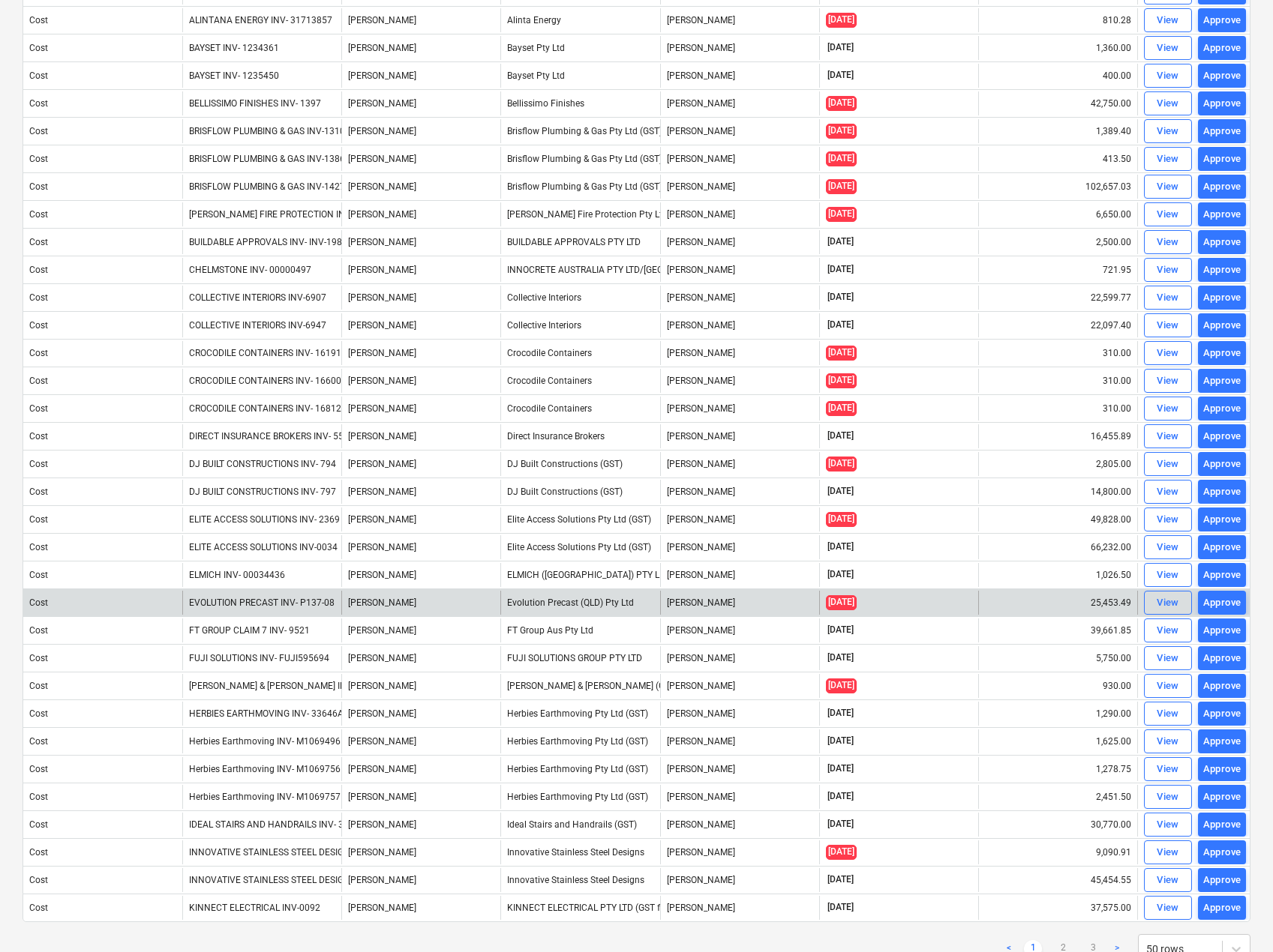
scroll to position [690, 0]
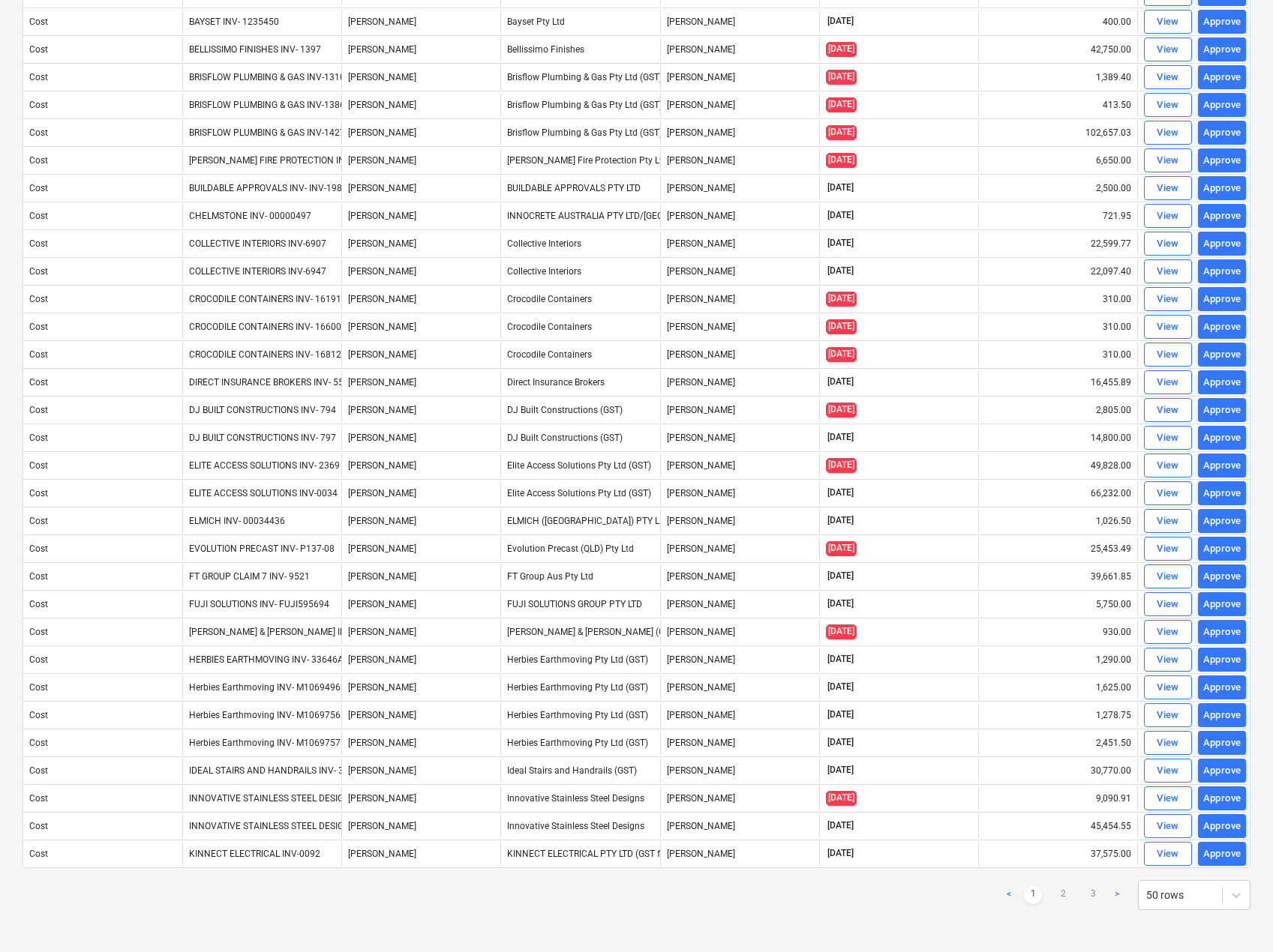
click at [1082, 889] on ul "< 1 2 3 >" at bounding box center [1062, 895] width 126 height 18
click at [1086, 889] on link "3" at bounding box center [1092, 895] width 18 height 18
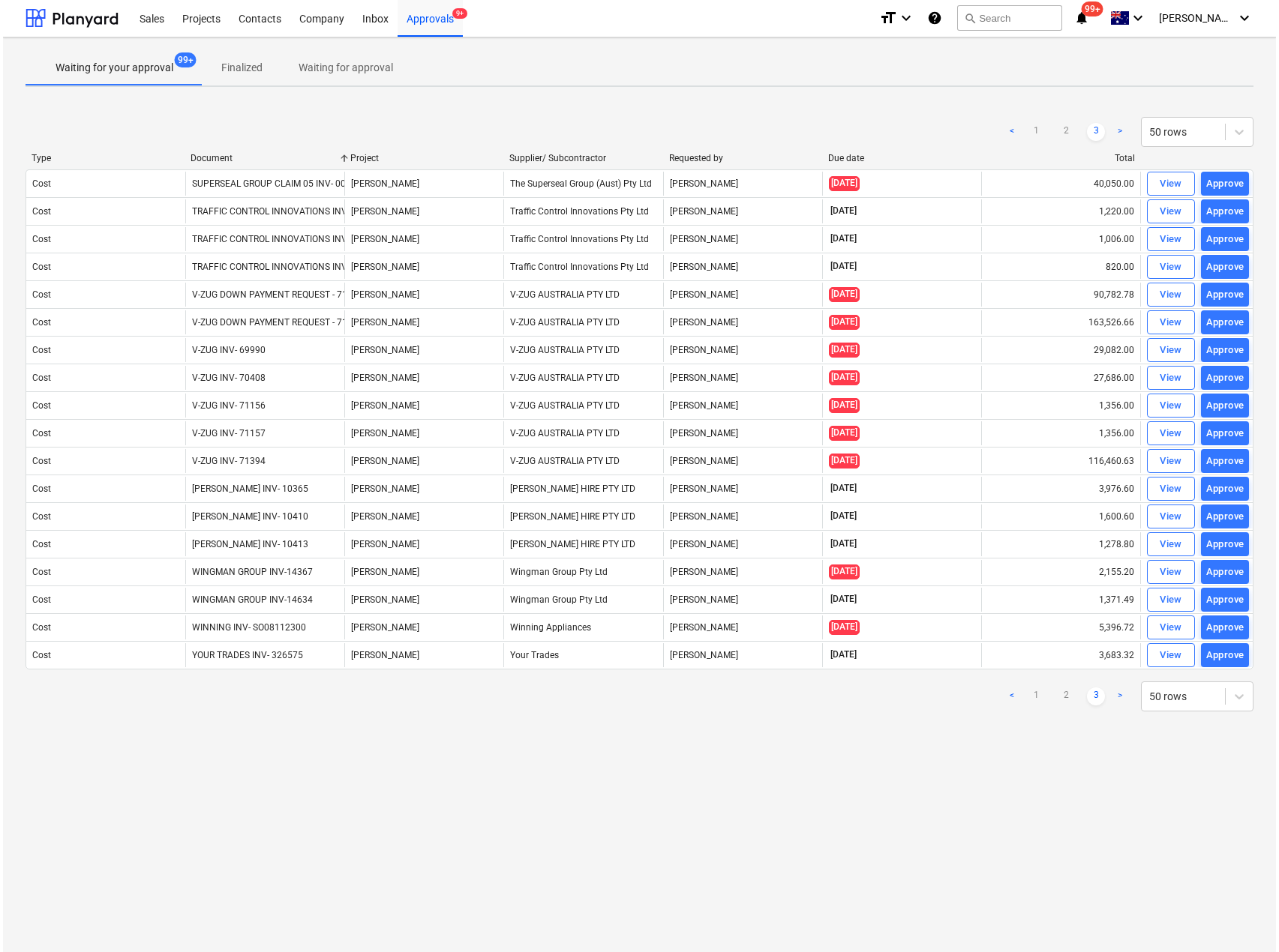
scroll to position [0, 0]
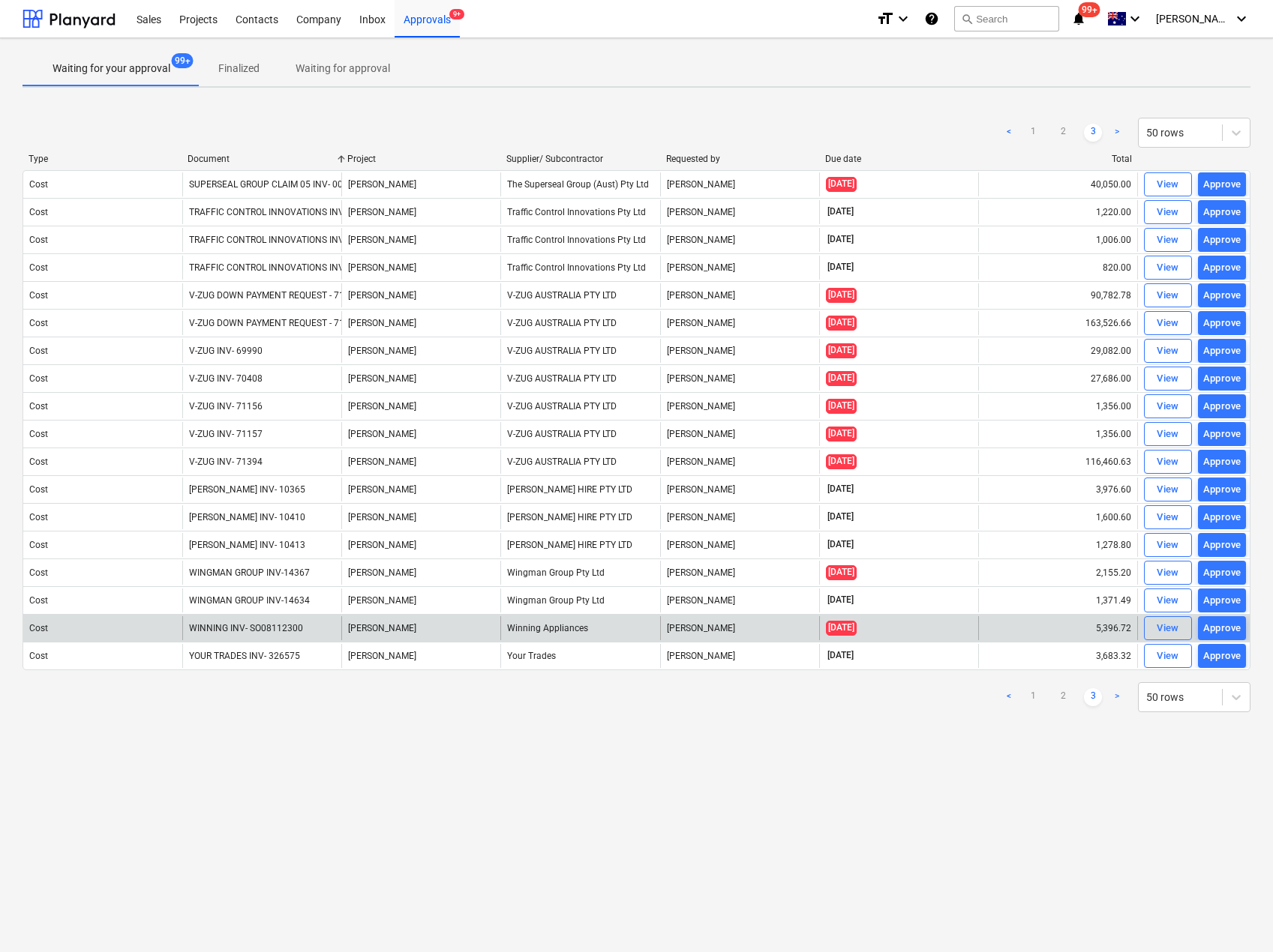
click at [321, 627] on div "WINNING INV- SO08112300" at bounding box center [262, 628] width 159 height 24
click at [1166, 628] on div "View" at bounding box center [1168, 629] width 22 height 17
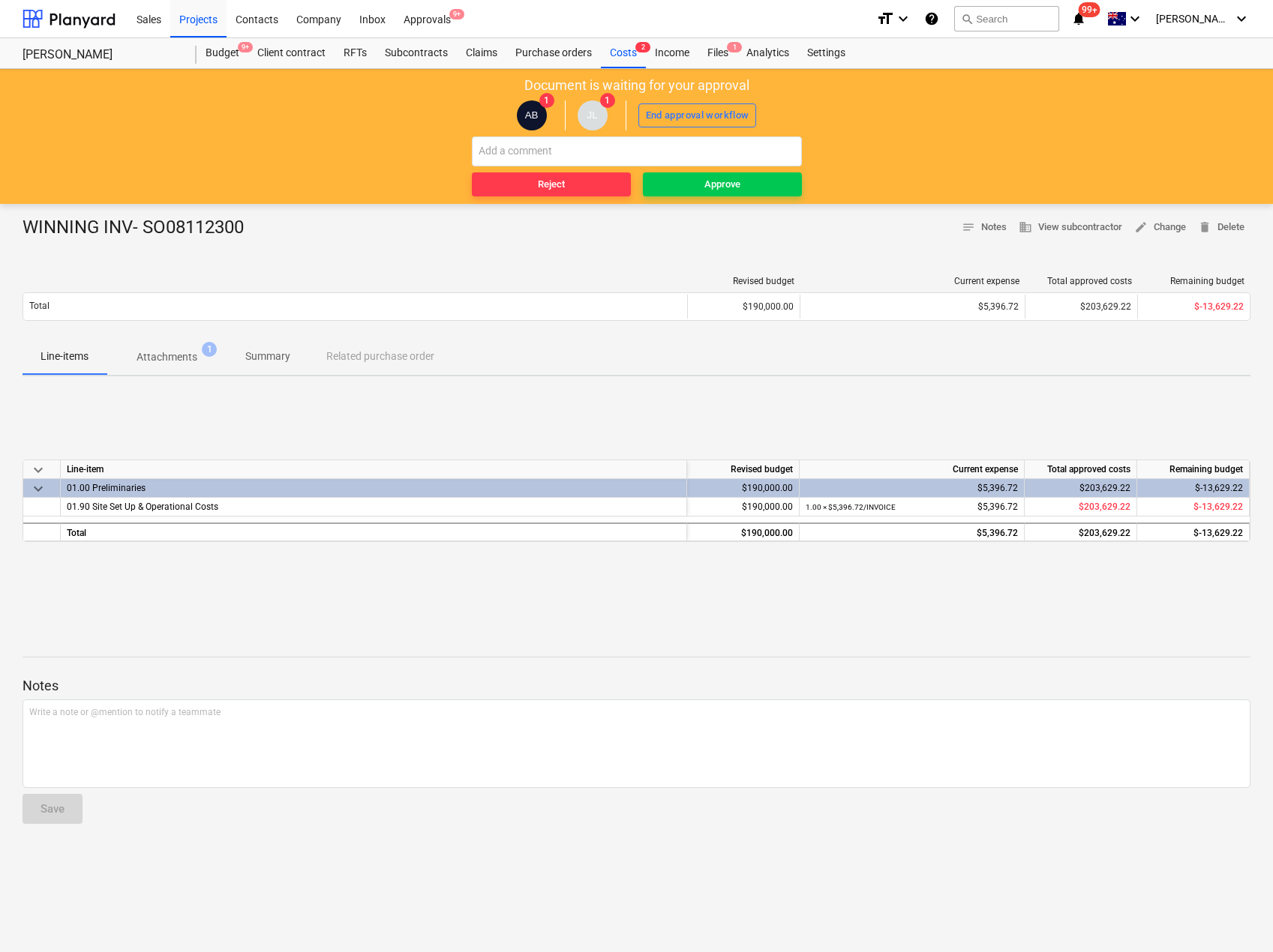
click at [171, 213] on div "WINNING INV- SO08112300 notes Notes business View subcontractor edit Change del…" at bounding box center [636, 578] width 1273 height 748
click at [182, 354] on p "Attachments" at bounding box center [166, 357] width 61 height 15
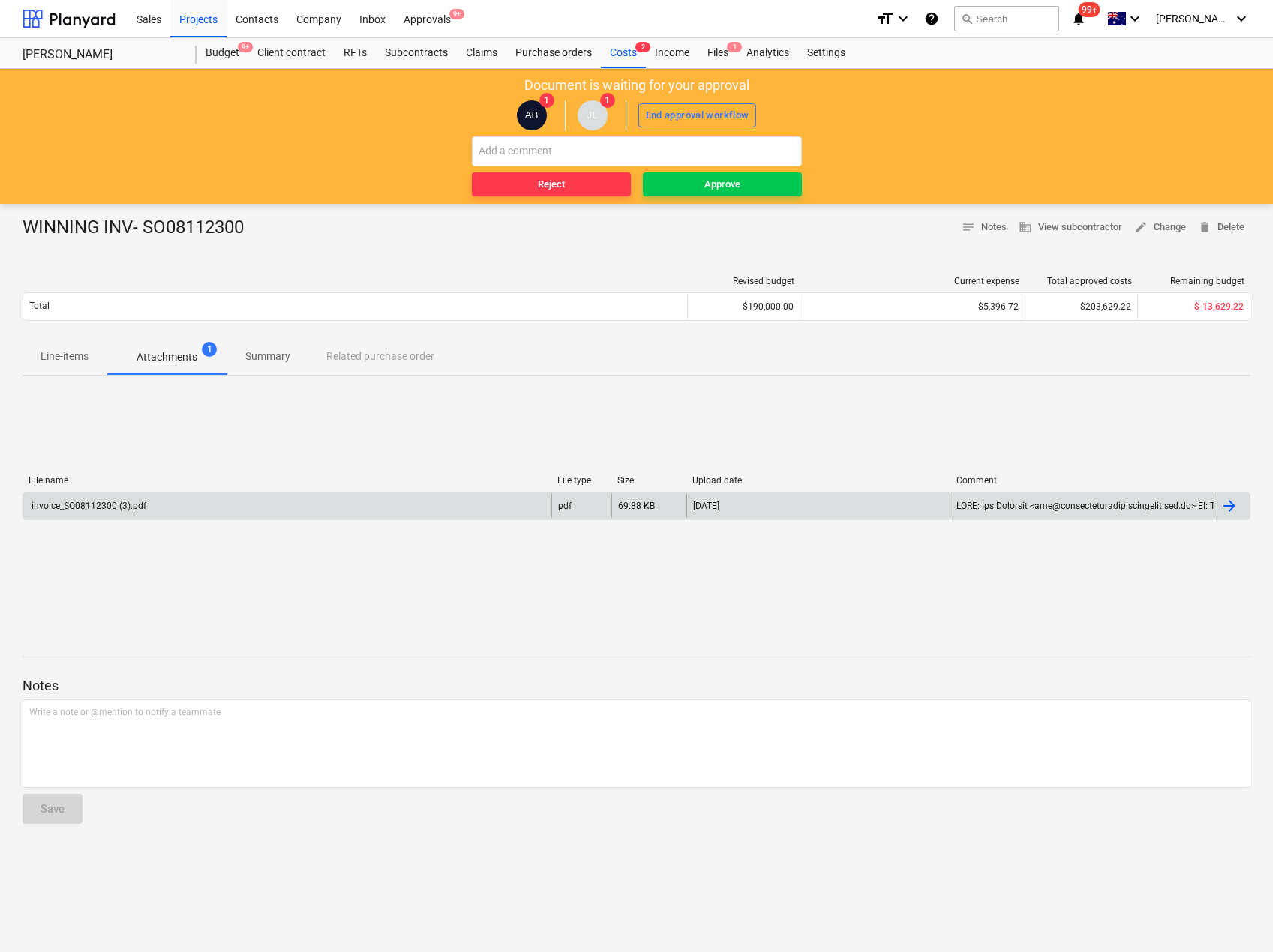
click at [190, 502] on div "invoice_SO08112300 (3).pdf" at bounding box center [287, 506] width 528 height 24
